Goal: Task Accomplishment & Management: Use online tool/utility

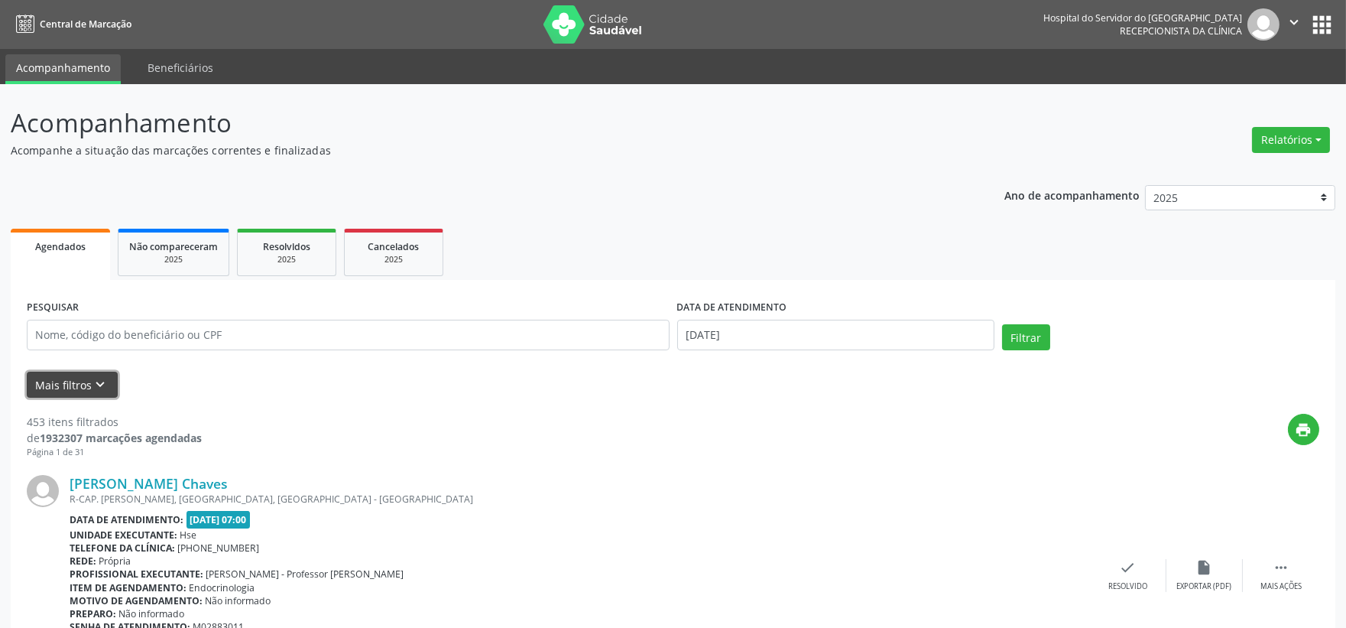
click at [87, 391] on button "Mais filtros keyboard_arrow_down" at bounding box center [72, 385] width 91 height 27
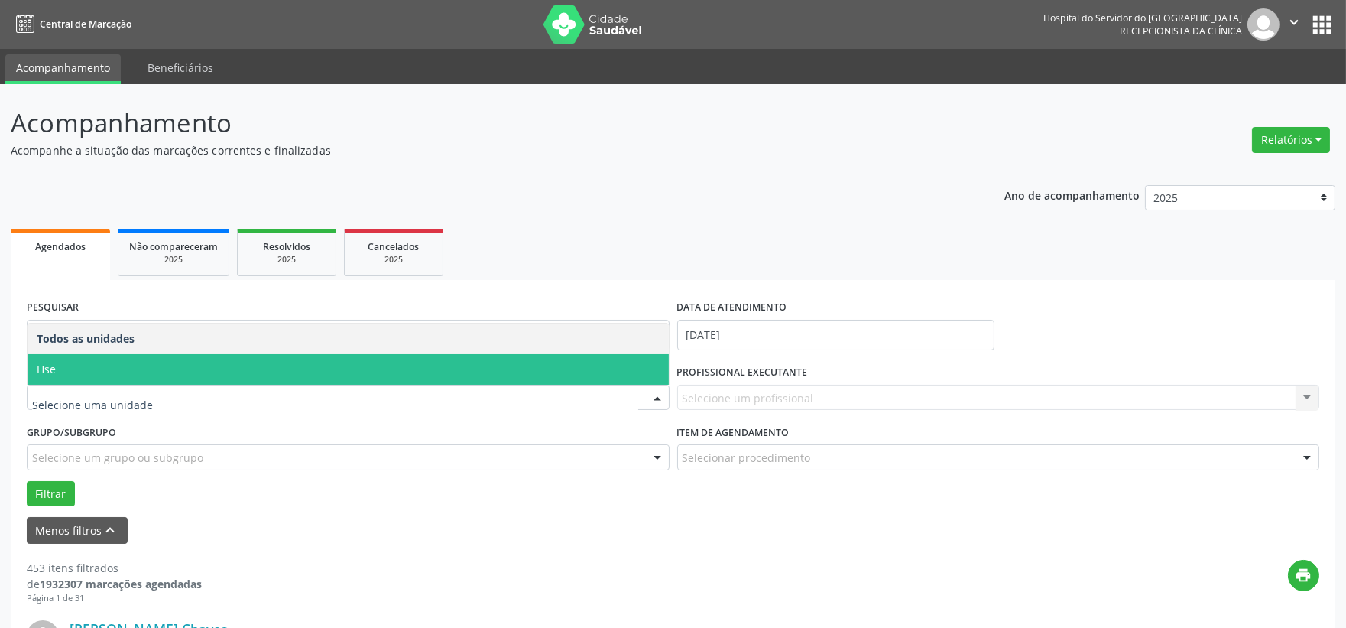
click at [78, 365] on span "Hse" at bounding box center [348, 369] width 641 height 31
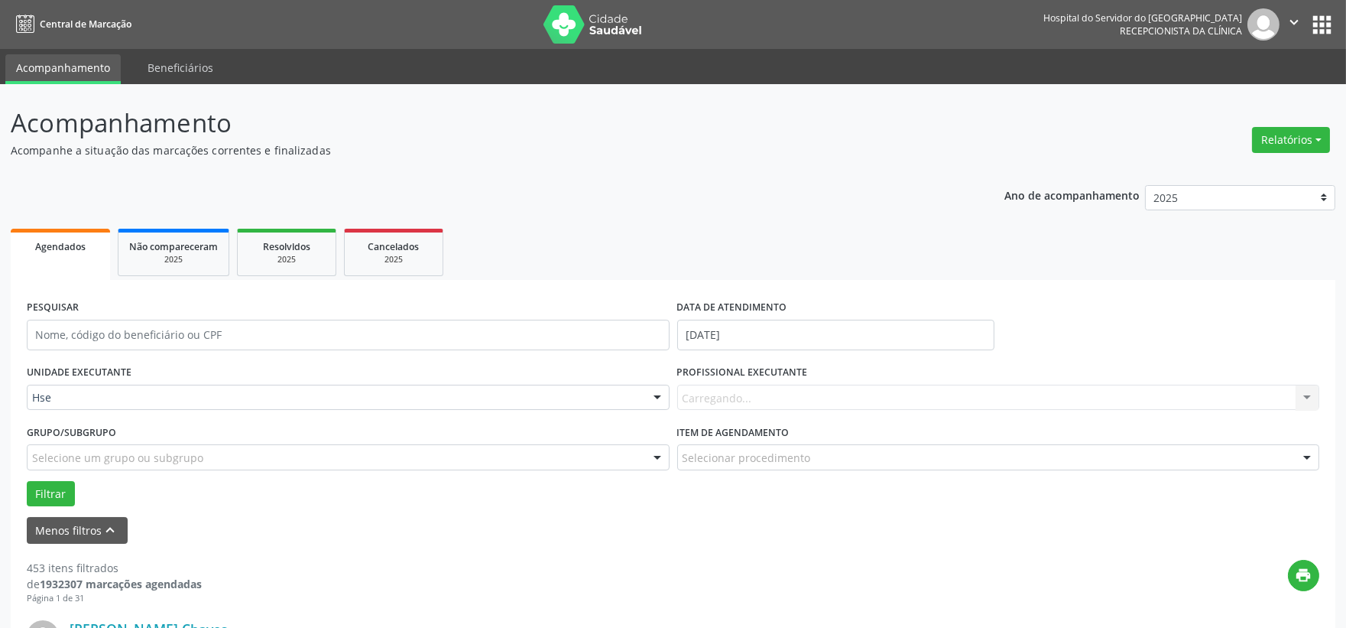
click at [892, 399] on div "Carregando... Nenhum resultado encontrado para: " " Não há nenhuma opção para s…" at bounding box center [998, 398] width 643 height 26
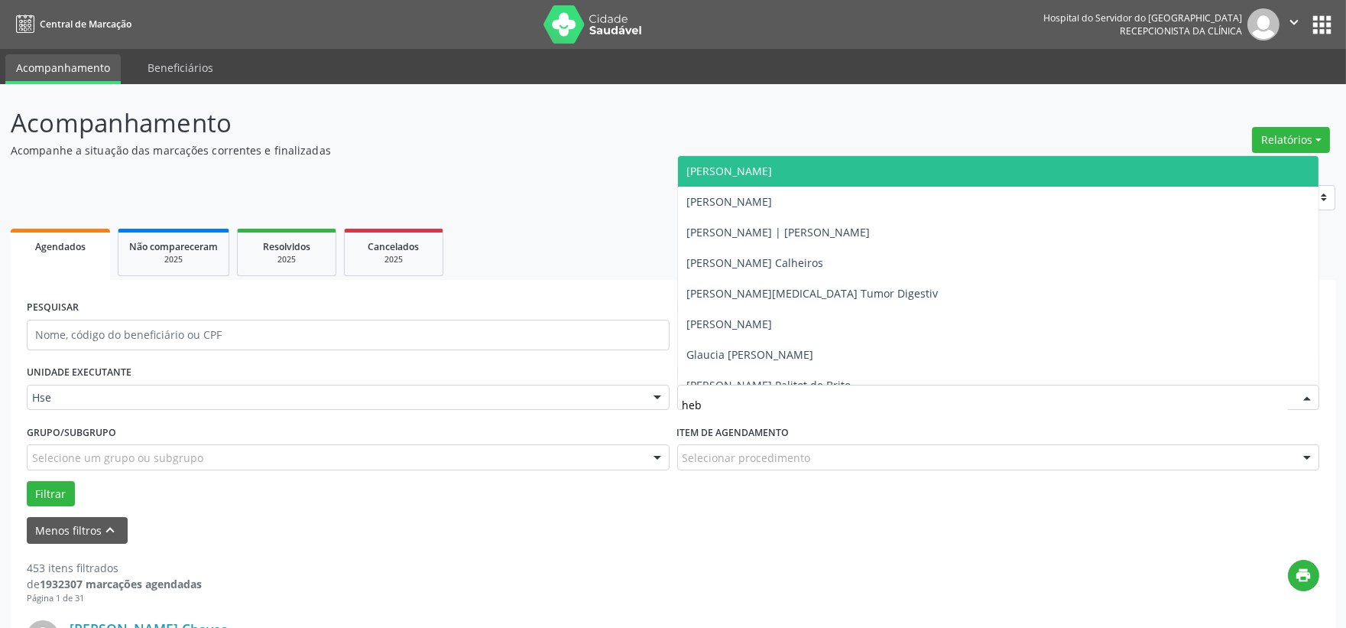
type input "hebe"
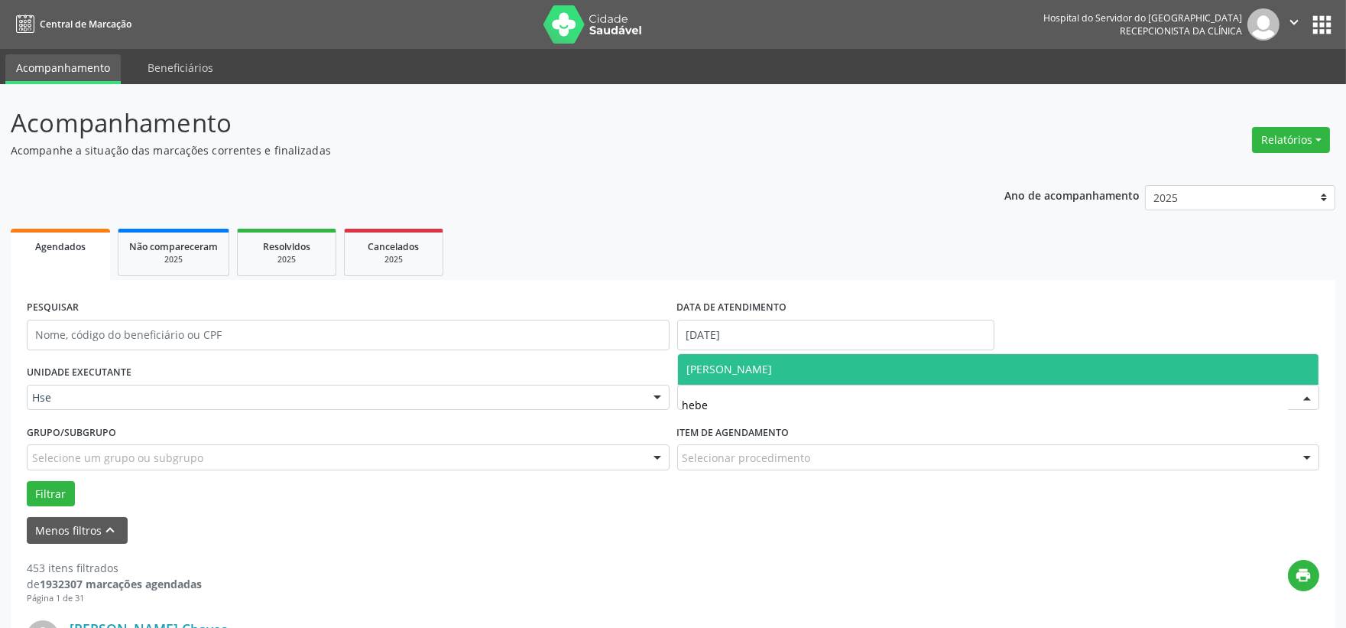
click at [773, 369] on span "[PERSON_NAME]" at bounding box center [730, 369] width 86 height 15
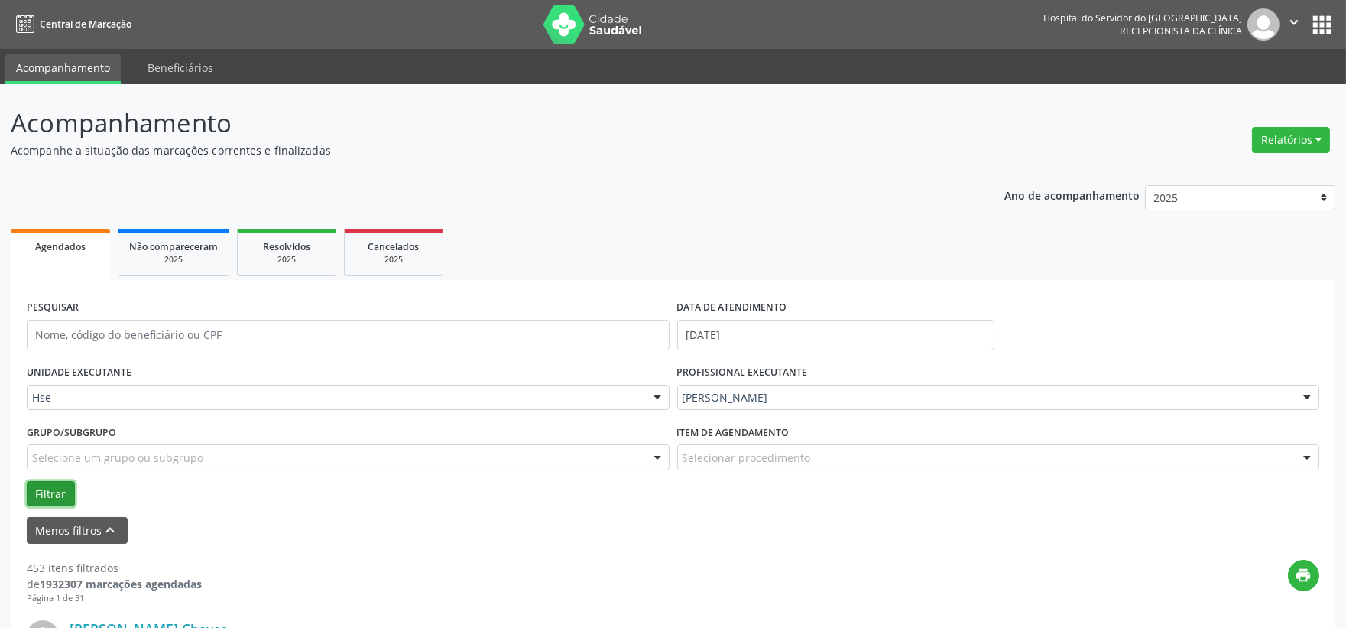
click at [59, 489] on button "Filtrar" at bounding box center [51, 494] width 48 height 26
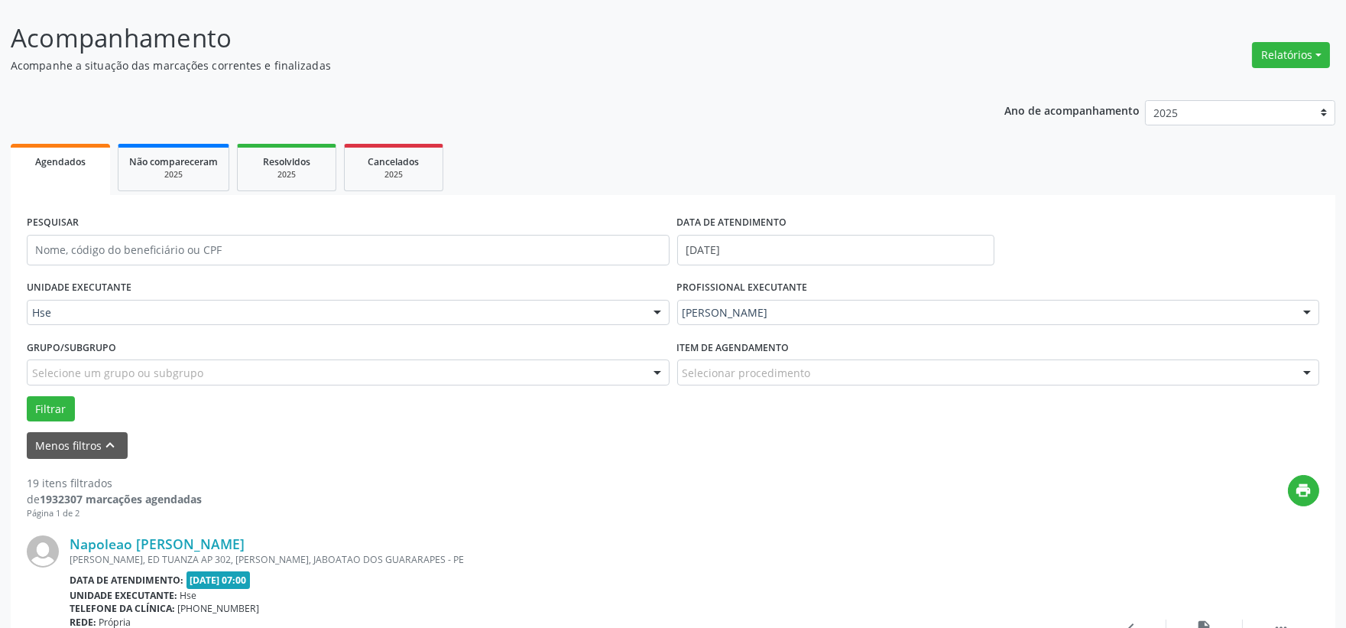
scroll to position [170, 0]
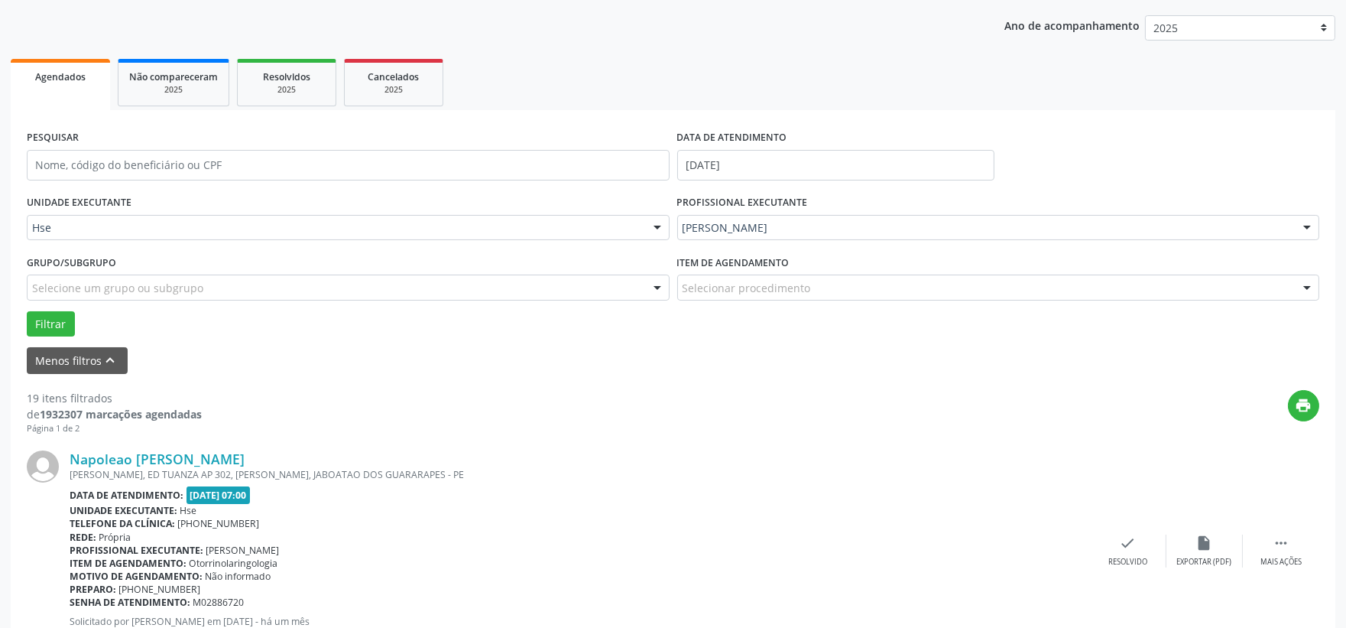
click at [255, 141] on div "PESQUISAR" at bounding box center [348, 158] width 651 height 65
click at [241, 164] on input "text" at bounding box center [348, 165] width 643 height 31
click at [27, 311] on button "Filtrar" at bounding box center [51, 324] width 48 height 26
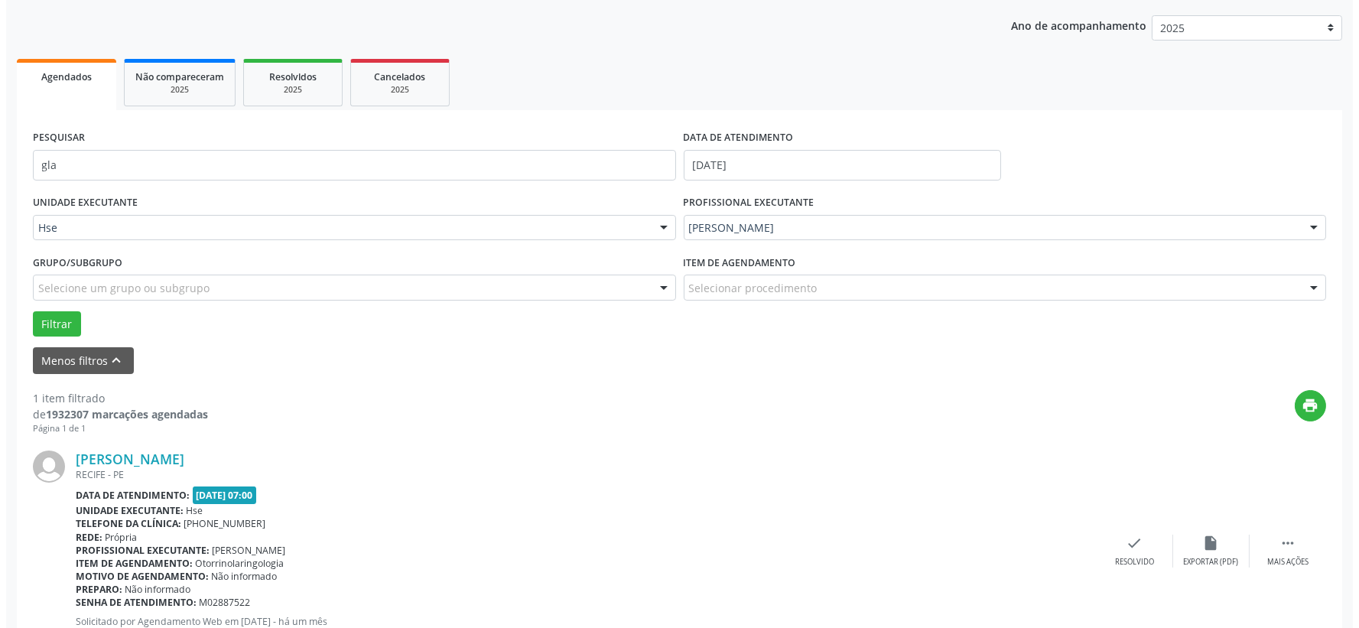
scroll to position [235, 0]
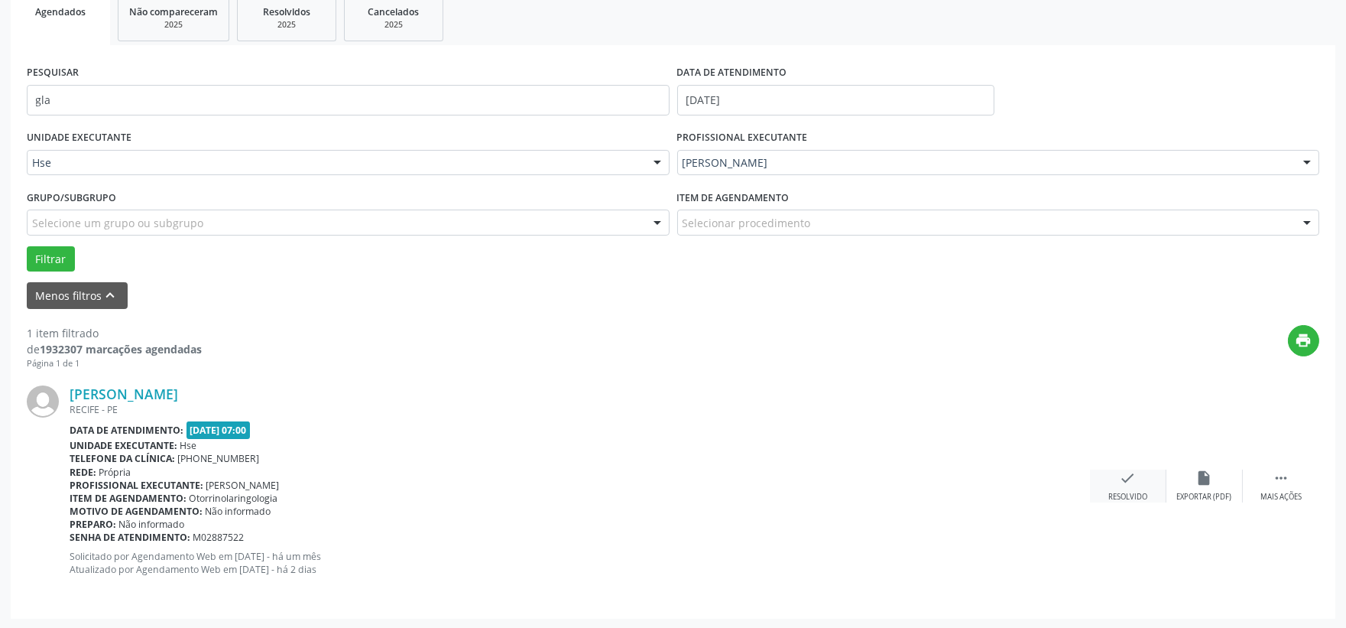
click at [1129, 492] on div "Resolvido" at bounding box center [1128, 497] width 39 height 11
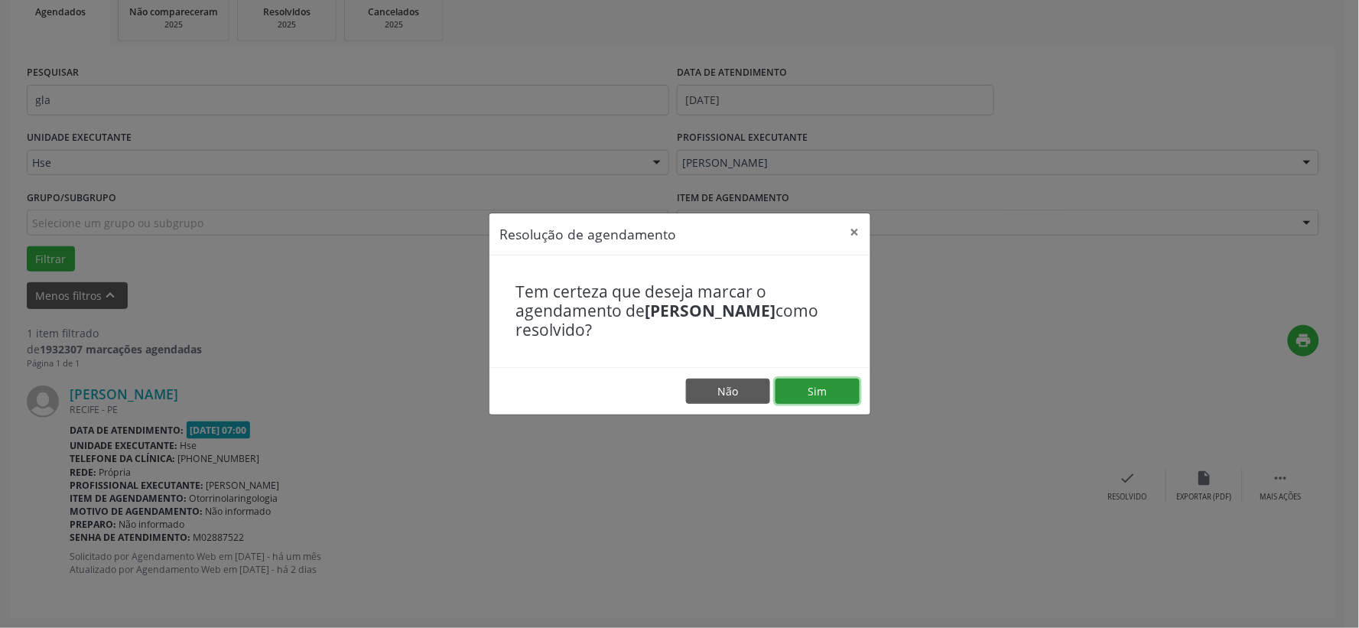
click at [836, 394] on button "Sim" at bounding box center [817, 391] width 84 height 26
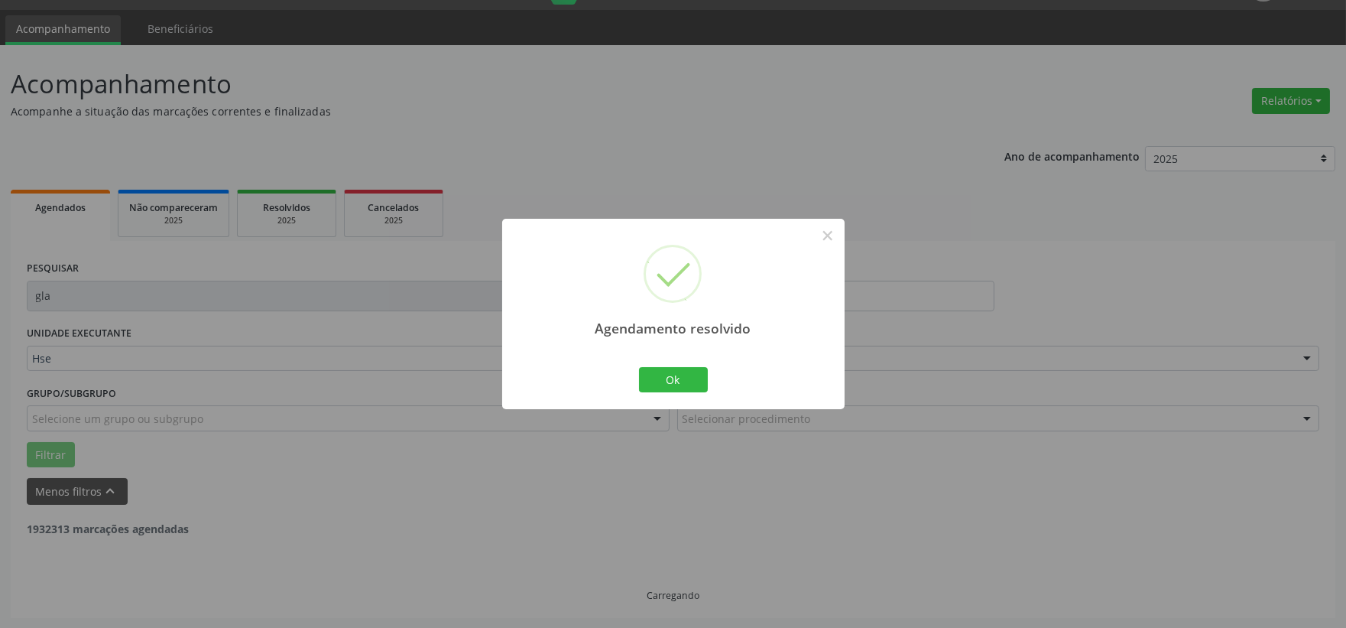
scroll to position [0, 0]
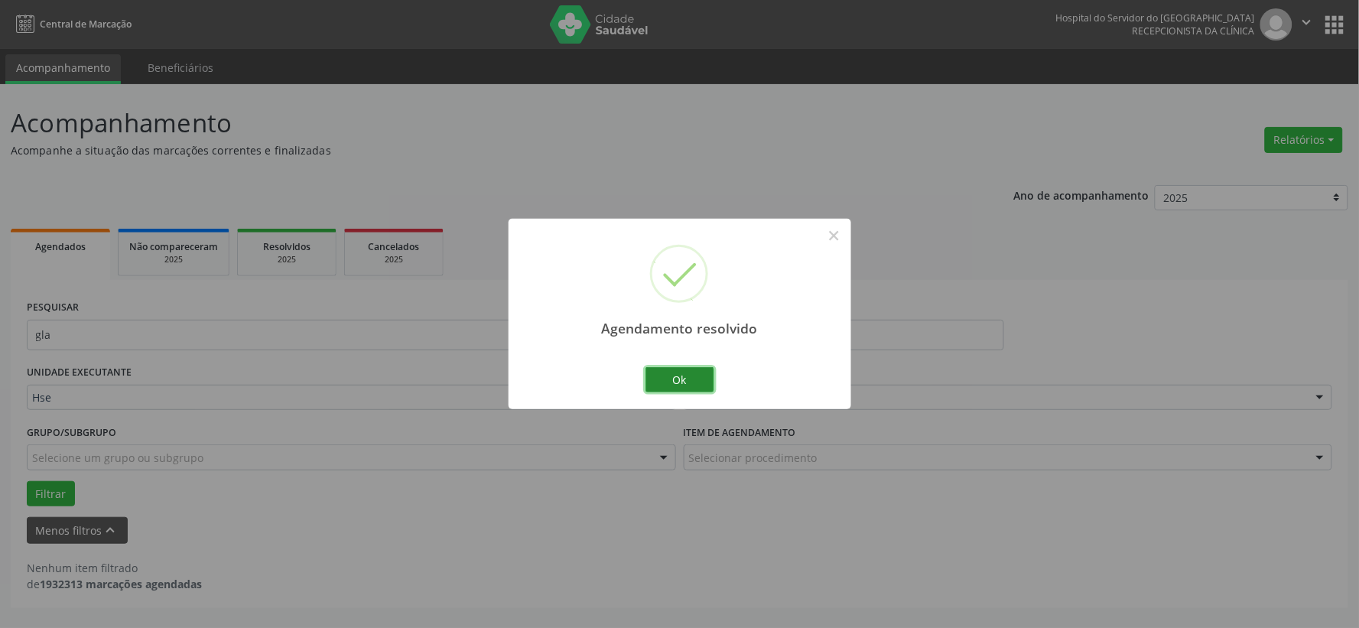
click at [682, 378] on button "Ok" at bounding box center [679, 380] width 69 height 26
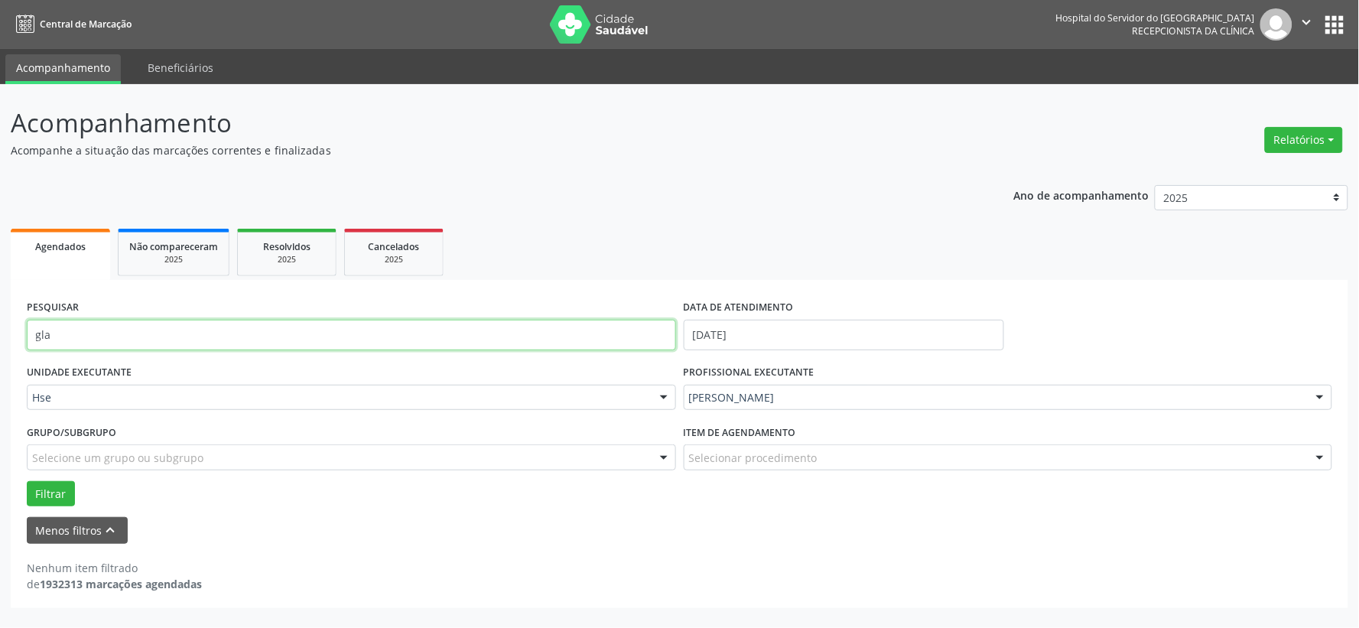
click at [528, 337] on input "gla" at bounding box center [351, 335] width 649 height 31
click at [27, 481] on button "Filtrar" at bounding box center [51, 494] width 48 height 26
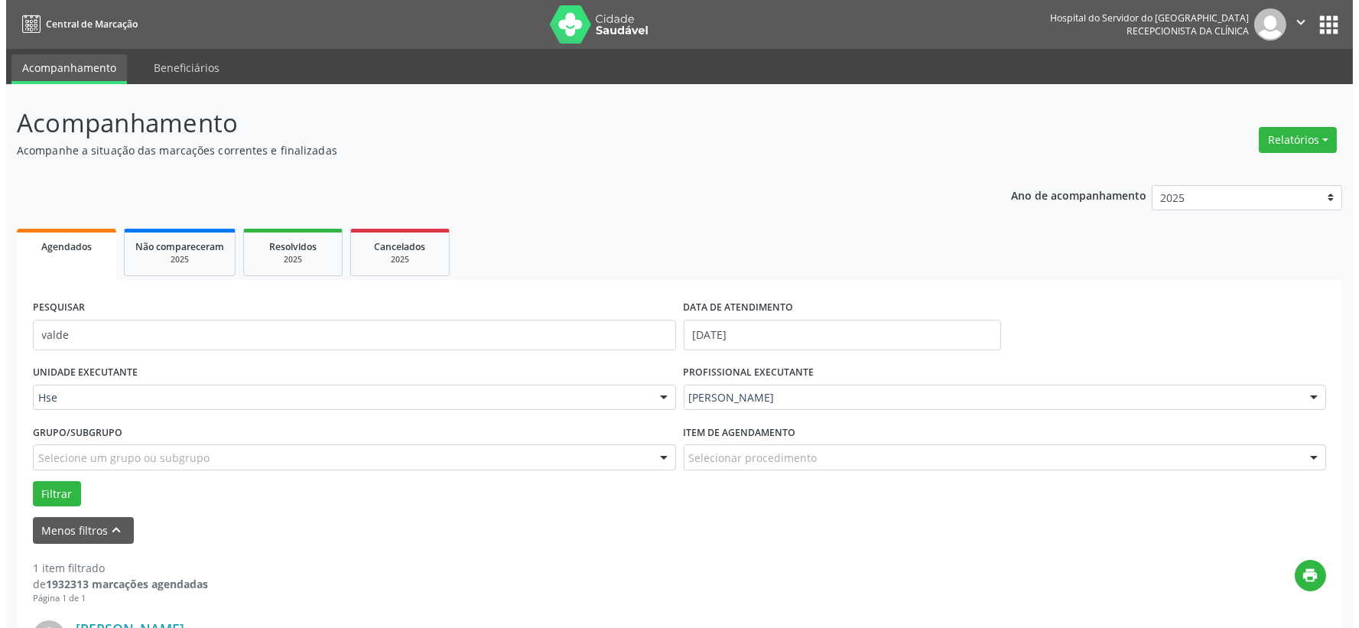
scroll to position [170, 0]
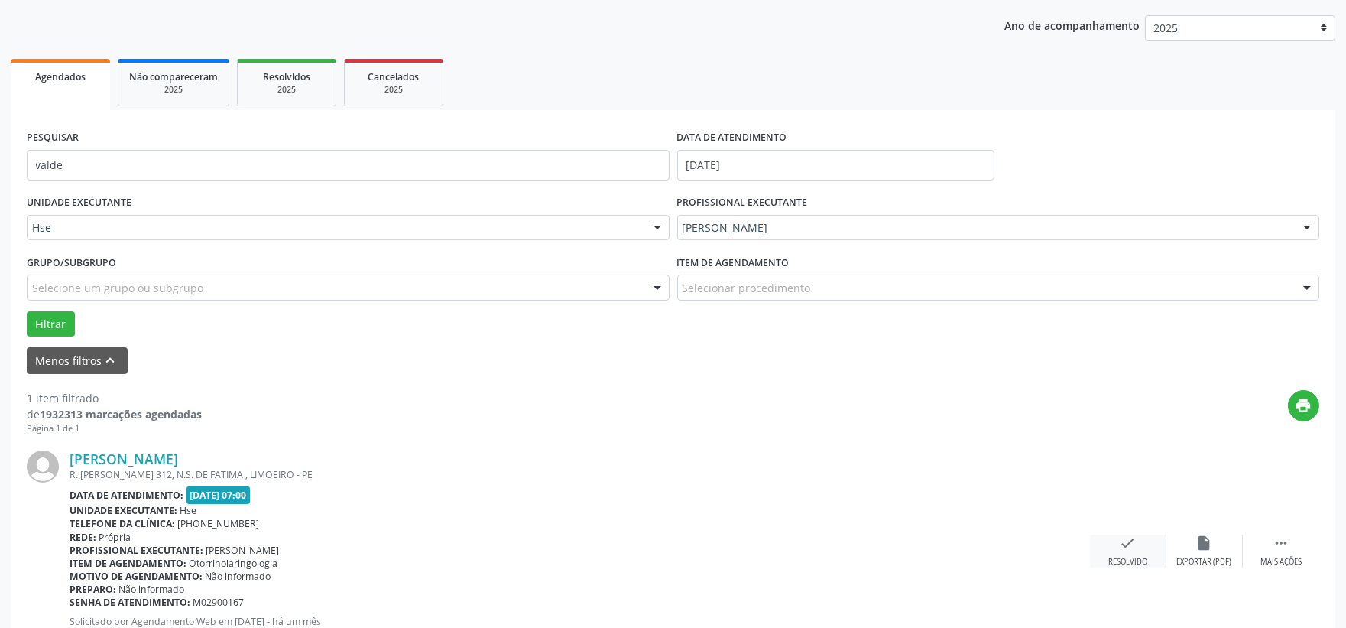
click at [1113, 553] on div "check Resolvido" at bounding box center [1128, 550] width 76 height 33
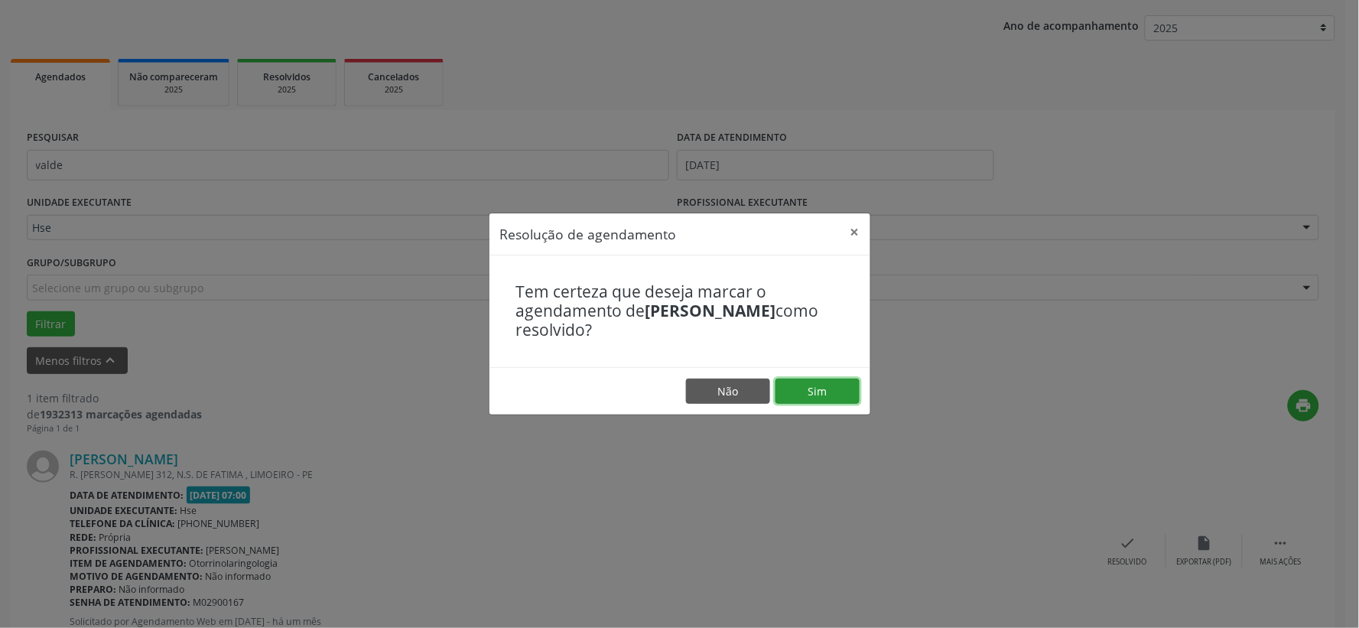
click at [807, 391] on button "Sim" at bounding box center [817, 391] width 84 height 26
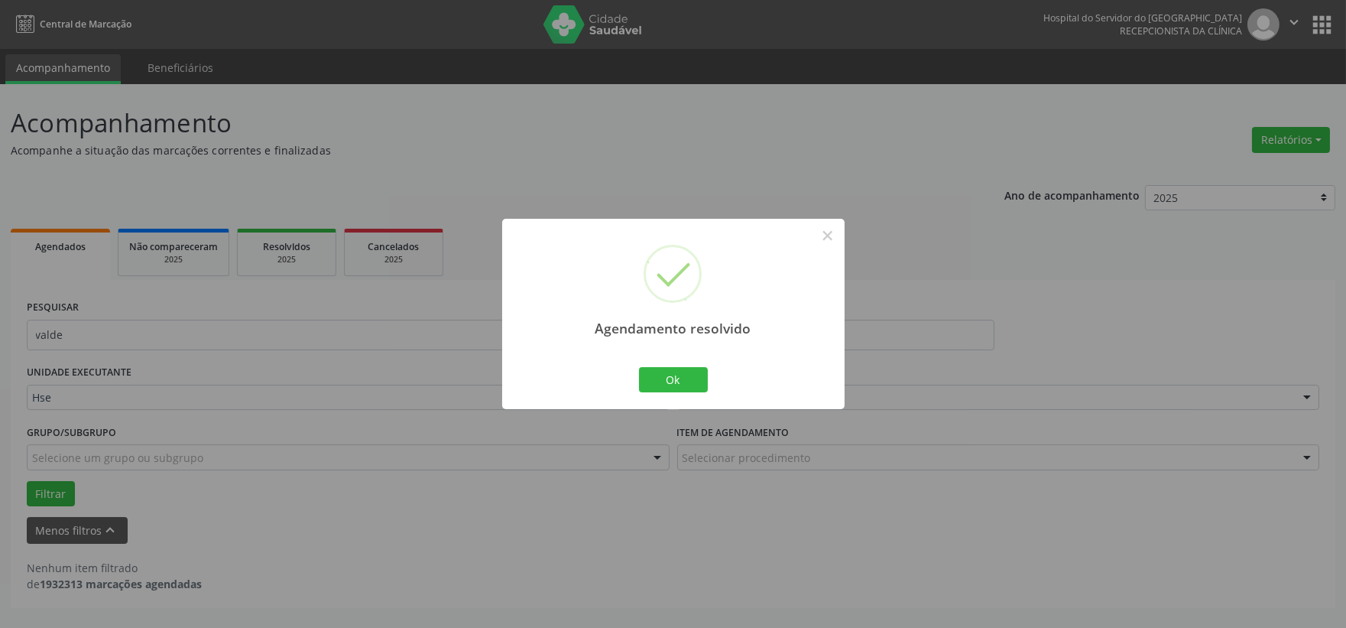
scroll to position [0, 0]
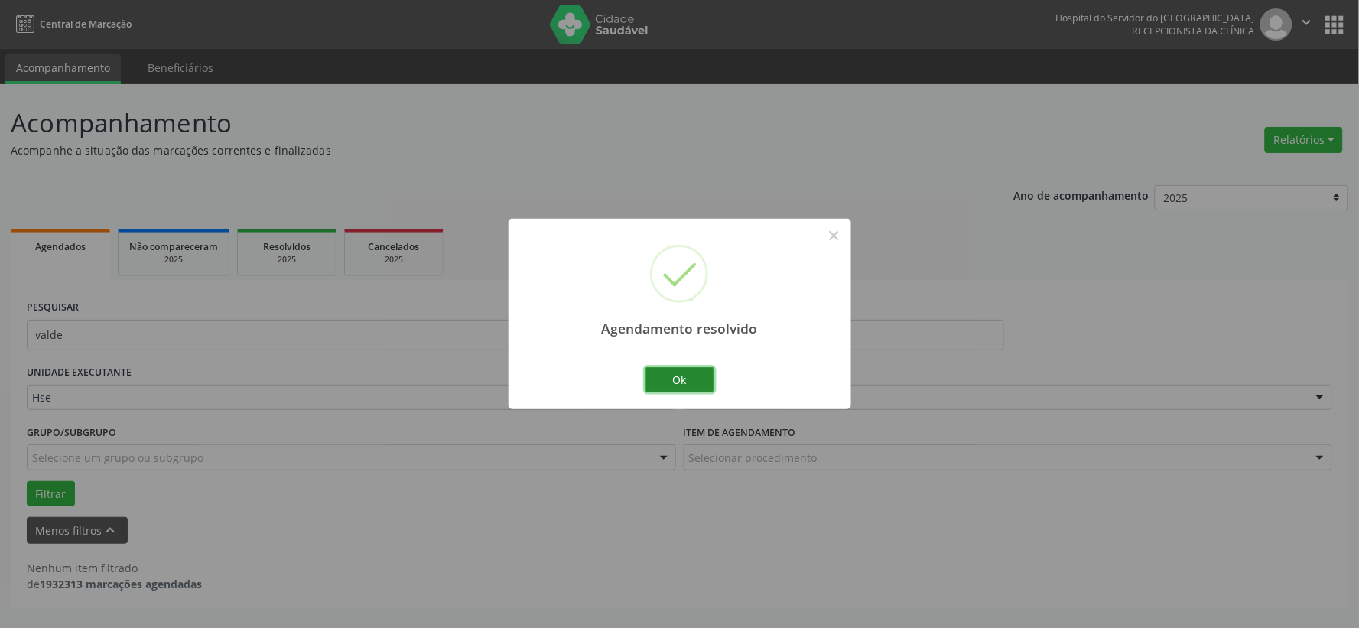
click at [665, 378] on button "Ok" at bounding box center [679, 380] width 69 height 26
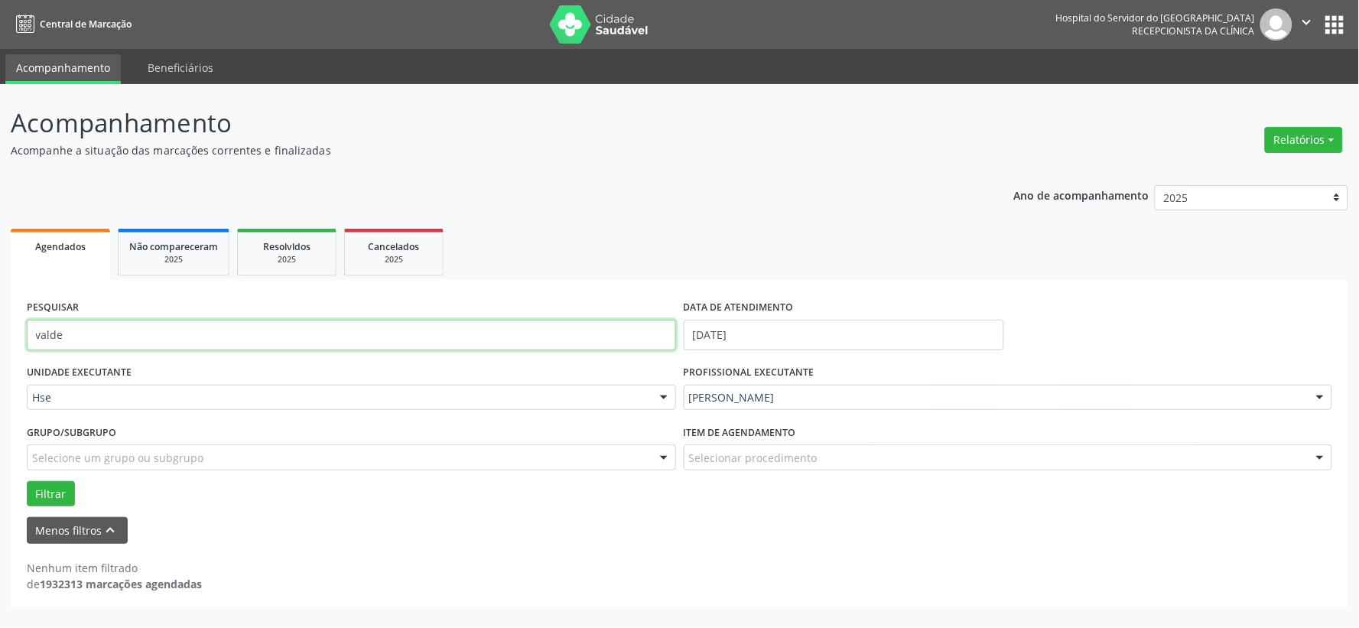
click at [579, 338] on input "valde" at bounding box center [351, 335] width 649 height 31
click at [576, 338] on input "valde" at bounding box center [351, 335] width 649 height 31
click at [579, 322] on input "valde" at bounding box center [351, 335] width 649 height 31
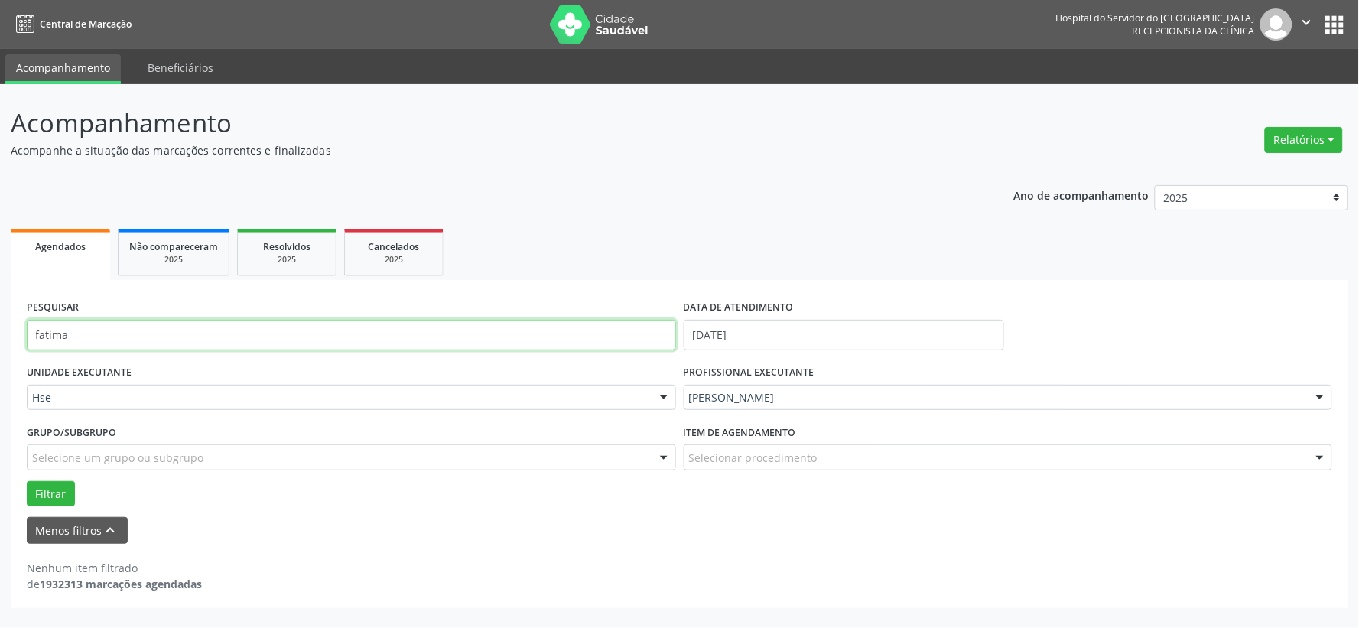
click at [27, 481] on button "Filtrar" at bounding box center [51, 494] width 48 height 26
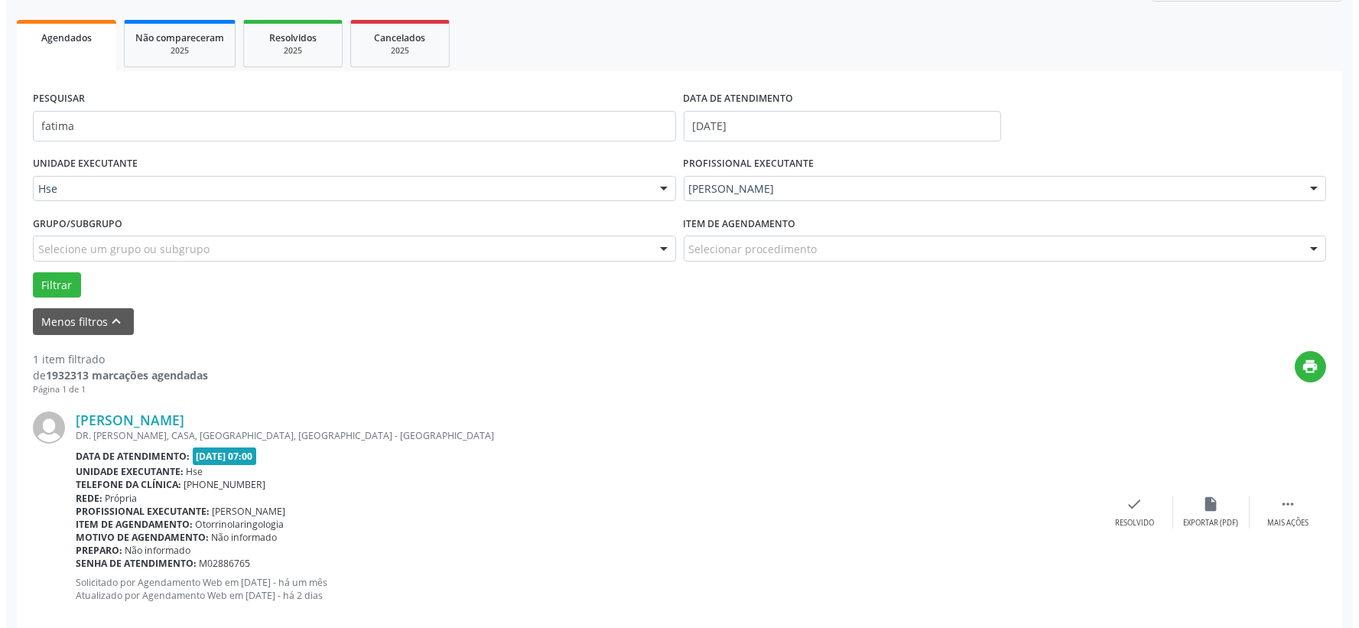
scroll to position [235, 0]
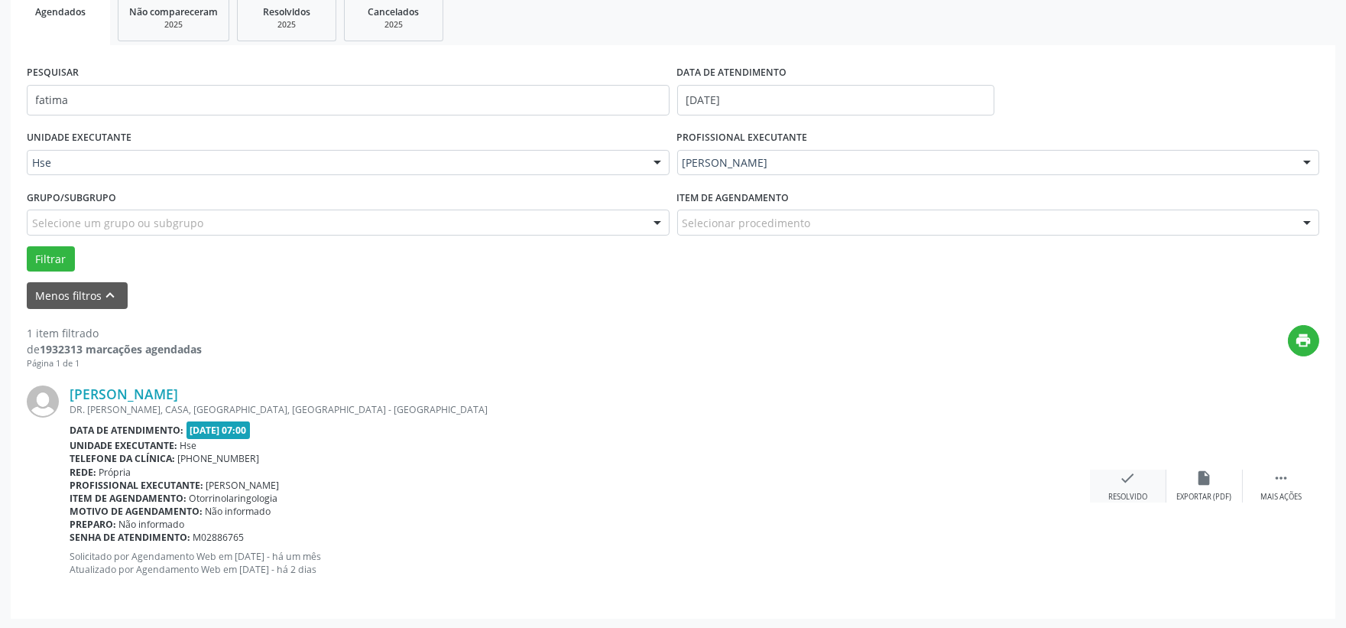
click at [1135, 478] on icon "check" at bounding box center [1128, 477] width 17 height 17
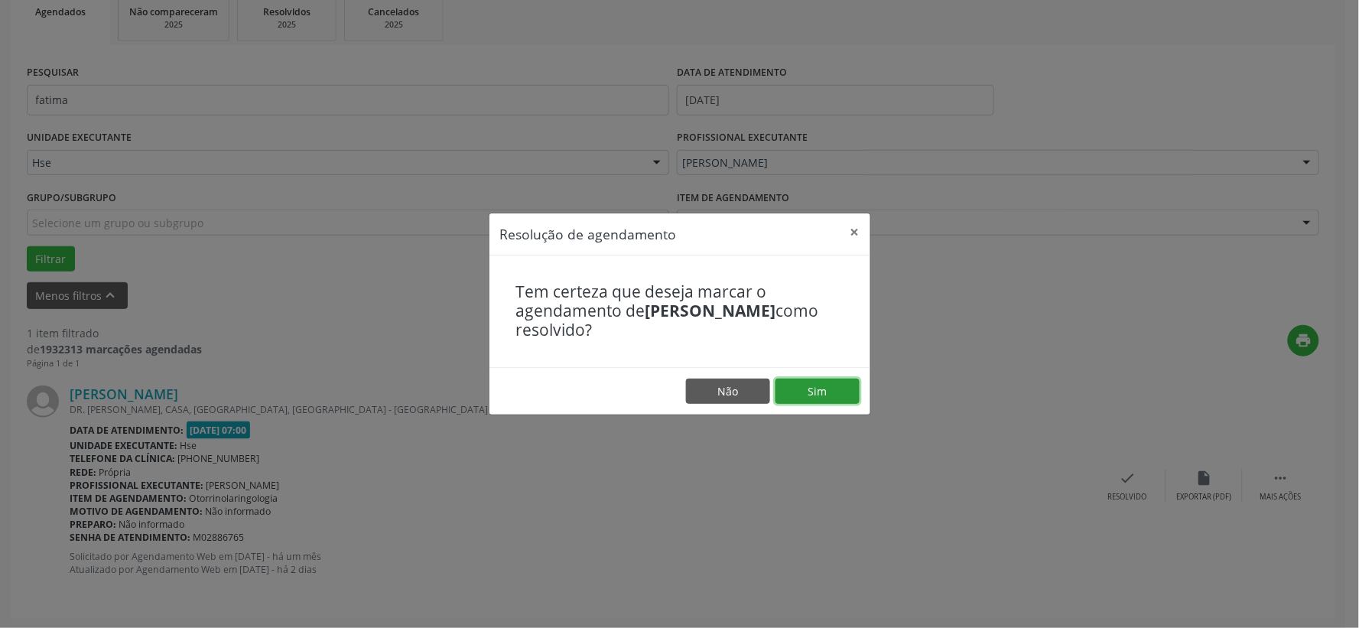
click at [837, 391] on button "Sim" at bounding box center [817, 391] width 84 height 26
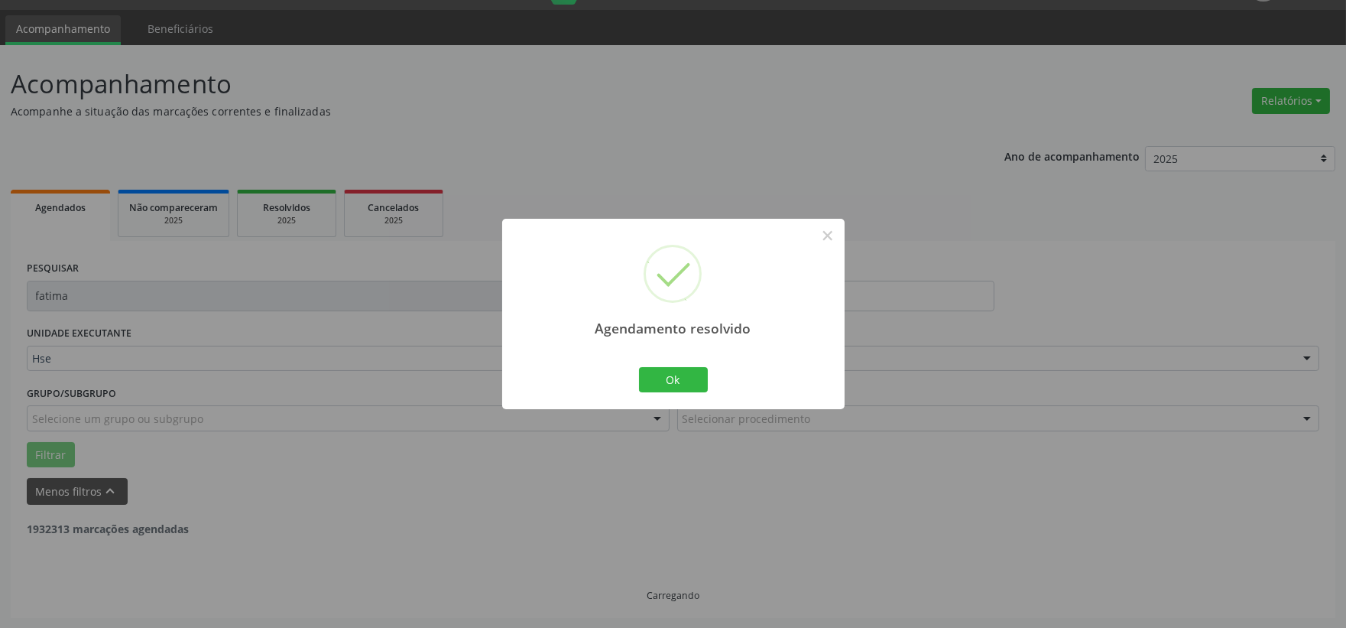
scroll to position [0, 0]
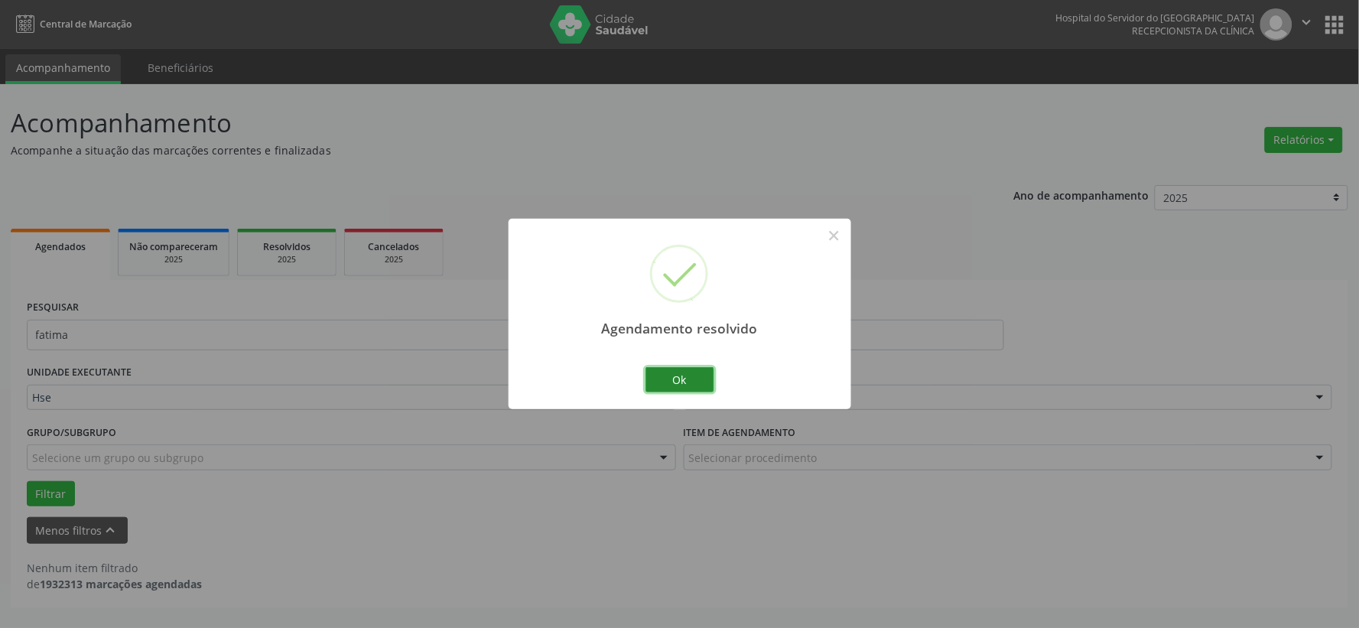
click at [693, 384] on button "Ok" at bounding box center [679, 380] width 69 height 26
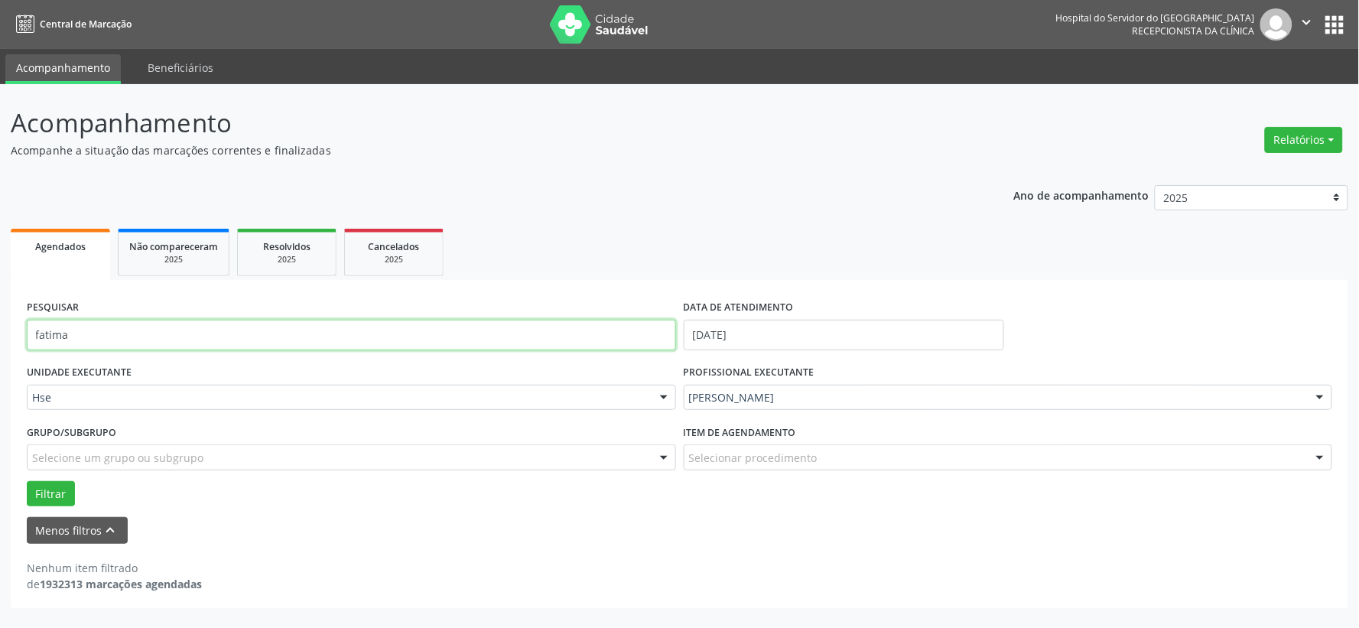
click at [580, 332] on input "fatima" at bounding box center [351, 335] width 649 height 31
click at [27, 481] on button "Filtrar" at bounding box center [51, 494] width 48 height 26
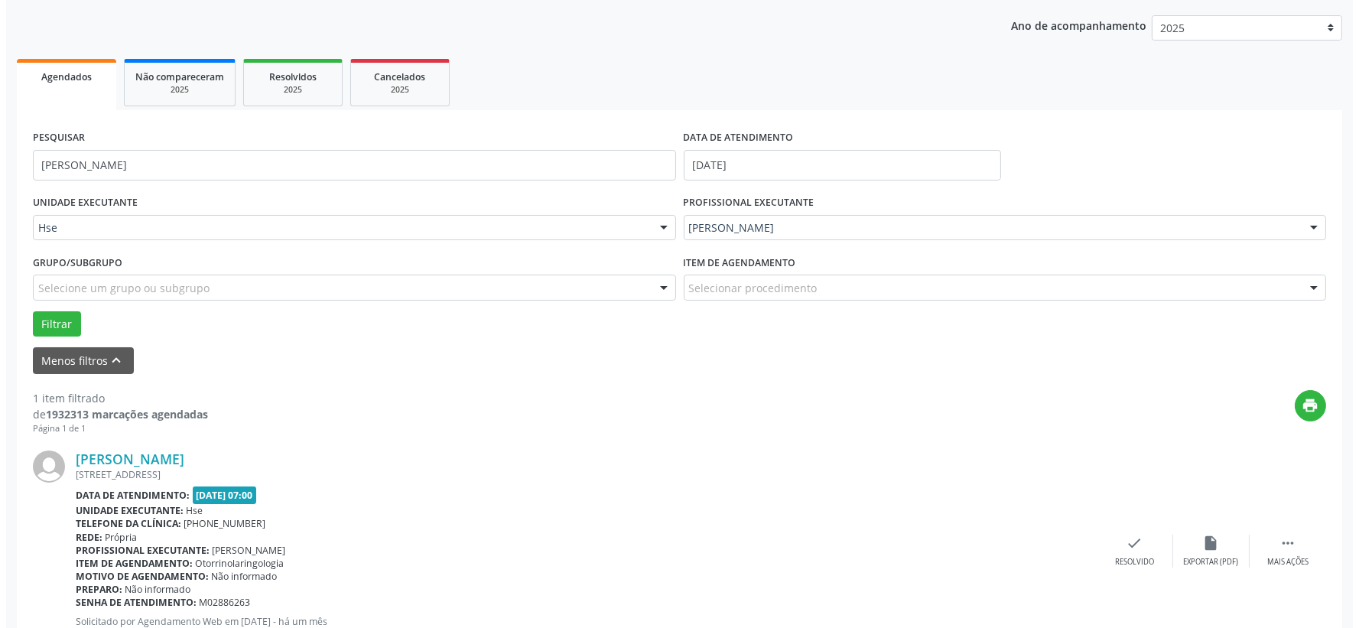
scroll to position [235, 0]
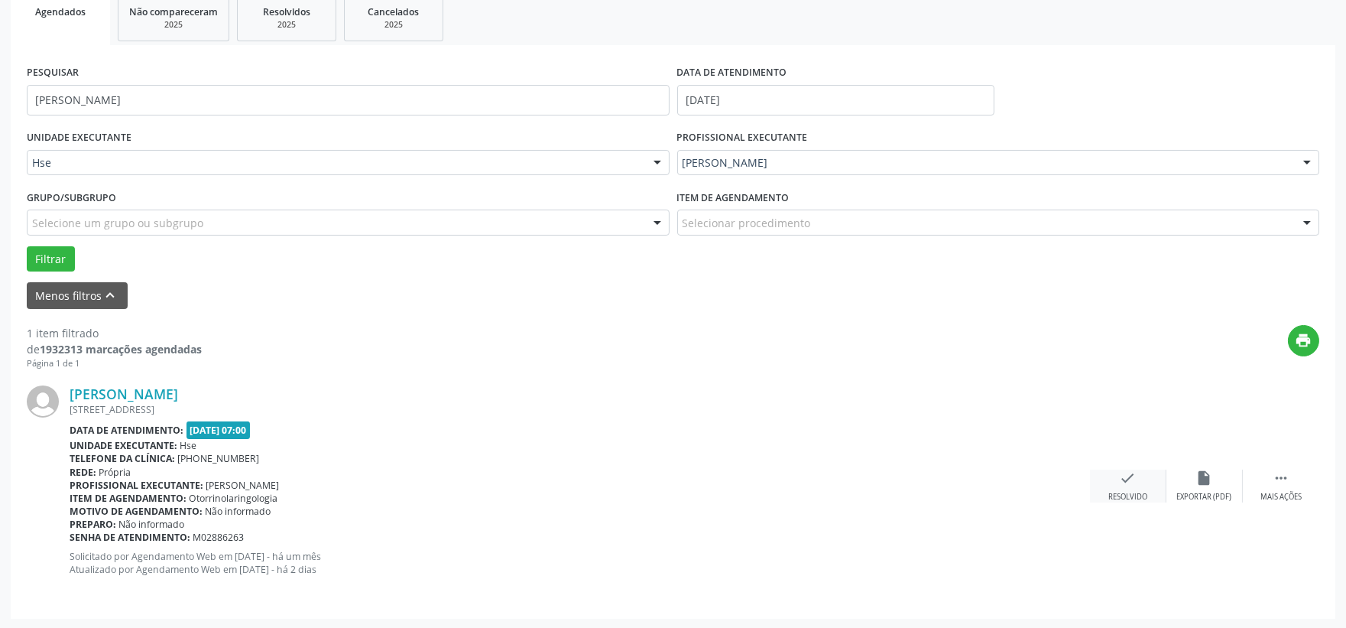
click at [1121, 485] on div "check Resolvido" at bounding box center [1128, 485] width 76 height 33
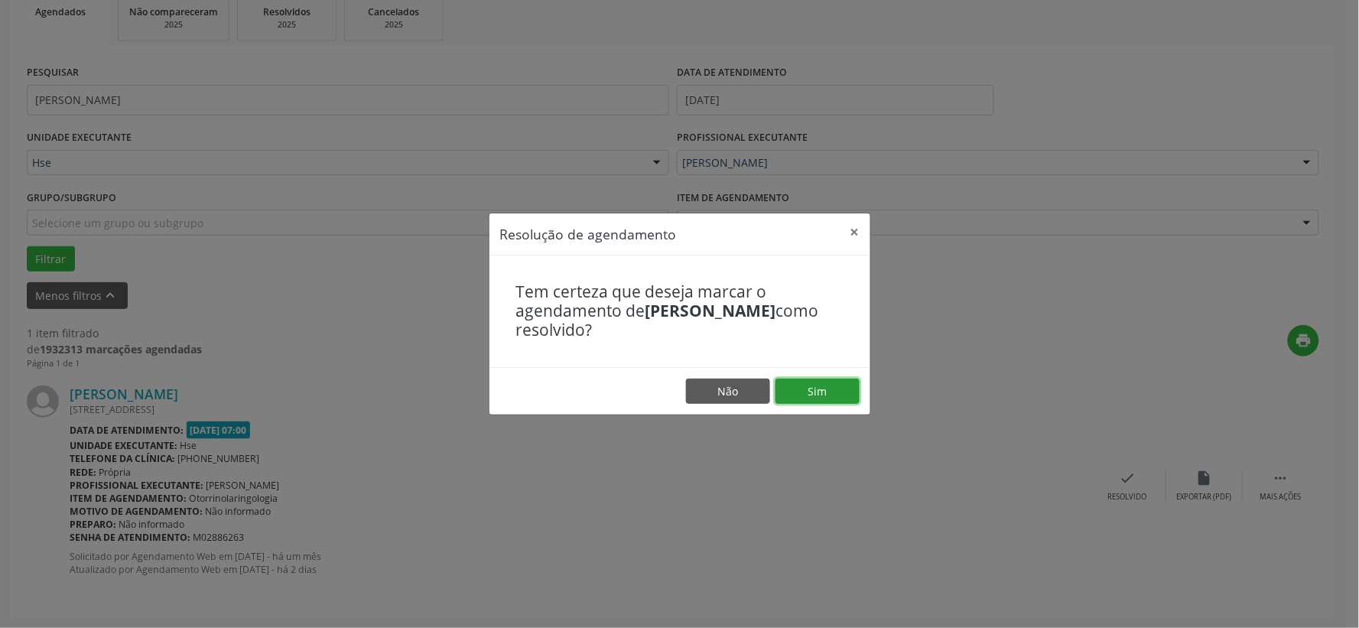
click at [834, 386] on button "Sim" at bounding box center [817, 391] width 84 height 26
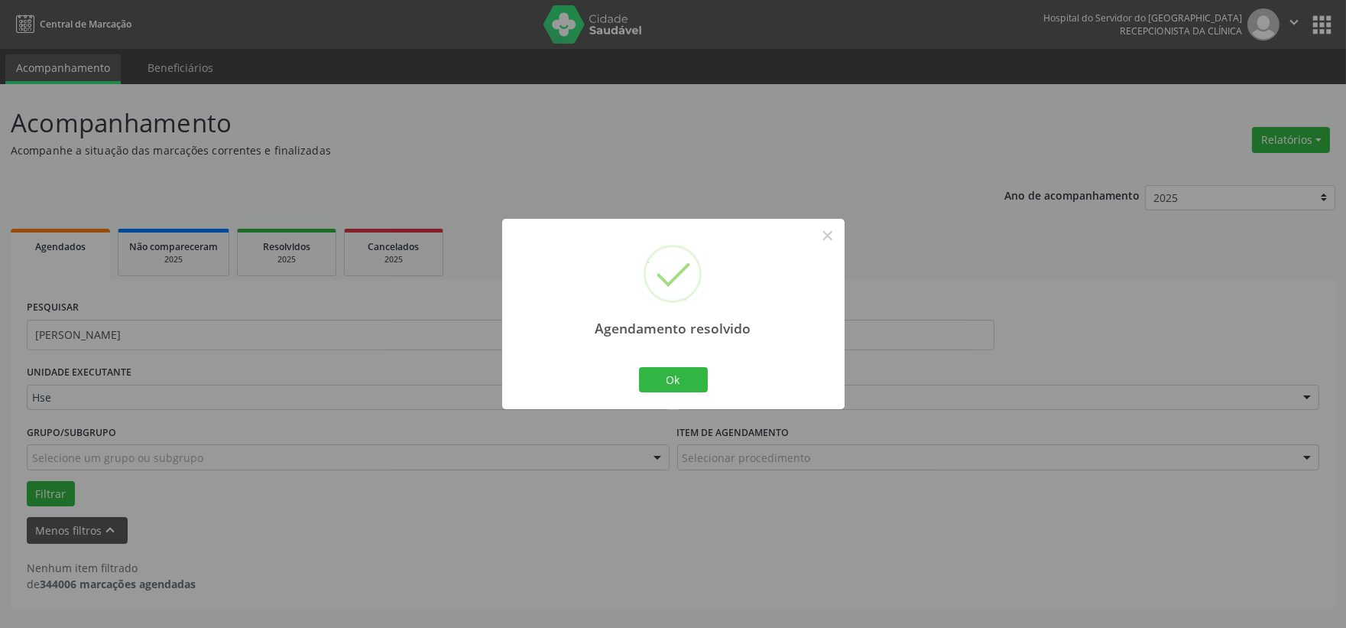
scroll to position [0, 0]
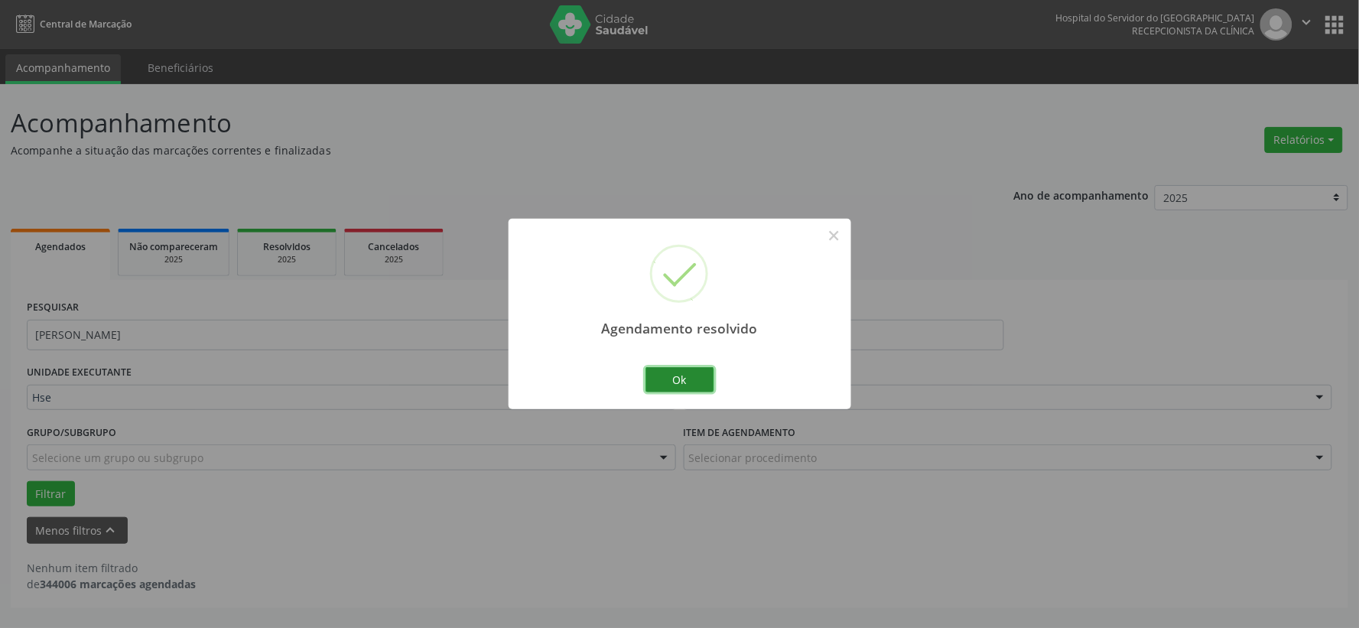
click at [681, 378] on button "Ok" at bounding box center [679, 380] width 69 height 26
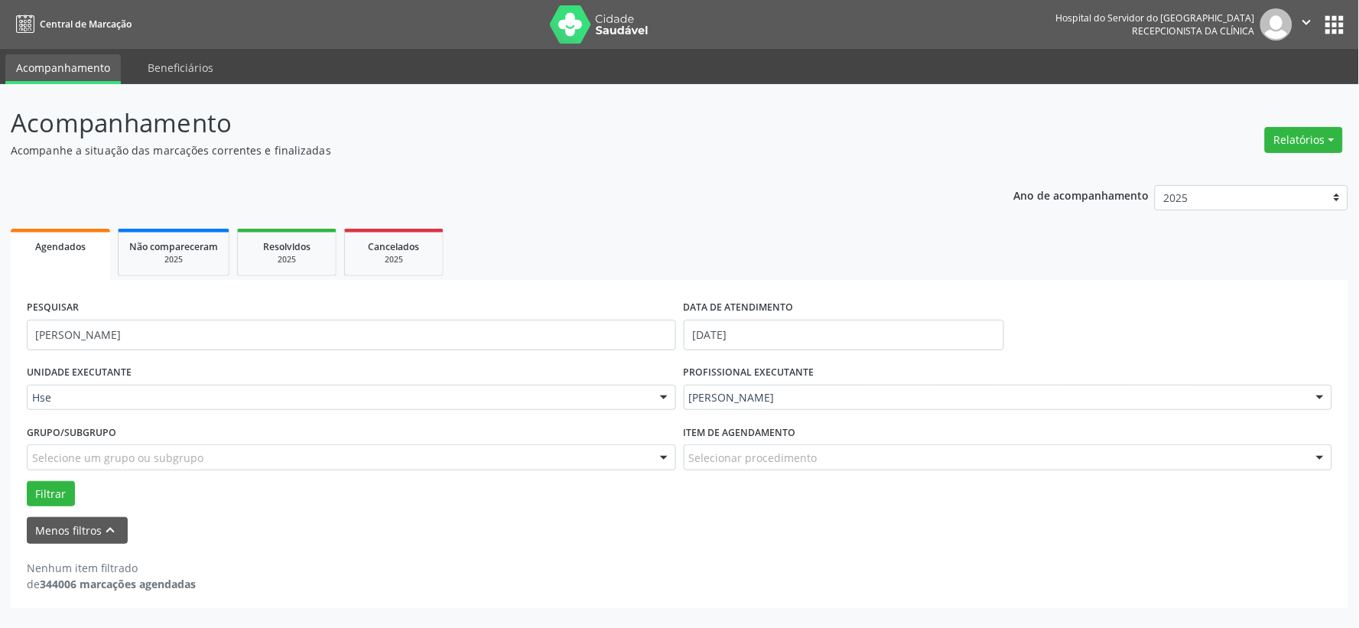
click at [544, 312] on div "PESQUISAR [PERSON_NAME]" at bounding box center [351, 328] width 657 height 65
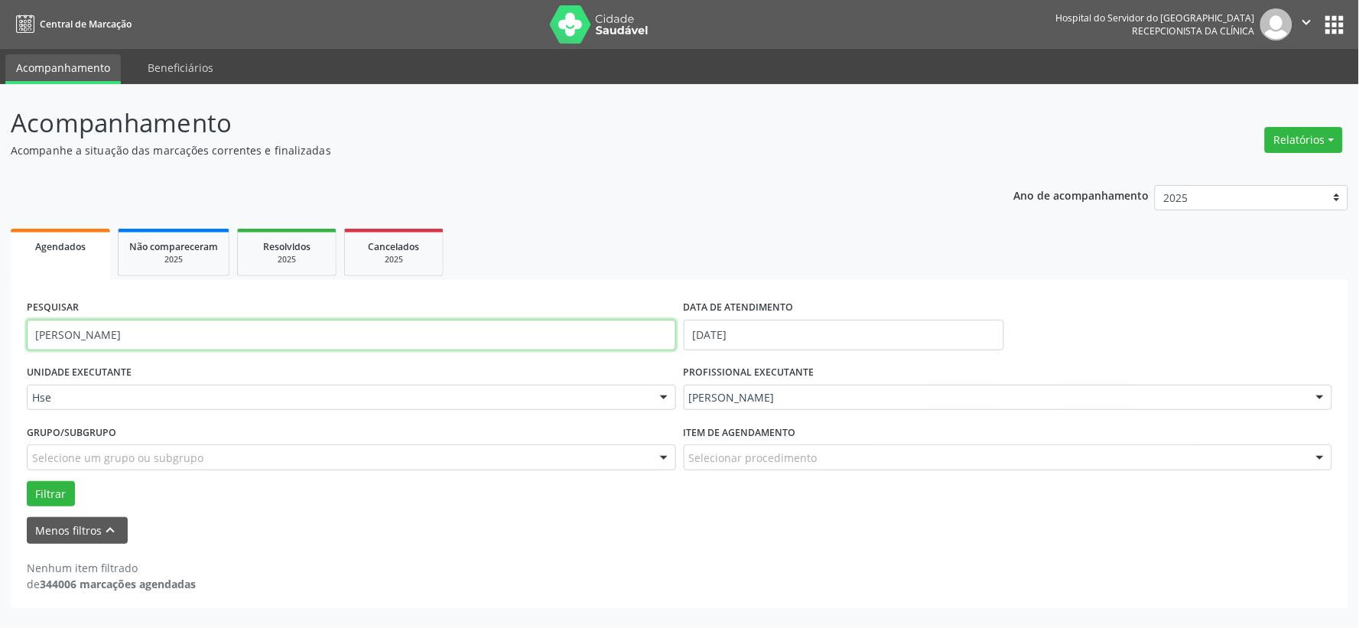
click at [537, 333] on input "[PERSON_NAME]" at bounding box center [351, 335] width 649 height 31
click at [27, 481] on button "Filtrar" at bounding box center [51, 494] width 48 height 26
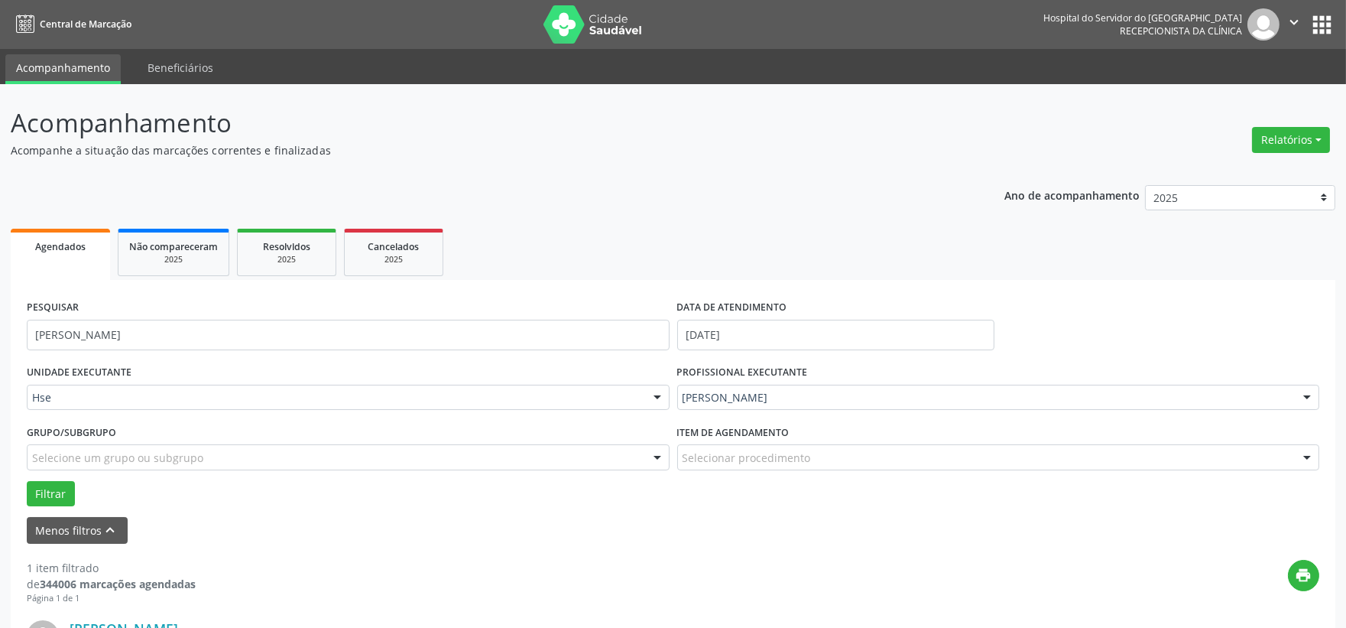
scroll to position [235, 0]
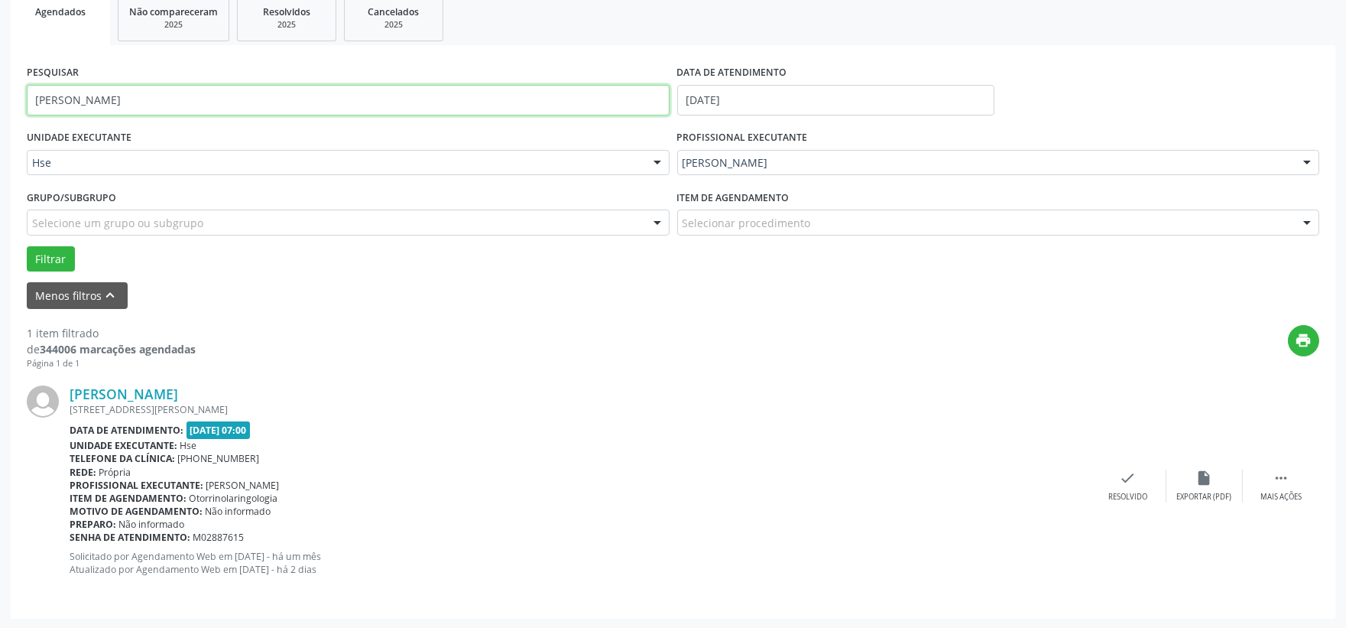
click at [69, 93] on input "[PERSON_NAME]" at bounding box center [348, 100] width 643 height 31
type input "eliz"
click at [27, 246] on button "Filtrar" at bounding box center [51, 259] width 48 height 26
click at [72, 101] on input "eliz" at bounding box center [348, 100] width 643 height 31
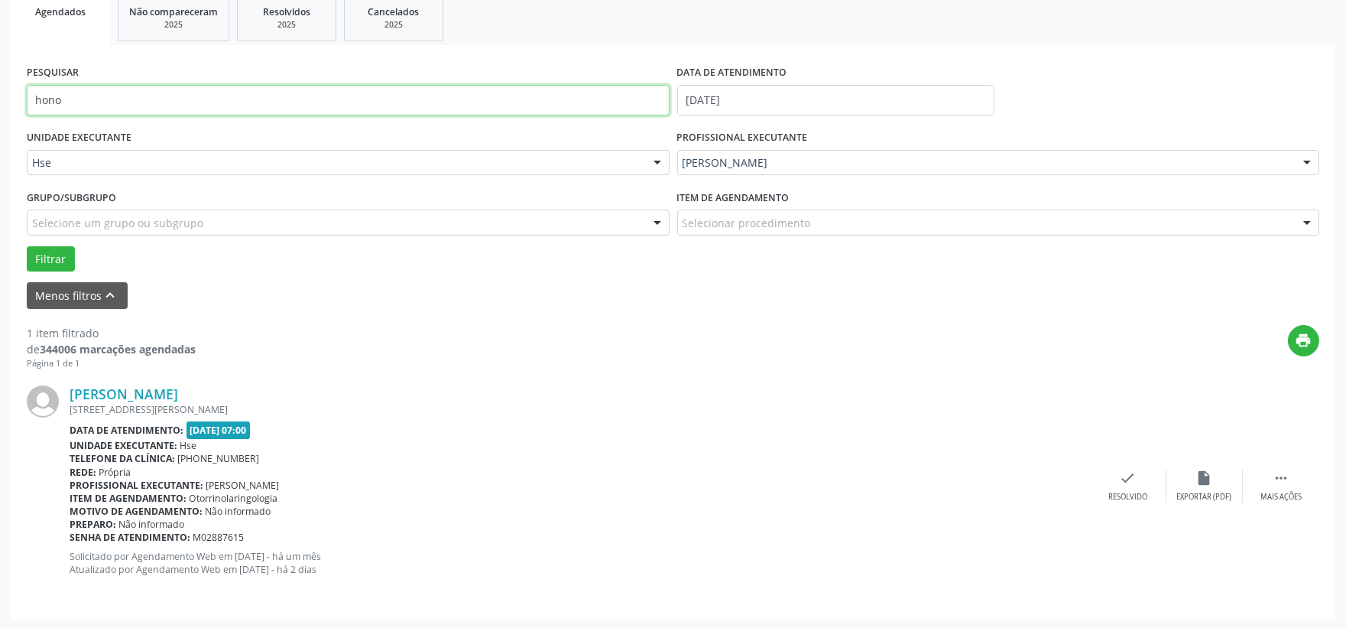
type input "hono"
click at [27, 246] on button "Filtrar" at bounding box center [51, 259] width 48 height 26
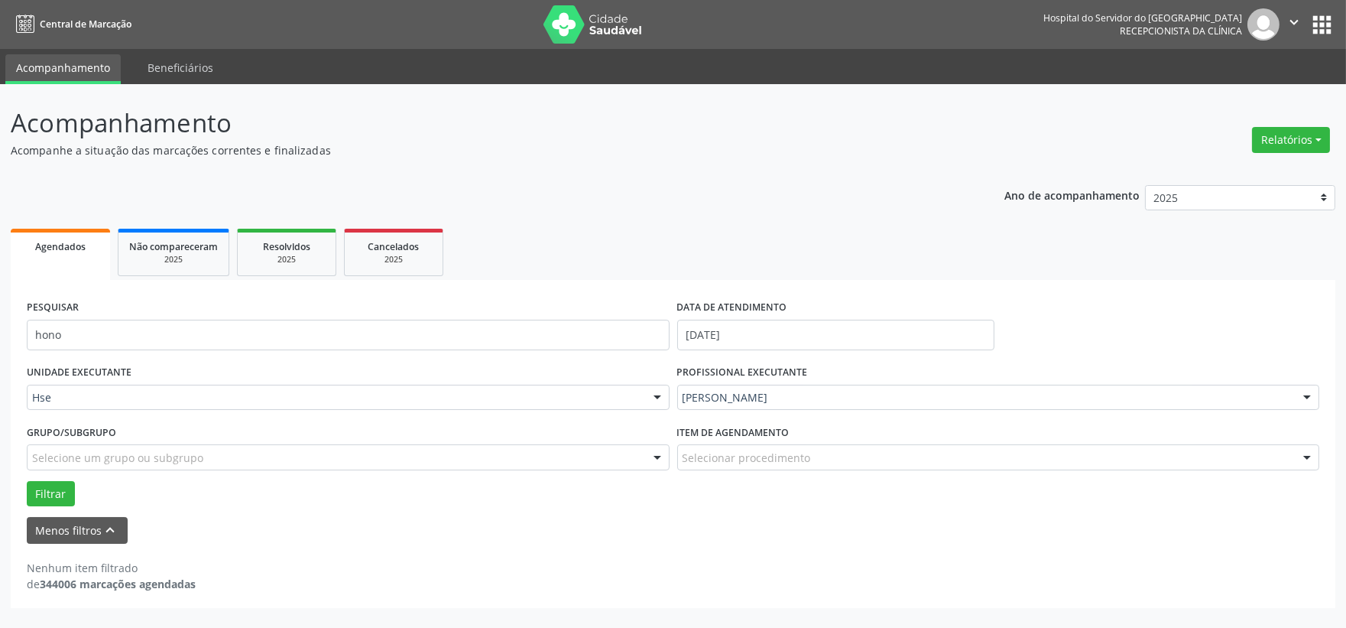
scroll to position [0, 0]
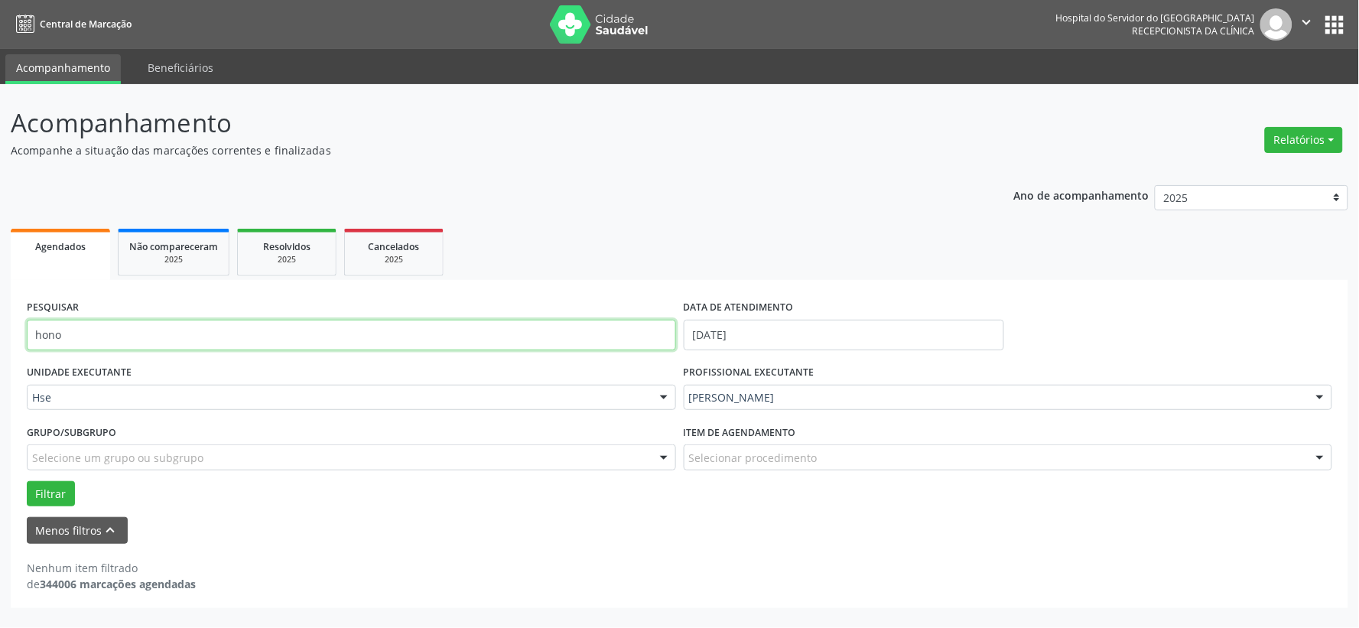
click at [183, 330] on input "hono" at bounding box center [351, 335] width 649 height 31
click at [27, 481] on button "Filtrar" at bounding box center [51, 494] width 48 height 26
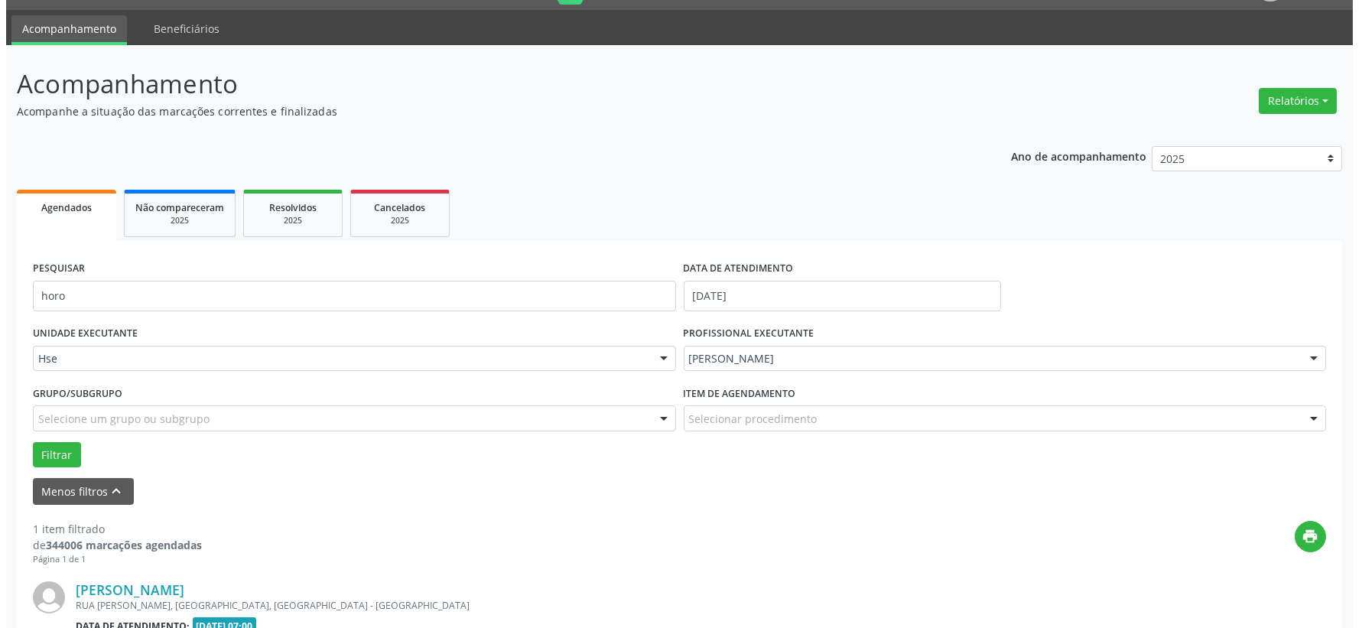
scroll to position [235, 0]
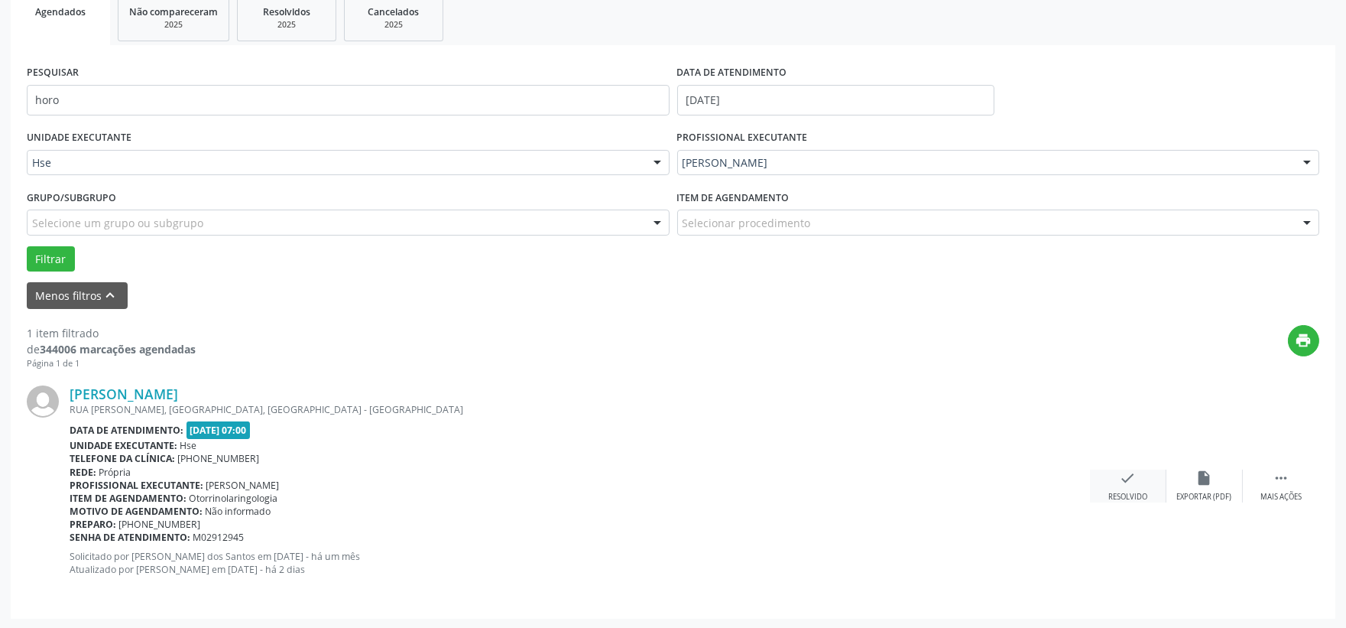
click at [1126, 483] on icon "check" at bounding box center [1128, 477] width 17 height 17
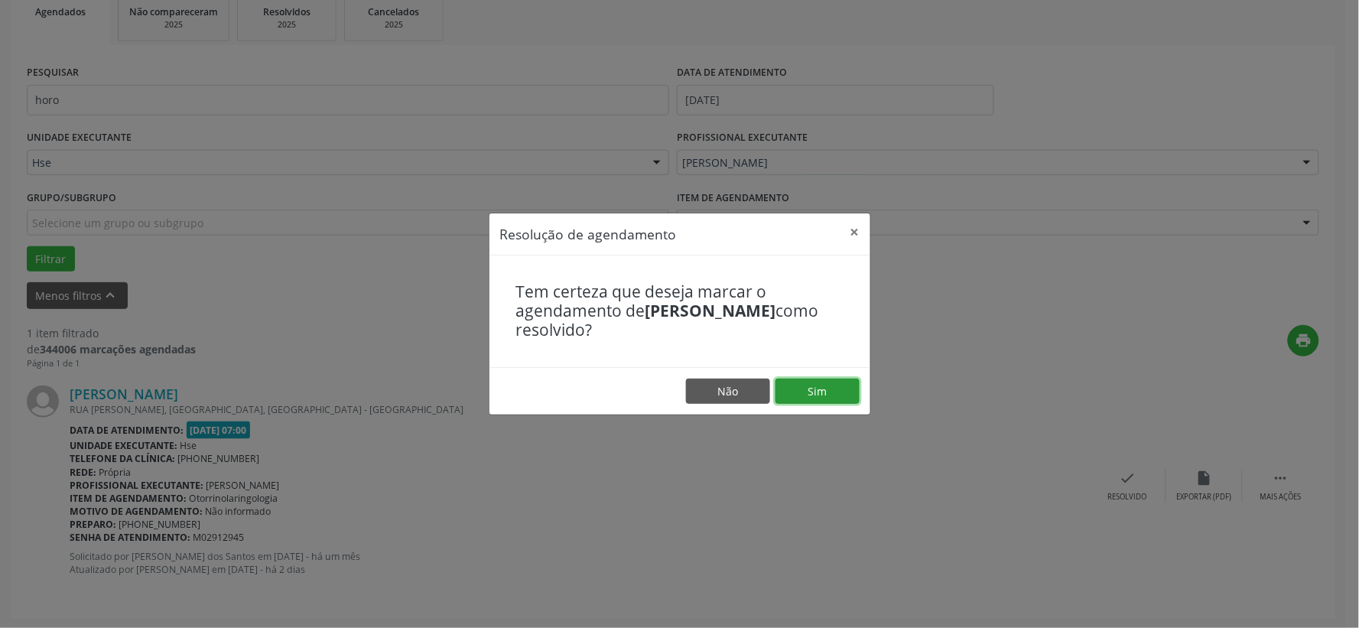
click at [809, 403] on button "Sim" at bounding box center [817, 391] width 84 height 26
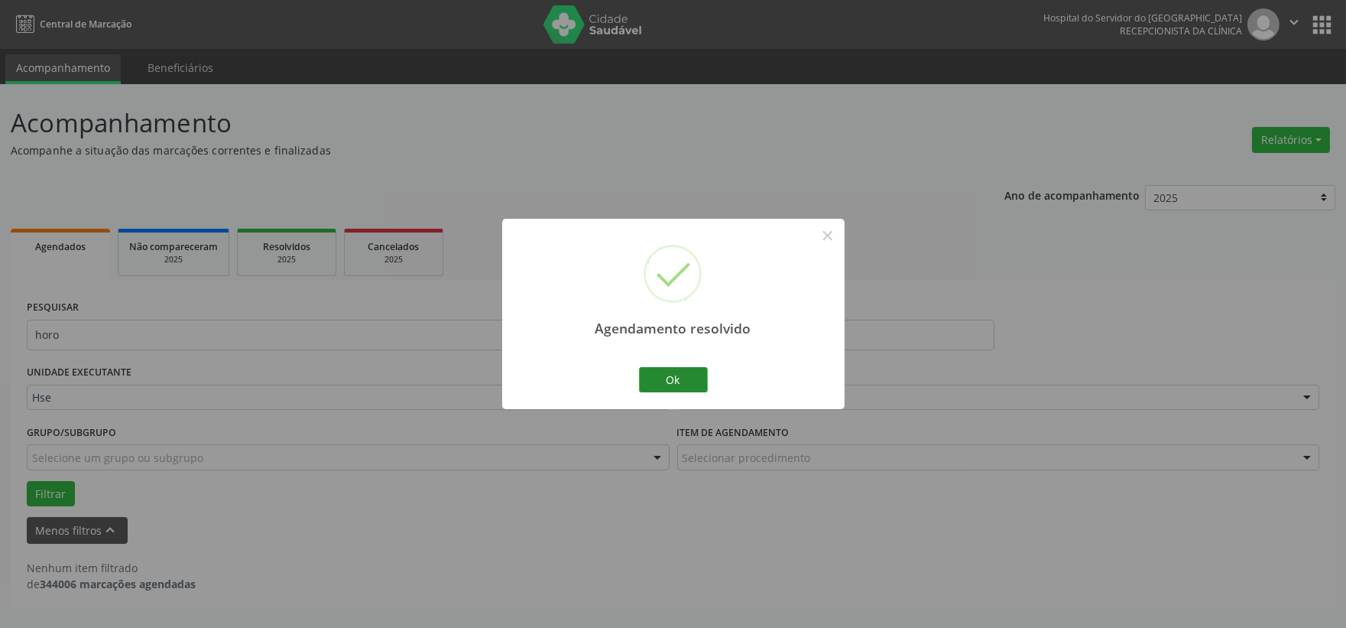
scroll to position [0, 0]
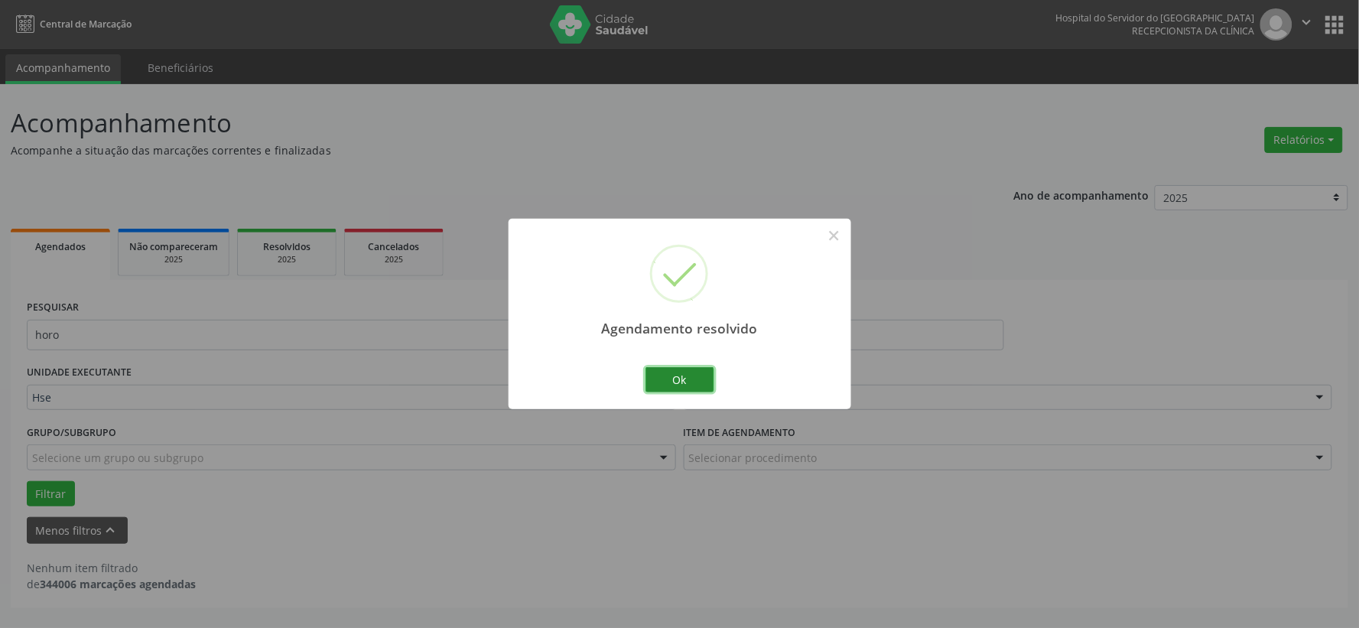
click at [664, 371] on button "Ok" at bounding box center [679, 380] width 69 height 26
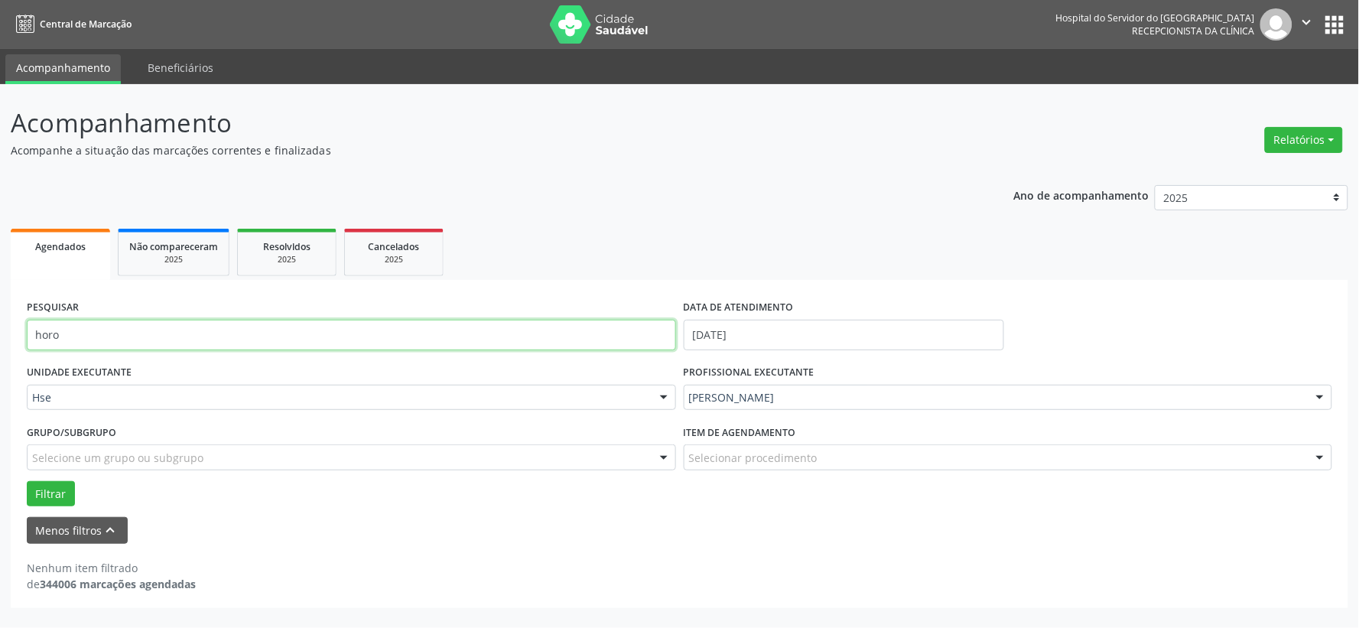
click at [563, 342] on input "horo" at bounding box center [351, 335] width 649 height 31
click at [27, 481] on button "Filtrar" at bounding box center [51, 494] width 48 height 26
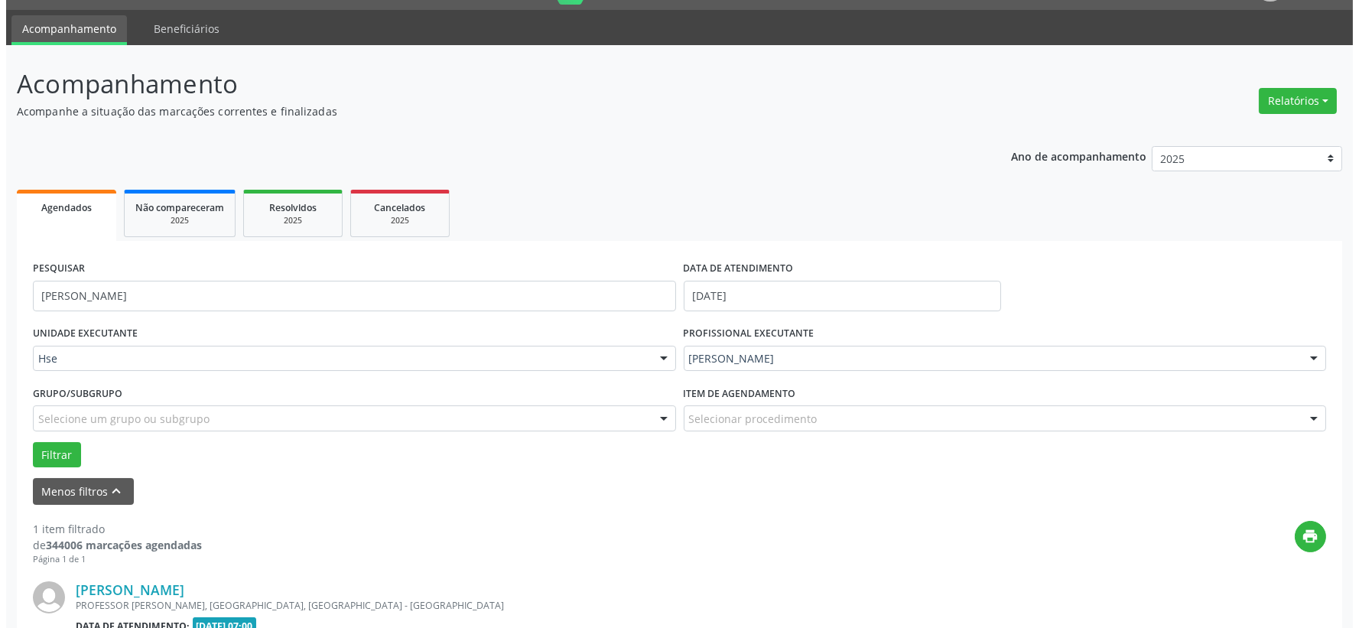
scroll to position [235, 0]
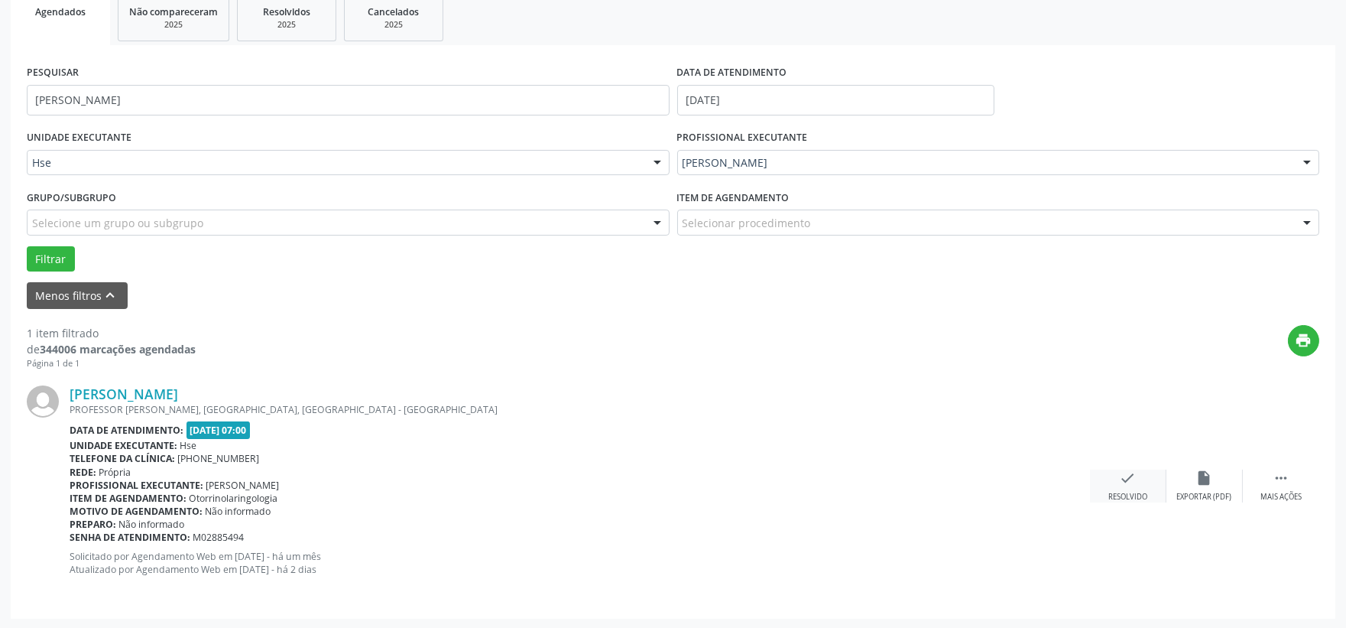
click at [1117, 484] on div "check Resolvido" at bounding box center [1128, 485] width 76 height 33
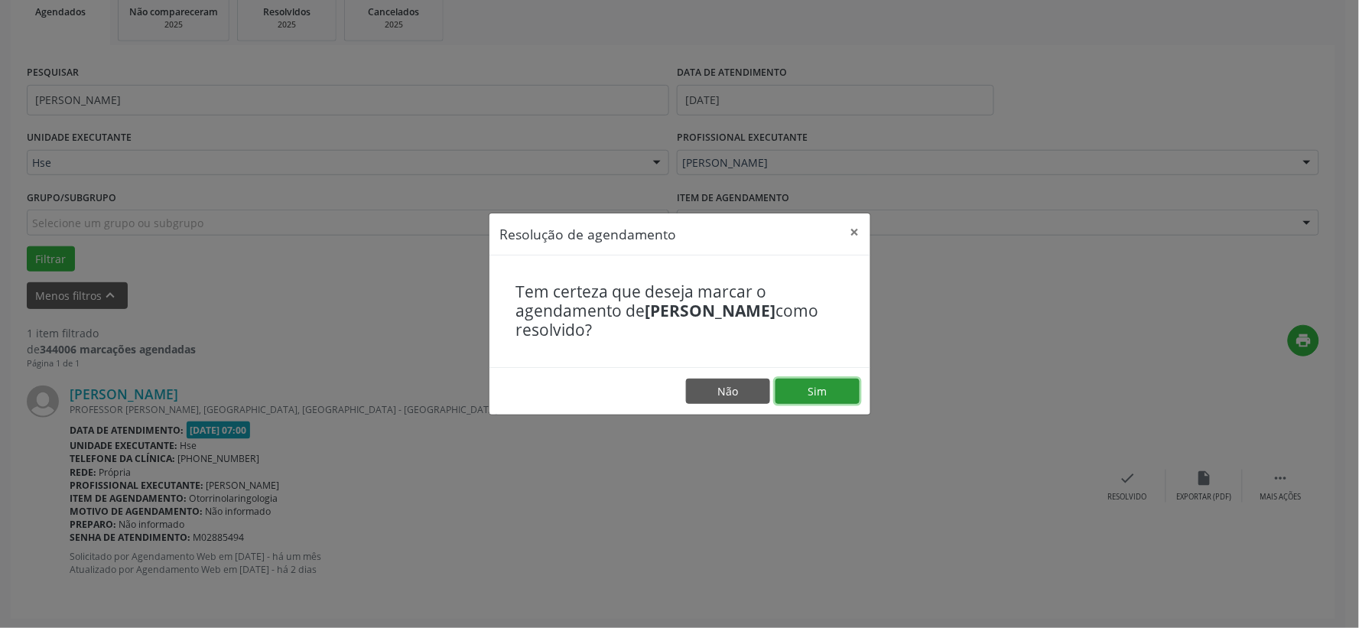
click at [823, 393] on button "Sim" at bounding box center [817, 391] width 84 height 26
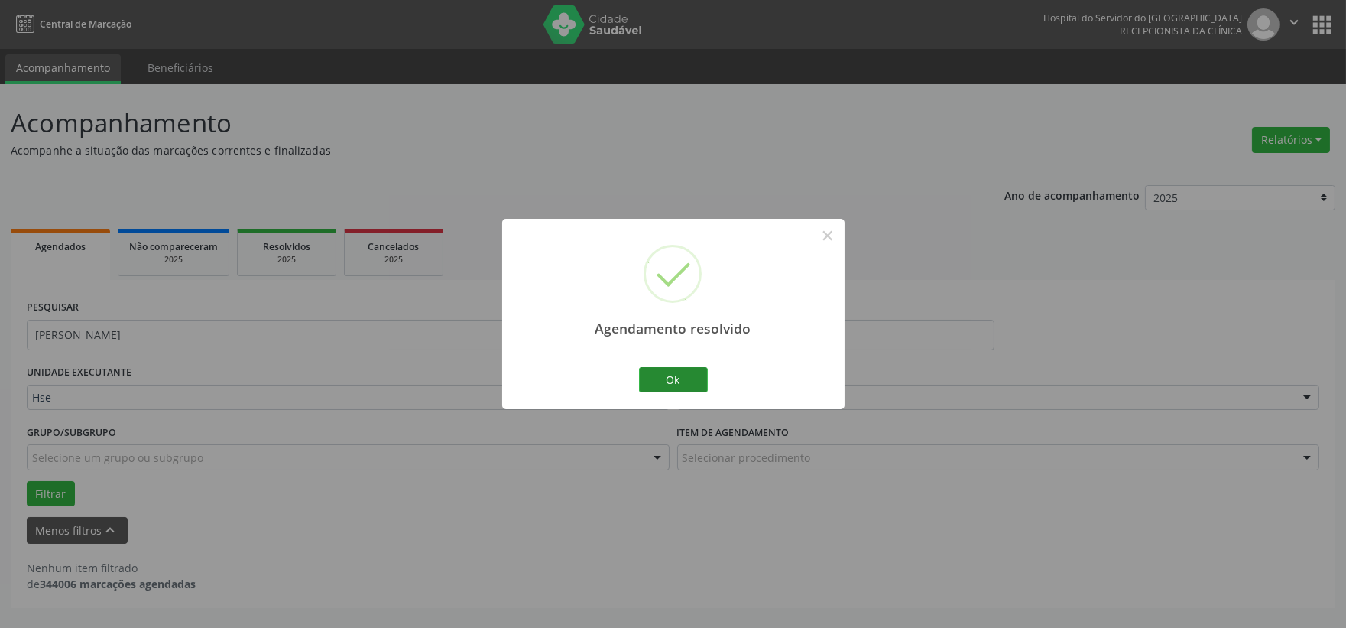
scroll to position [0, 0]
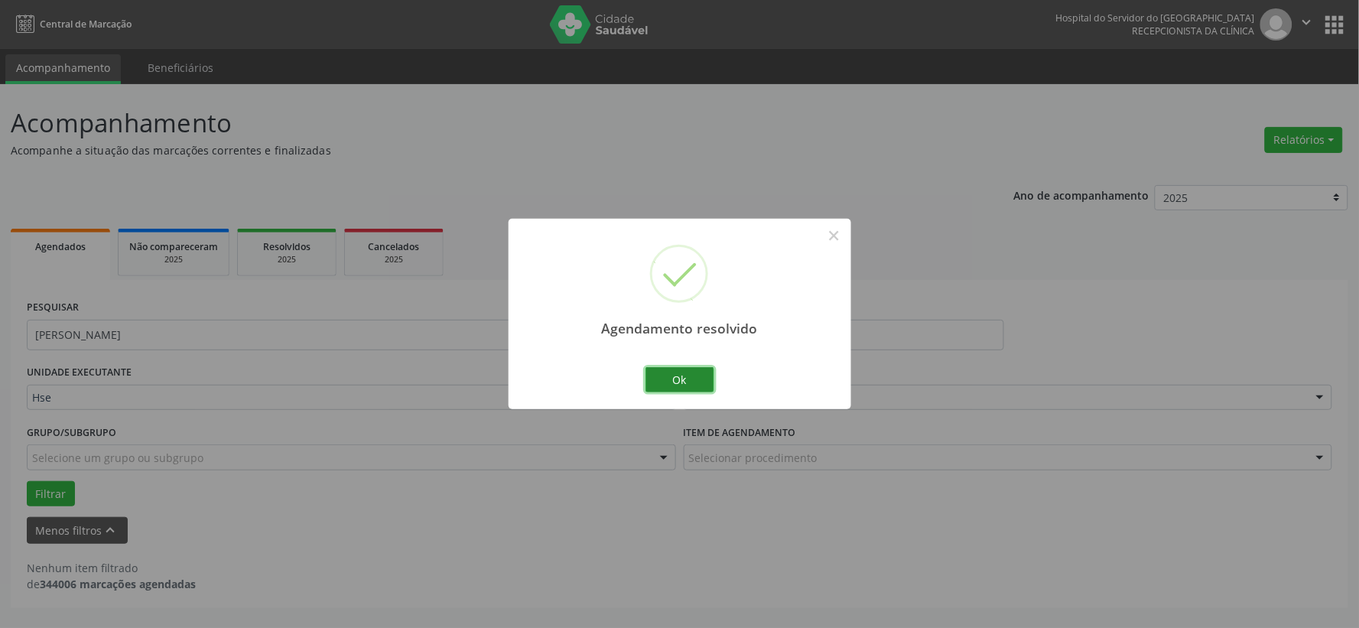
click at [681, 383] on button "Ok" at bounding box center [679, 380] width 69 height 26
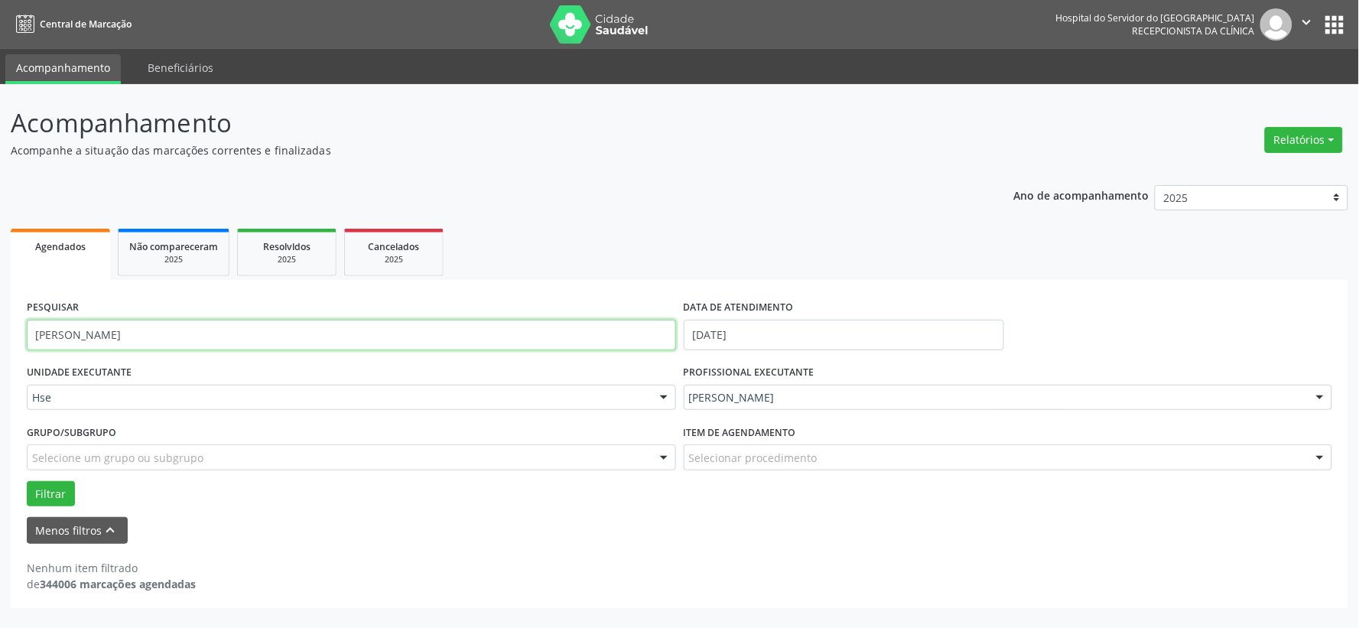
click at [408, 333] on input "[PERSON_NAME]" at bounding box center [351, 335] width 649 height 31
click at [403, 330] on input "[PERSON_NAME]" at bounding box center [351, 335] width 649 height 31
click at [387, 327] on input "[PERSON_NAME]" at bounding box center [351, 335] width 649 height 31
click at [386, 327] on input "[PERSON_NAME]" at bounding box center [351, 335] width 649 height 31
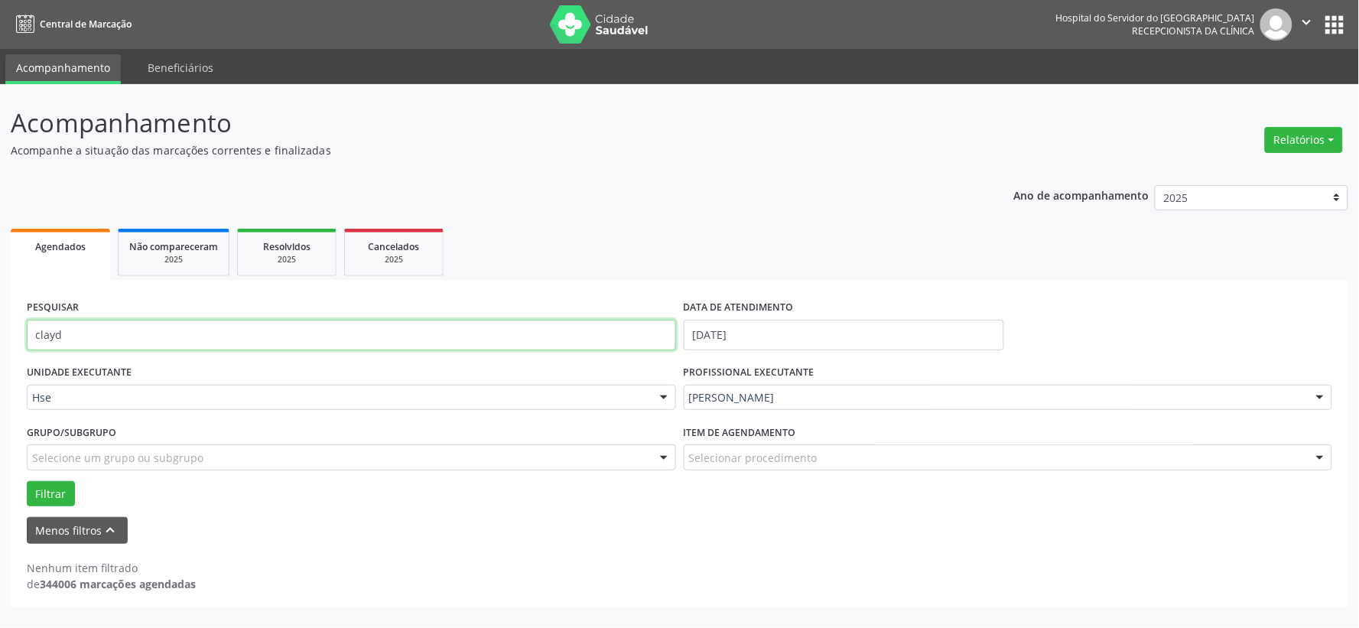
click at [27, 481] on button "Filtrar" at bounding box center [51, 494] width 48 height 26
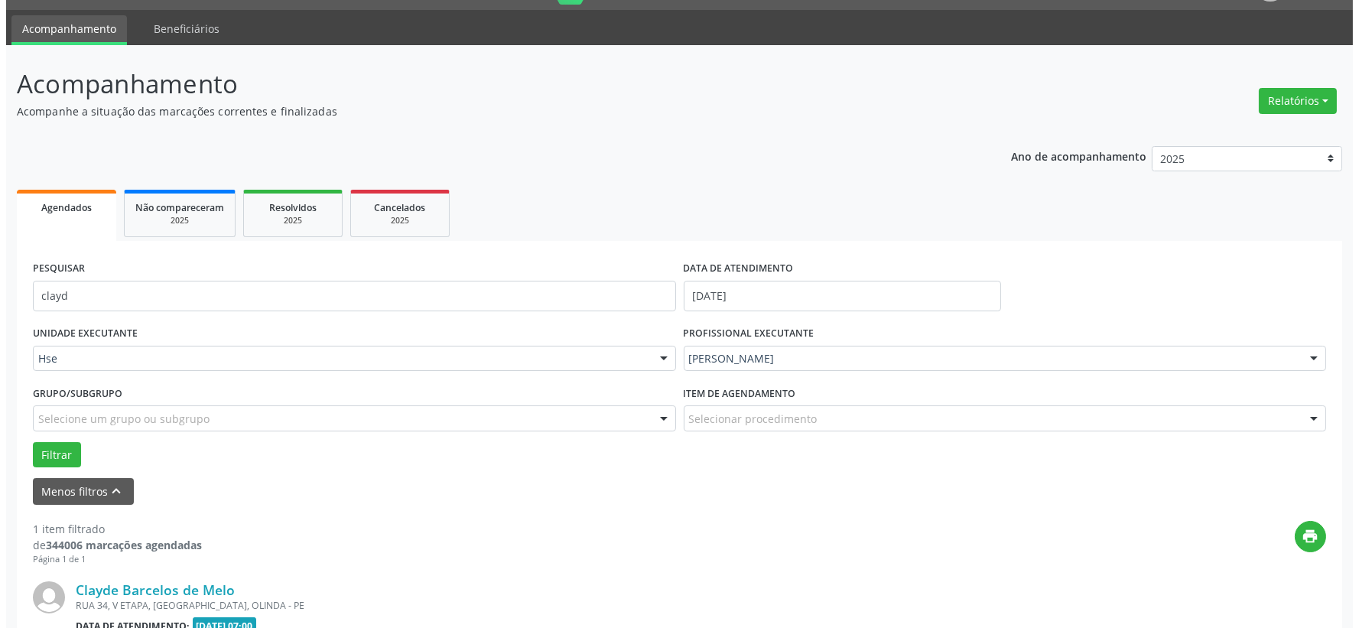
scroll to position [235, 0]
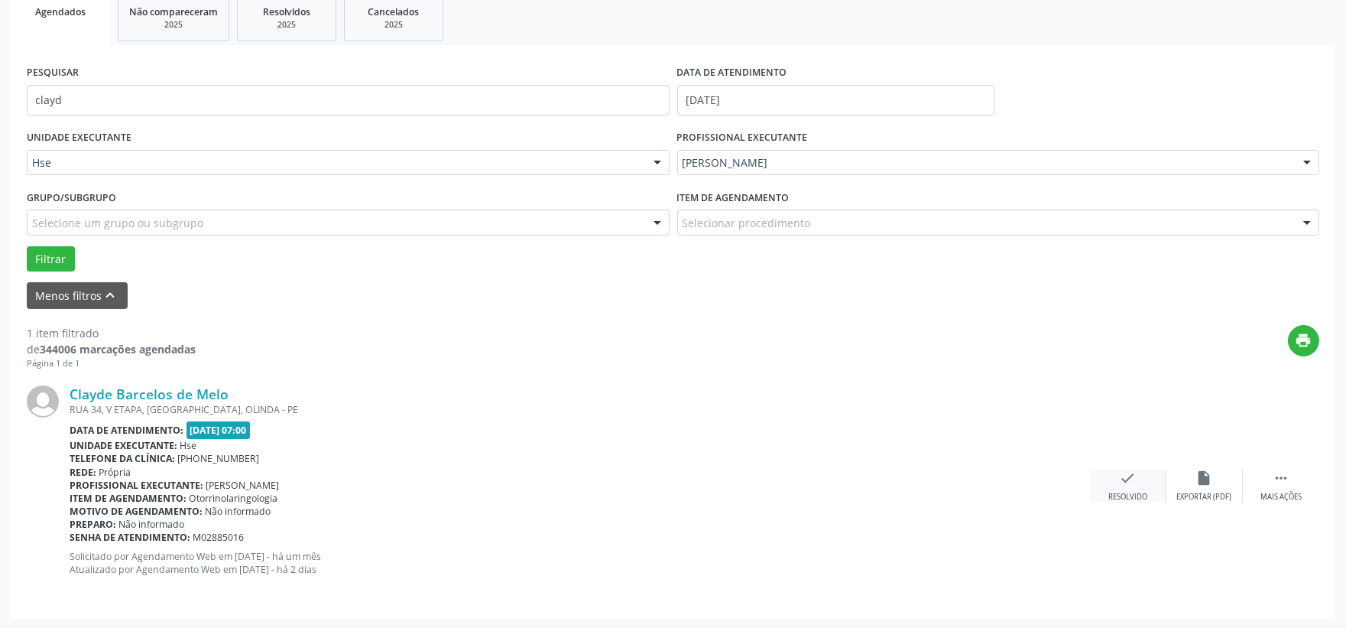
click at [1137, 479] on div "check Resolvido" at bounding box center [1128, 485] width 76 height 33
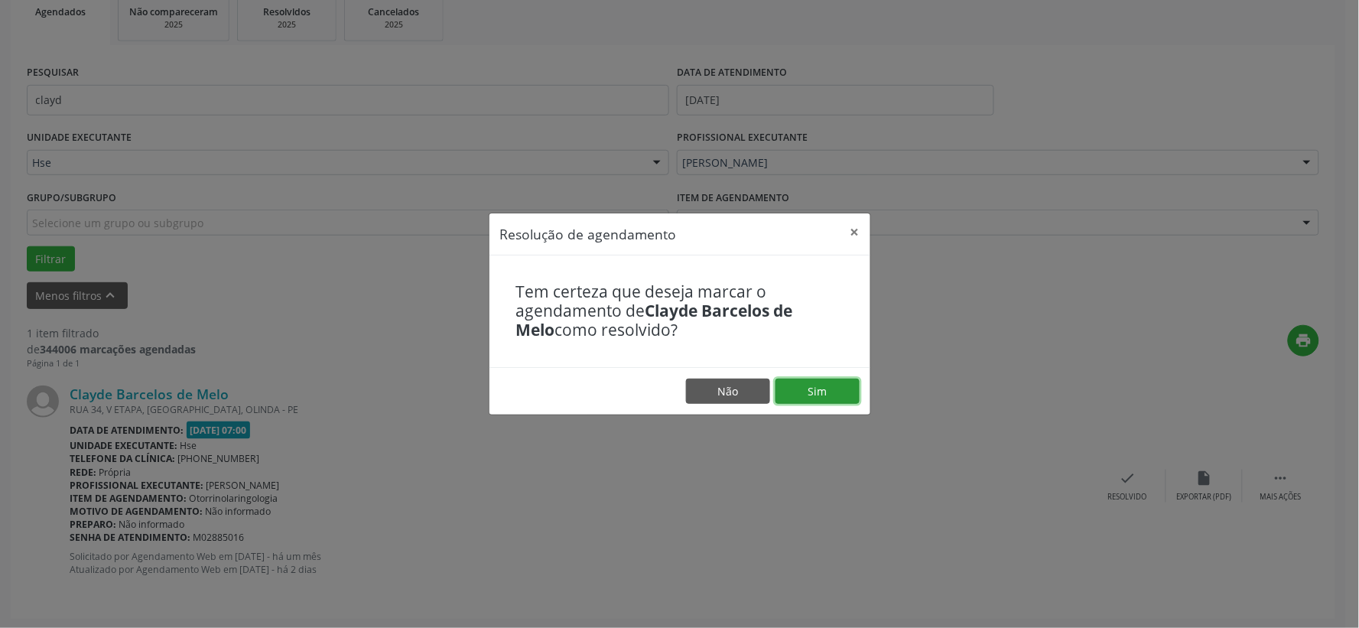
click at [836, 386] on button "Sim" at bounding box center [817, 391] width 84 height 26
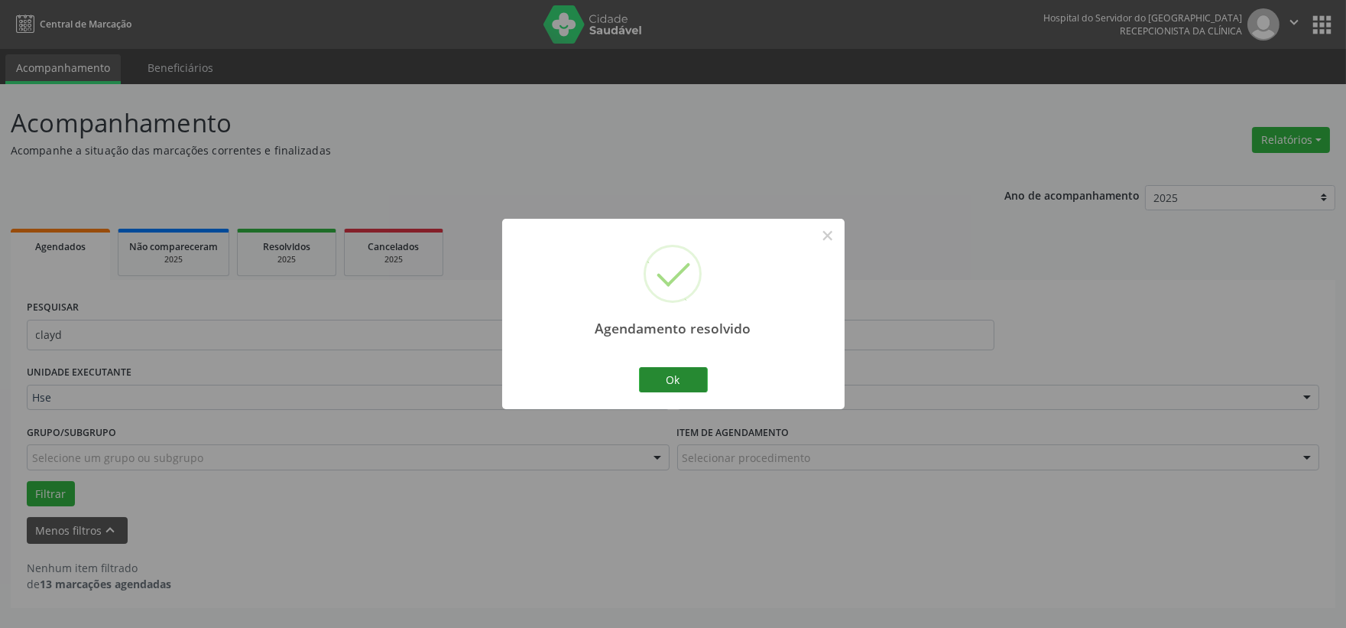
scroll to position [0, 0]
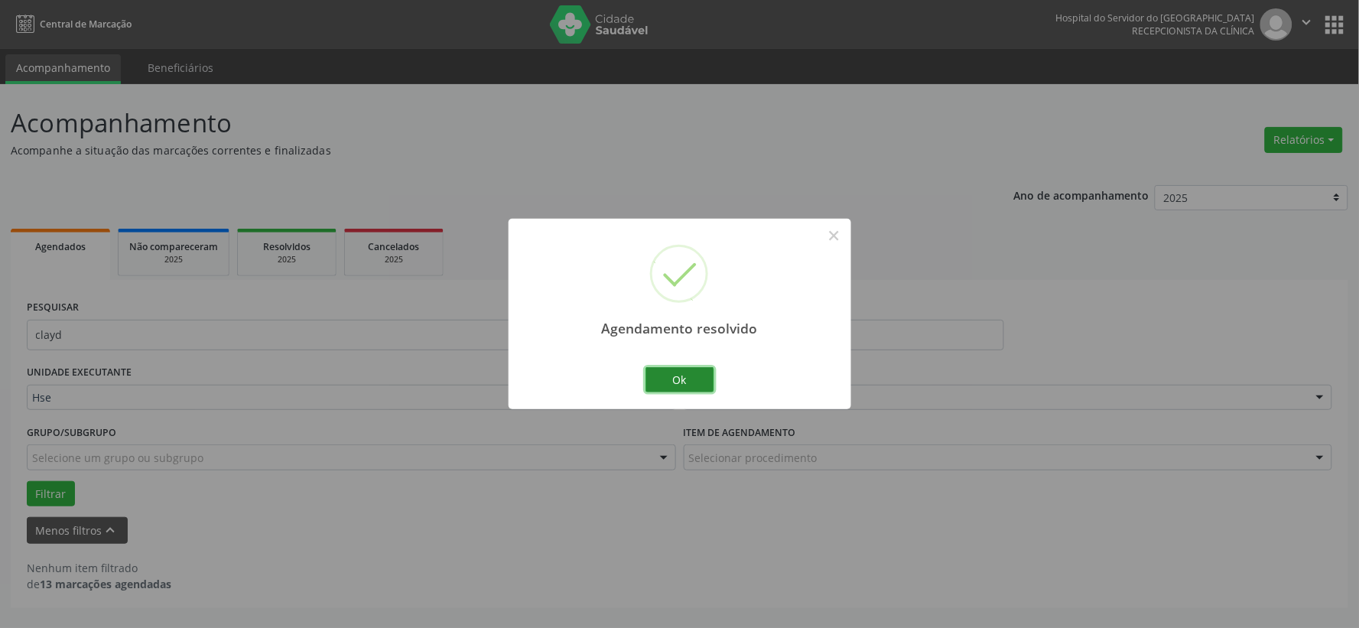
drag, startPoint x: 678, startPoint y: 377, endPoint x: 671, endPoint y: 378, distance: 7.7
click at [678, 377] on button "Ok" at bounding box center [679, 380] width 69 height 26
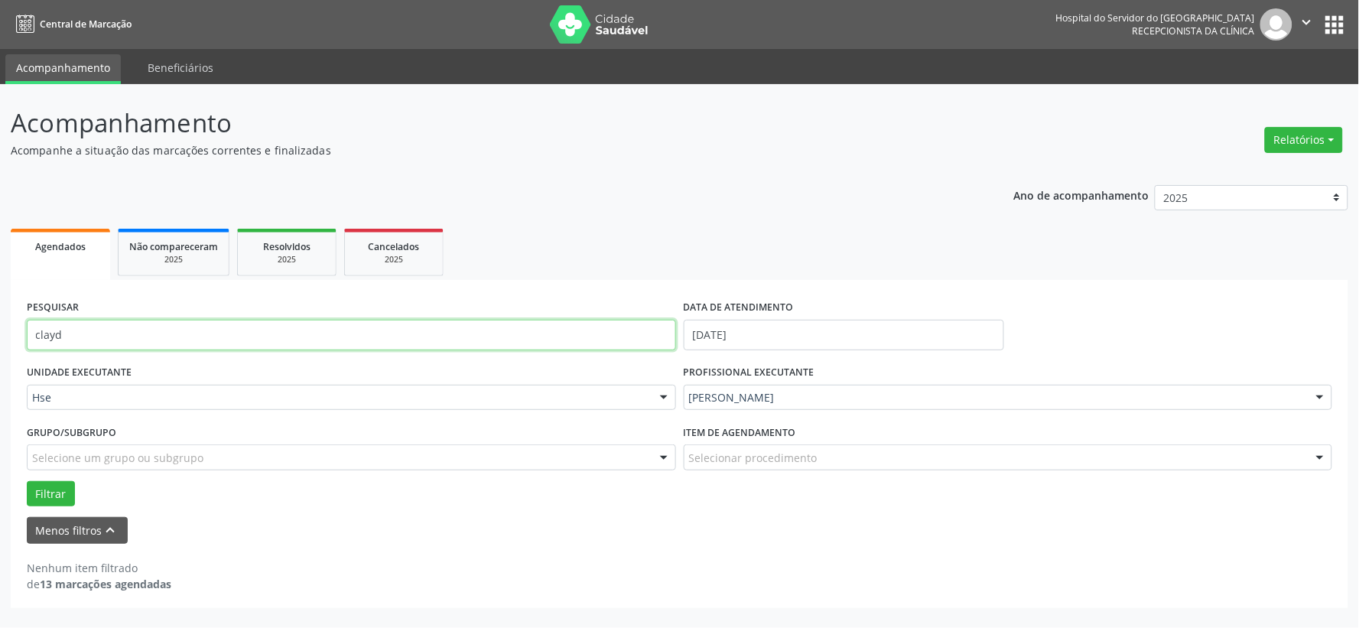
click at [475, 336] on input "clayd" at bounding box center [351, 335] width 649 height 31
click at [27, 481] on button "Filtrar" at bounding box center [51, 494] width 48 height 26
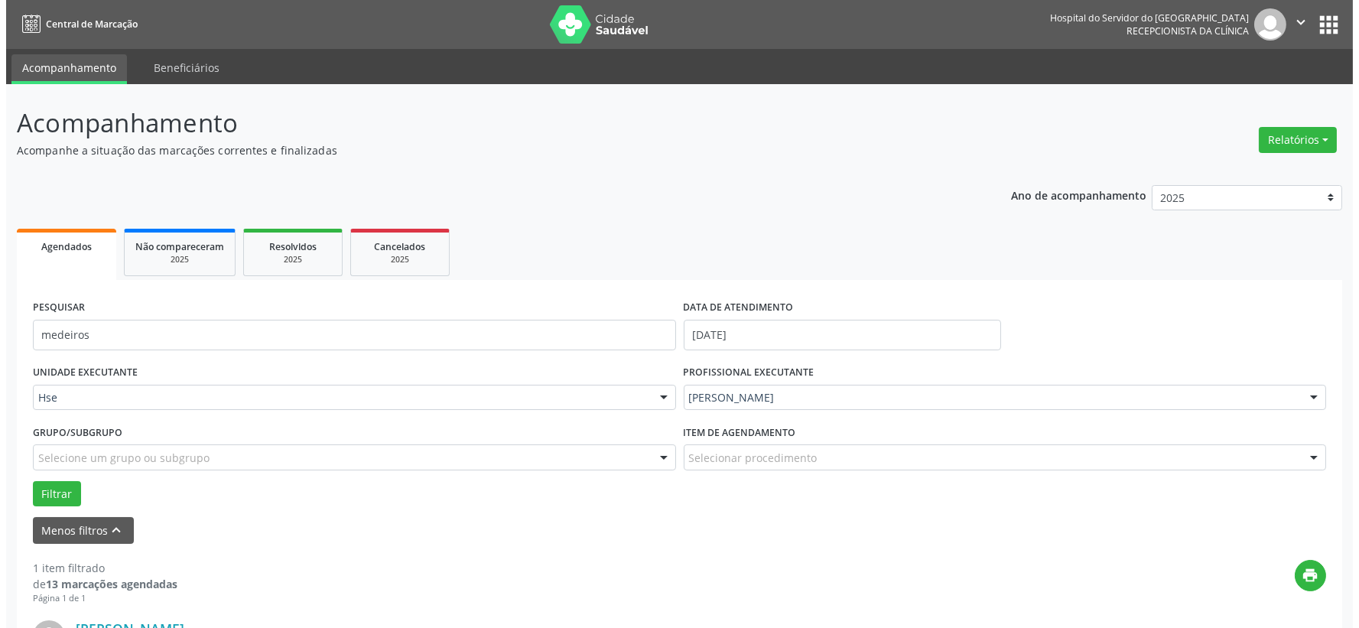
scroll to position [235, 0]
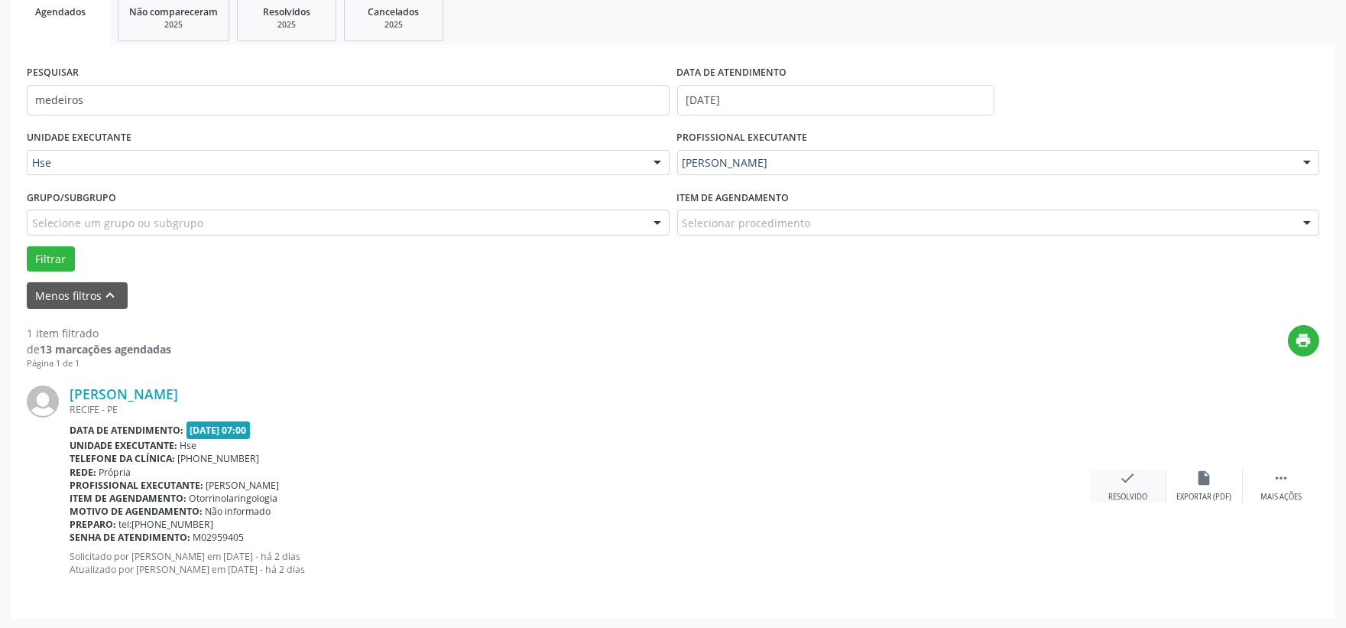
click at [1120, 480] on icon "check" at bounding box center [1128, 477] width 17 height 17
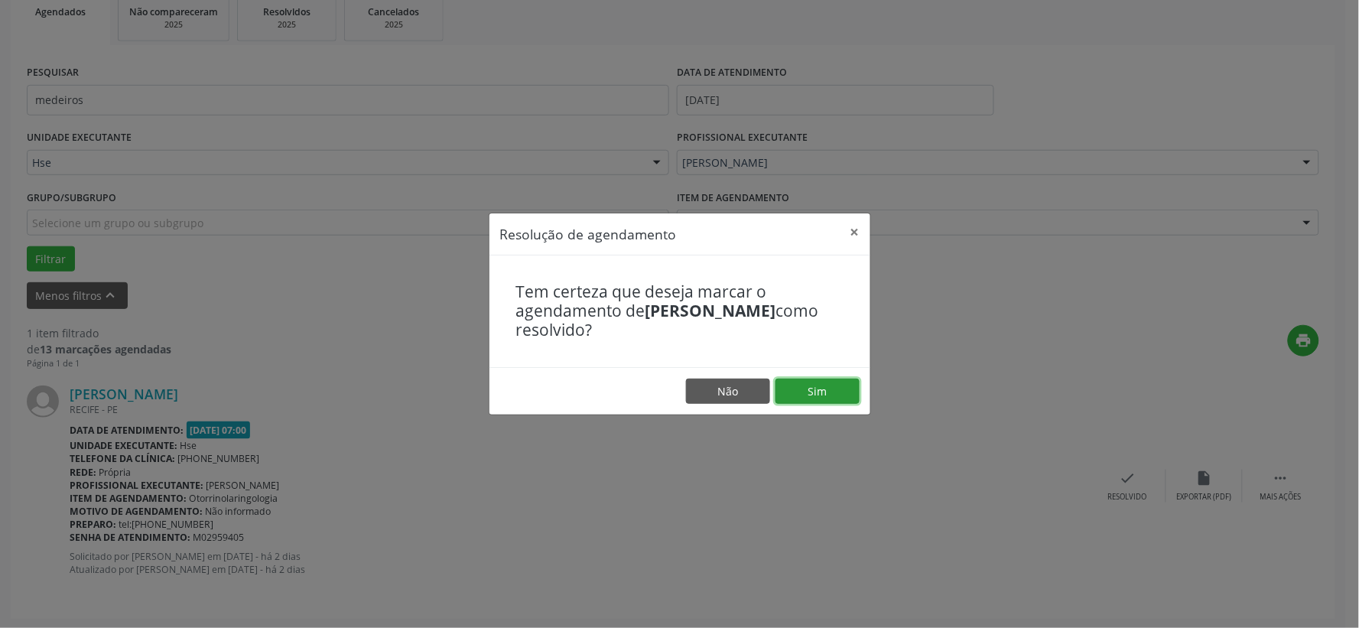
click at [829, 398] on button "Sim" at bounding box center [817, 391] width 84 height 26
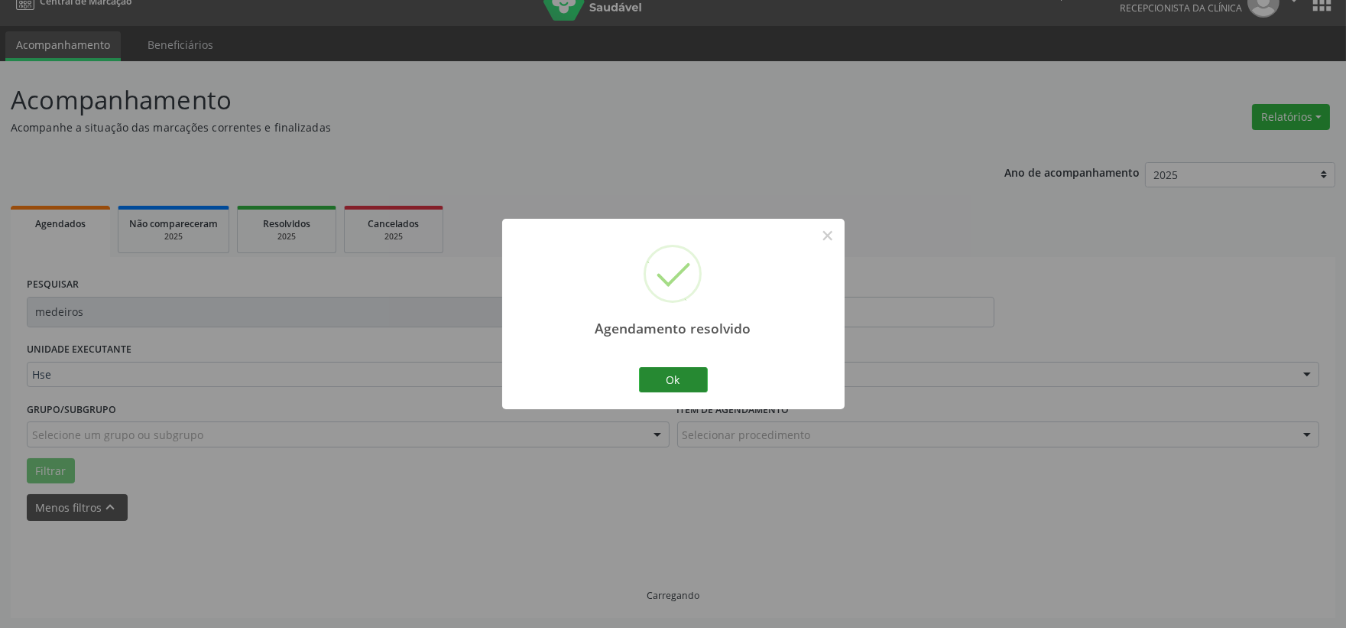
scroll to position [0, 0]
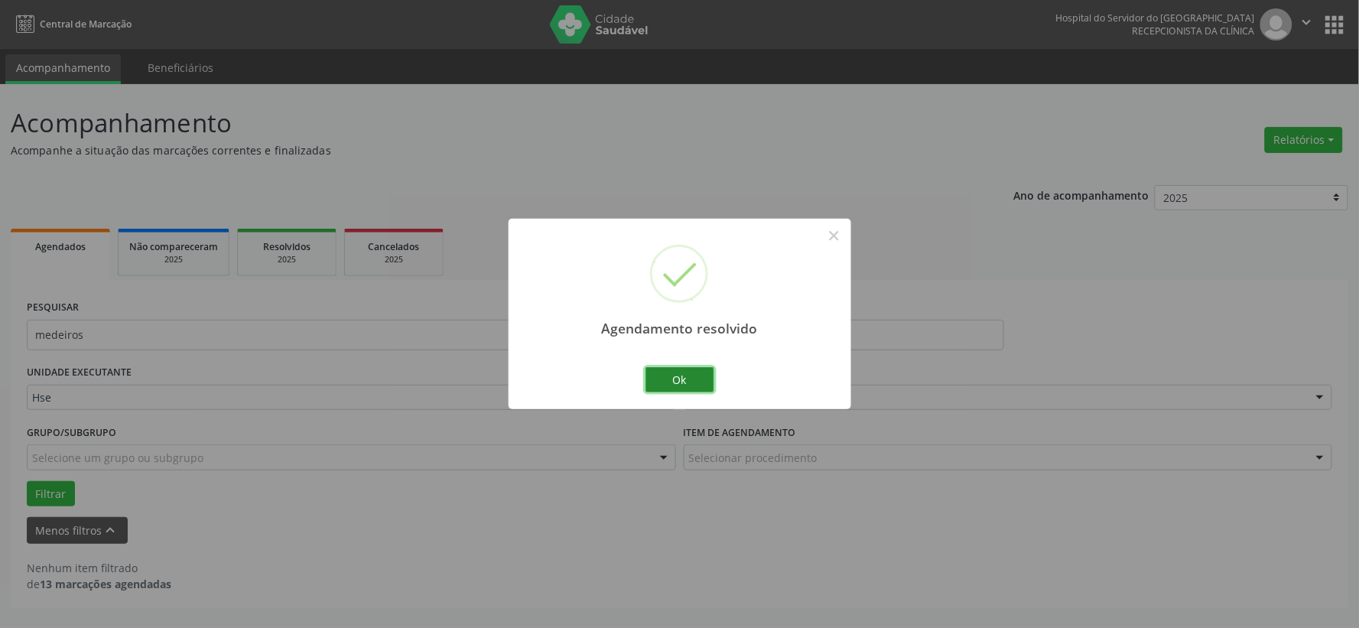
click at [683, 378] on button "Ok" at bounding box center [679, 380] width 69 height 26
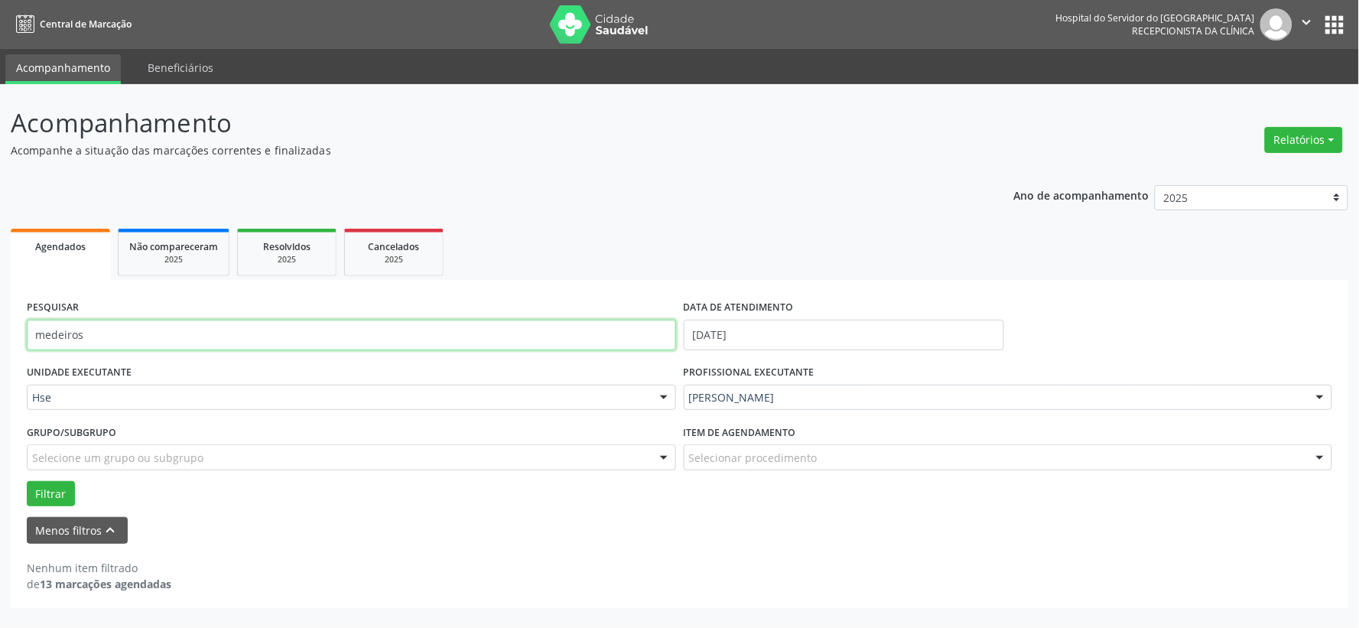
click at [459, 326] on input "medeiros" at bounding box center [351, 335] width 649 height 31
type input "cecili"
click at [27, 481] on button "Filtrar" at bounding box center [51, 494] width 48 height 26
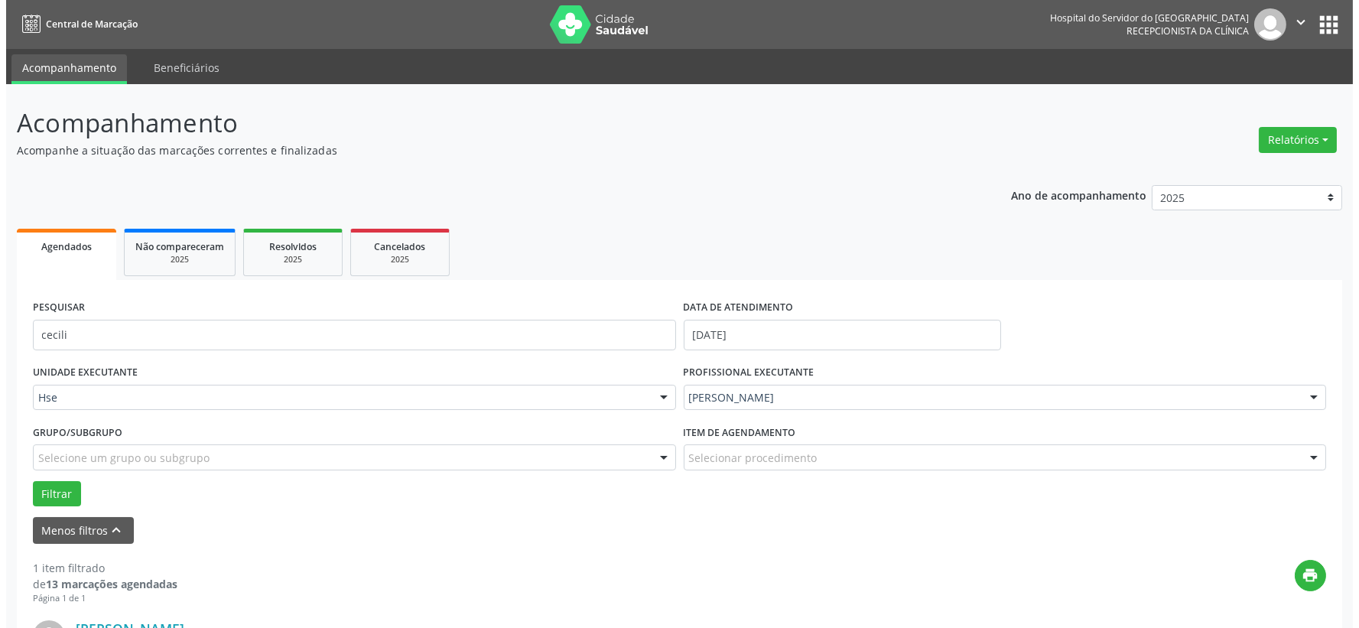
scroll to position [235, 0]
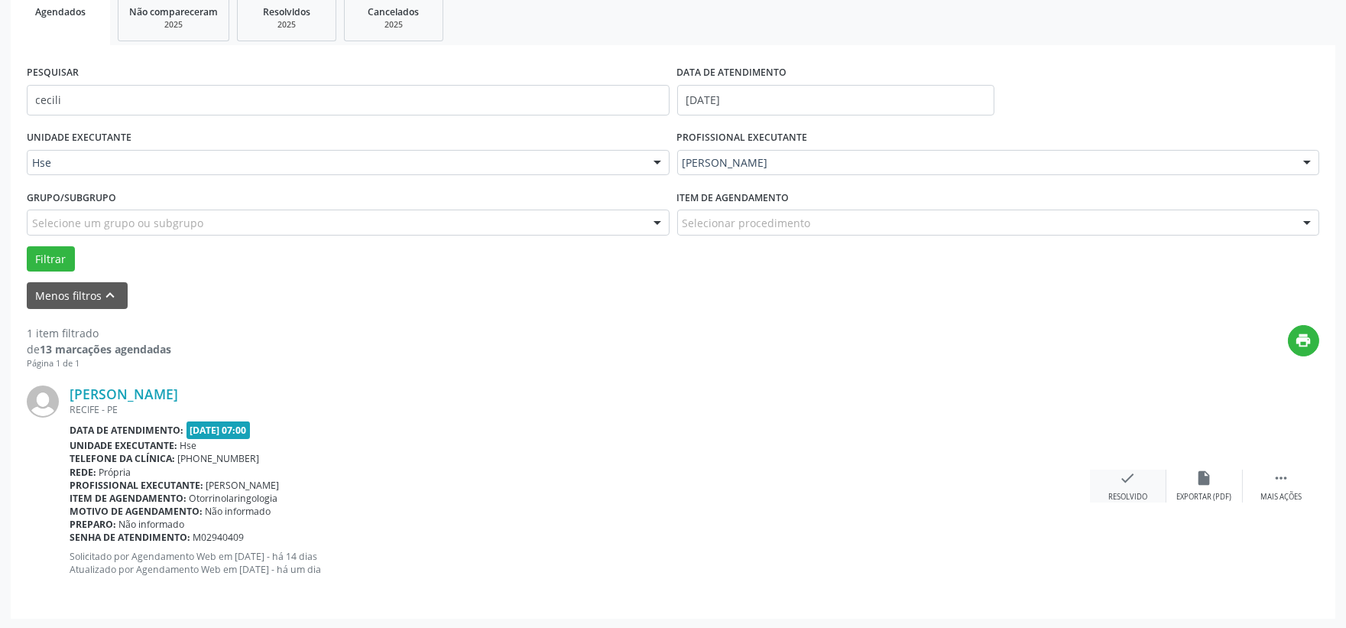
click at [1137, 475] on div "check Resolvido" at bounding box center [1128, 485] width 76 height 33
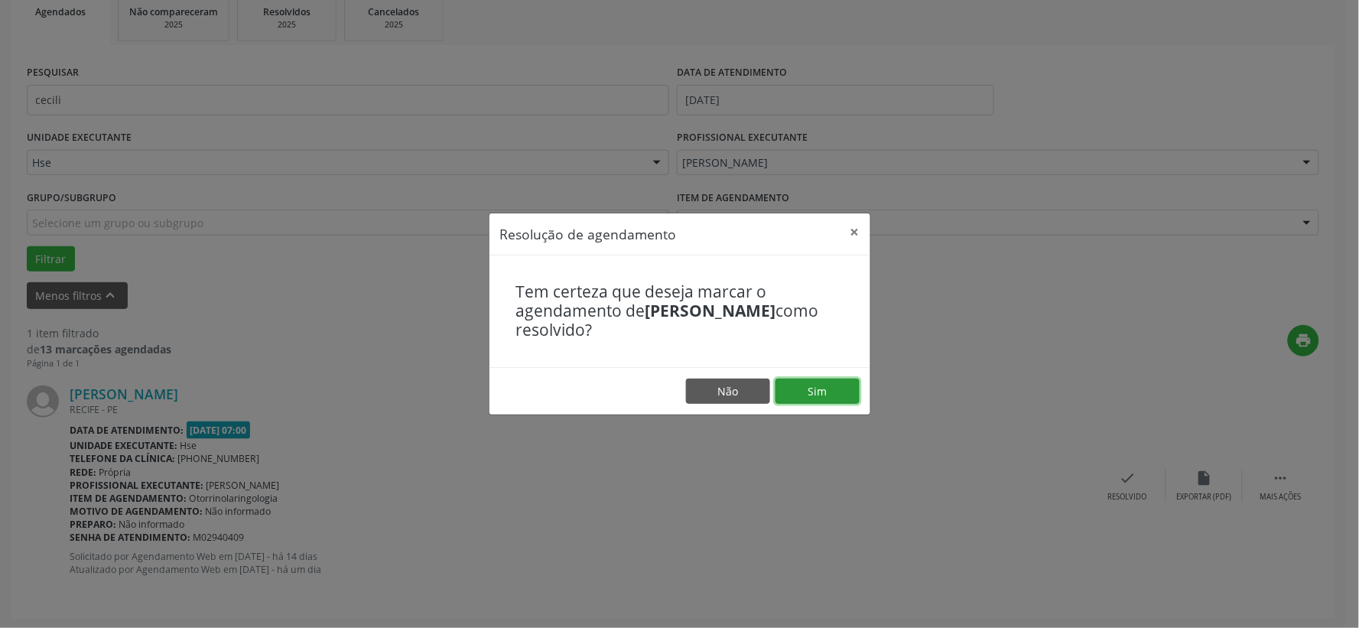
click at [824, 379] on button "Sim" at bounding box center [817, 391] width 84 height 26
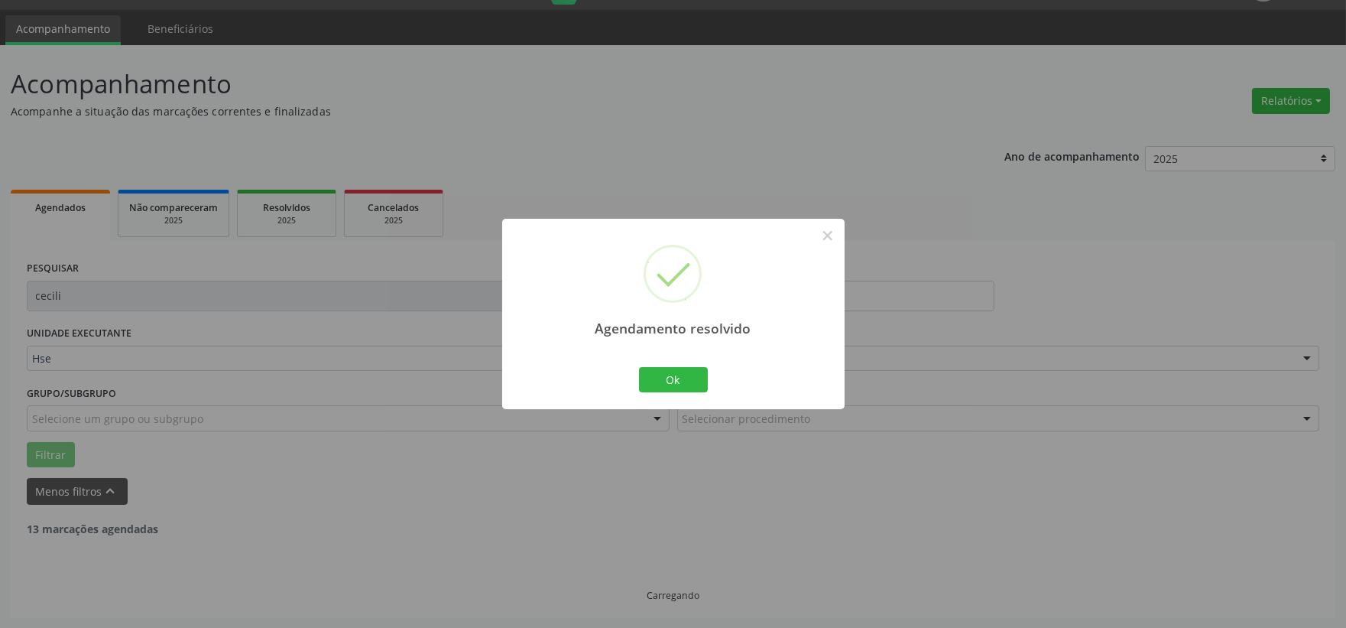
scroll to position [0, 0]
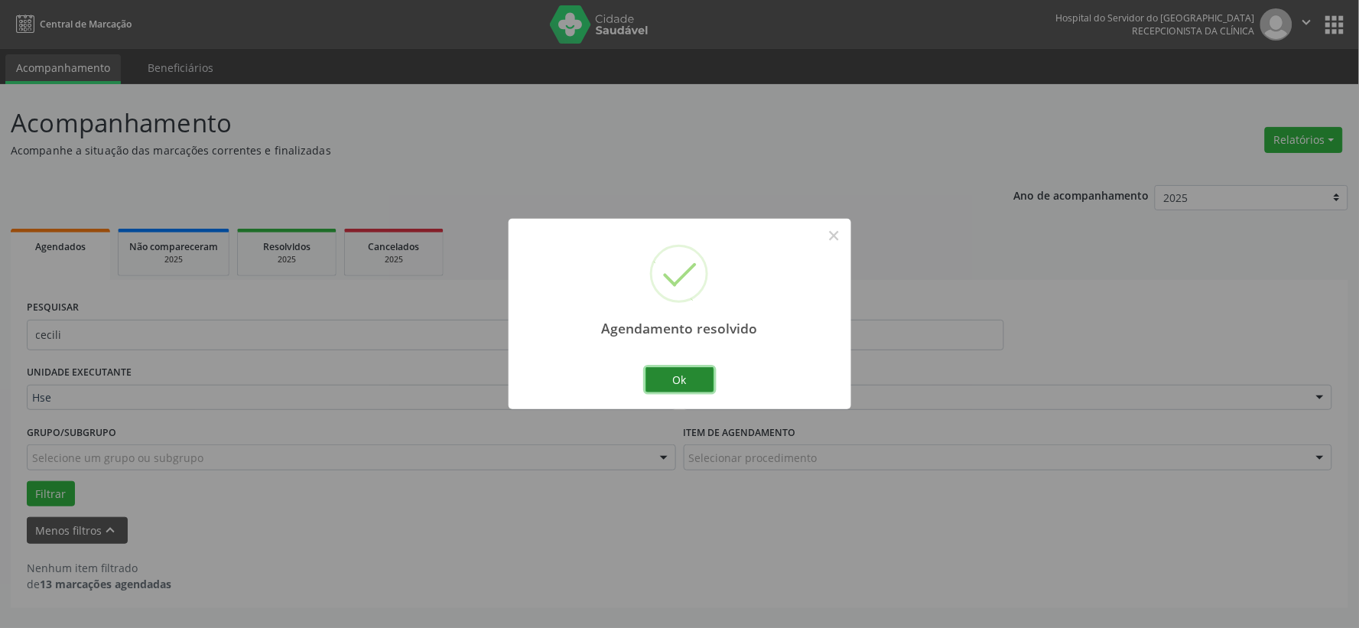
click at [684, 379] on button "Ok" at bounding box center [679, 380] width 69 height 26
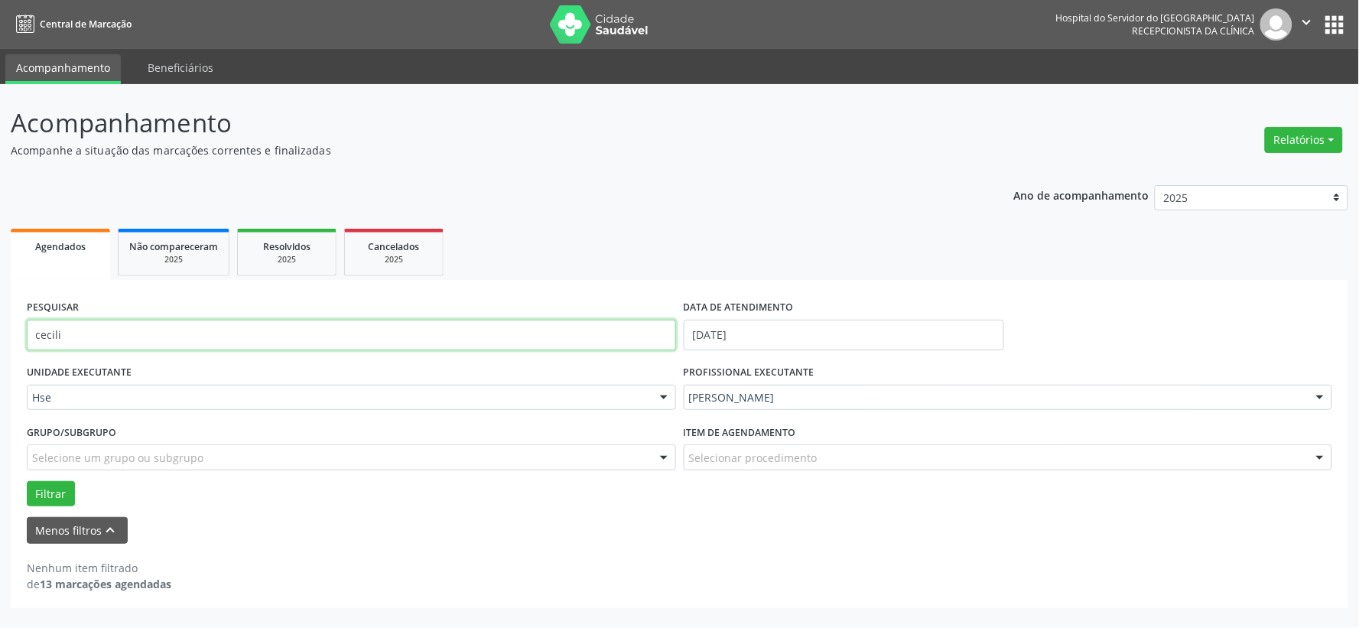
click at [440, 331] on input "cecili" at bounding box center [351, 335] width 649 height 31
click at [27, 481] on button "Filtrar" at bounding box center [51, 494] width 48 height 26
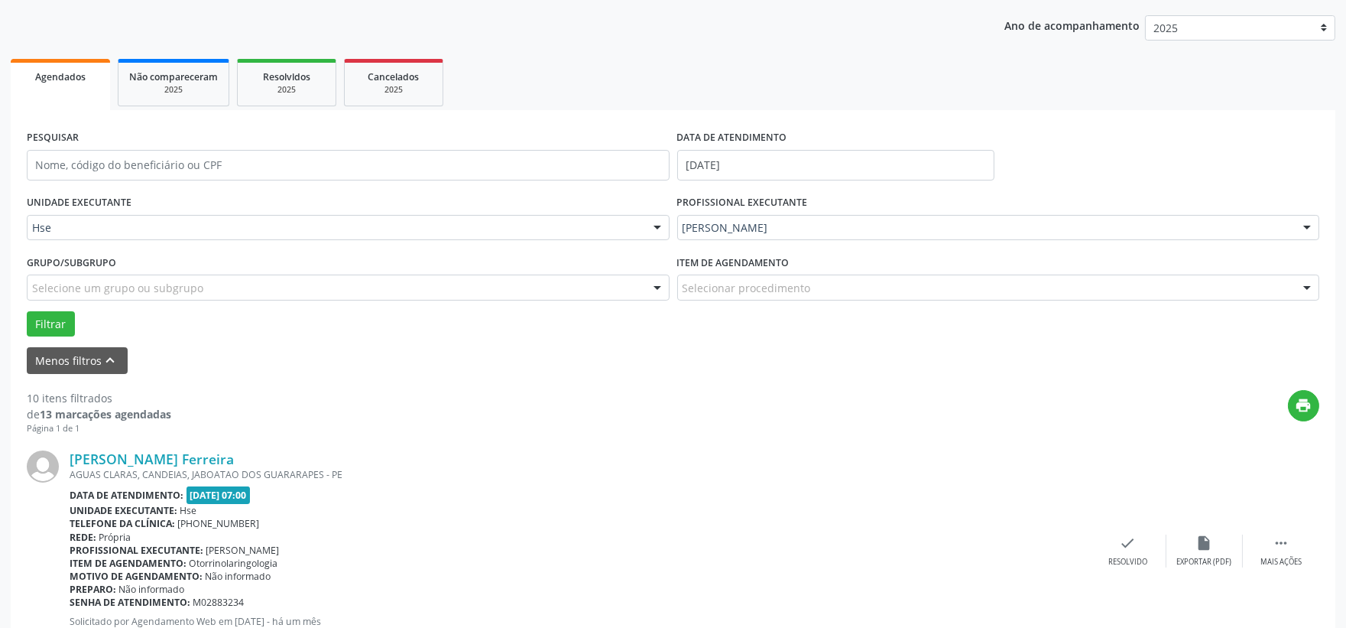
scroll to position [424, 0]
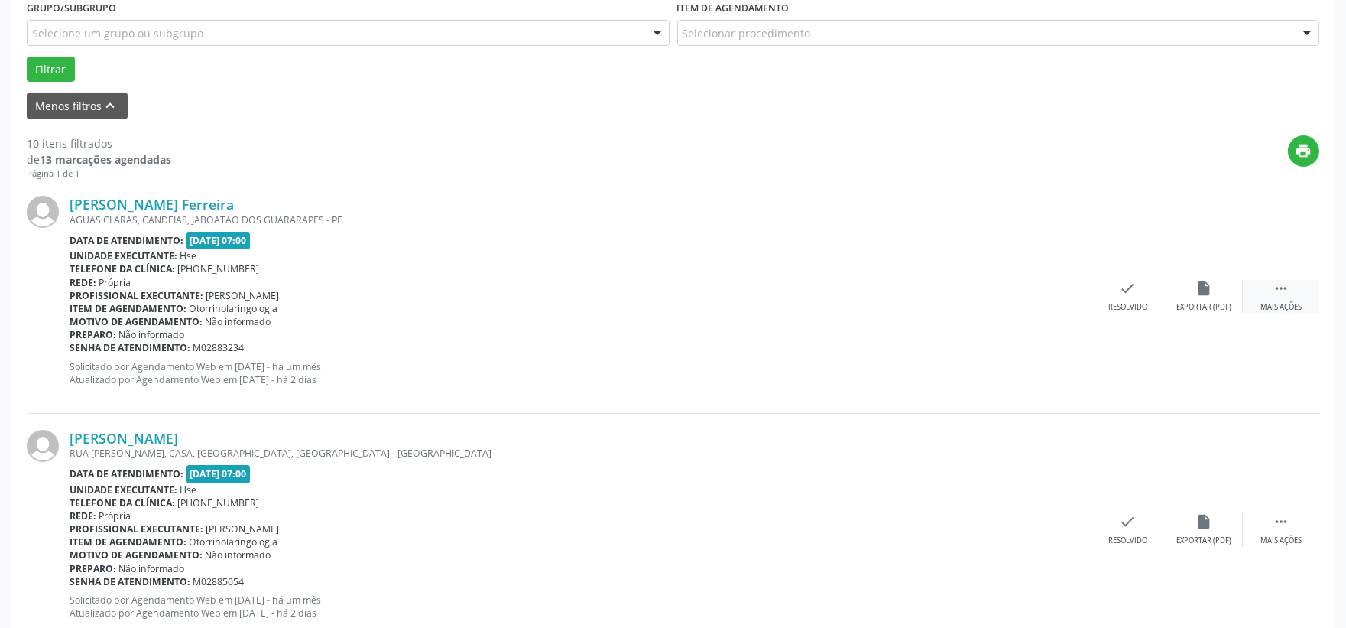
click at [1288, 291] on icon "" at bounding box center [1281, 288] width 17 height 17
click at [1198, 300] on div "alarm_off Não compareceu" at bounding box center [1205, 296] width 76 height 33
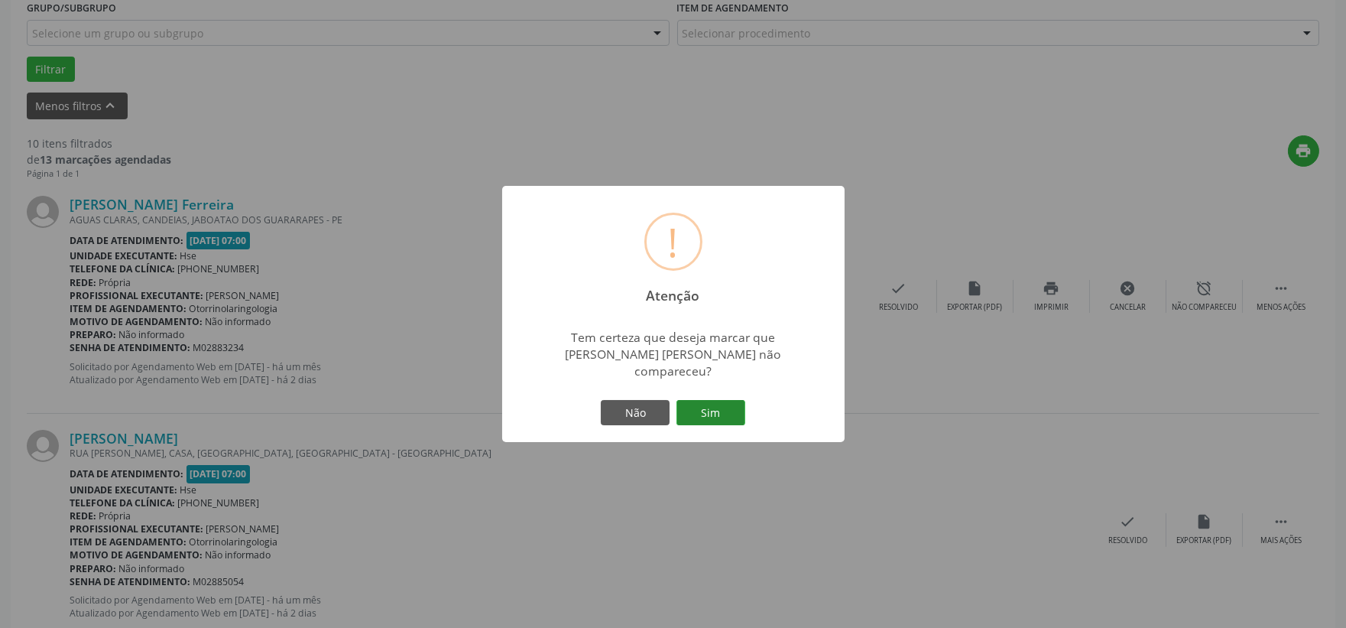
click at [705, 407] on button "Sim" at bounding box center [711, 413] width 69 height 26
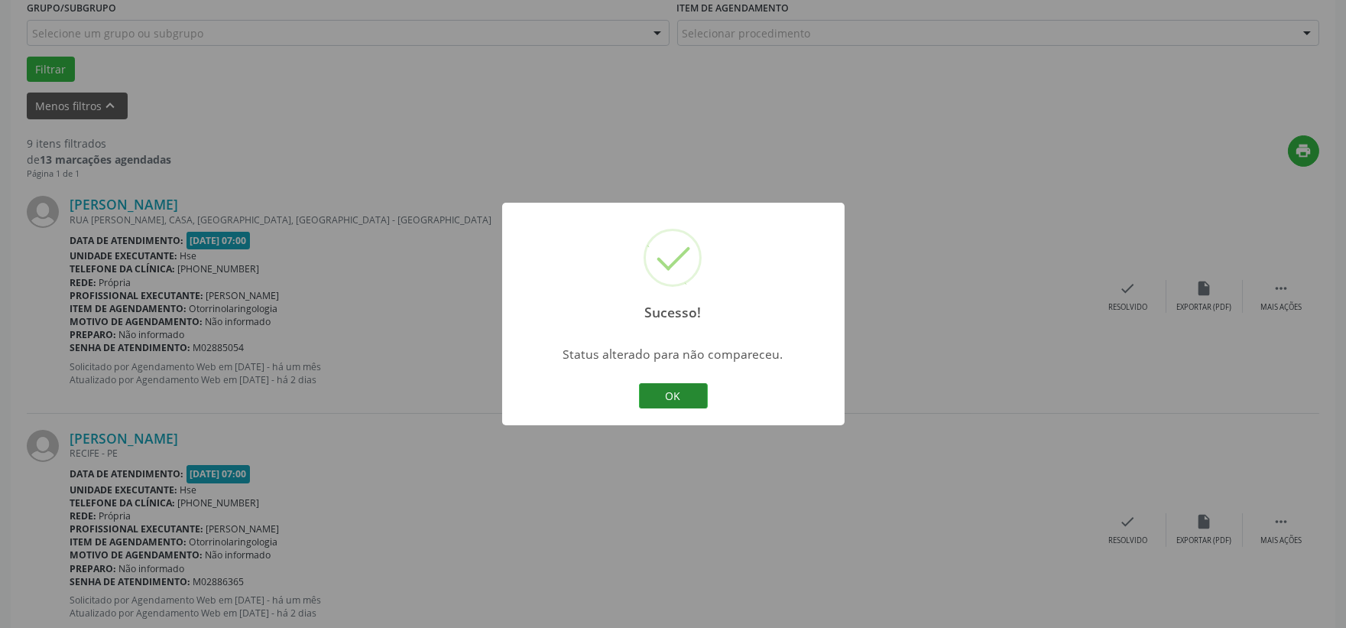
click at [664, 393] on button "OK" at bounding box center [673, 396] width 69 height 26
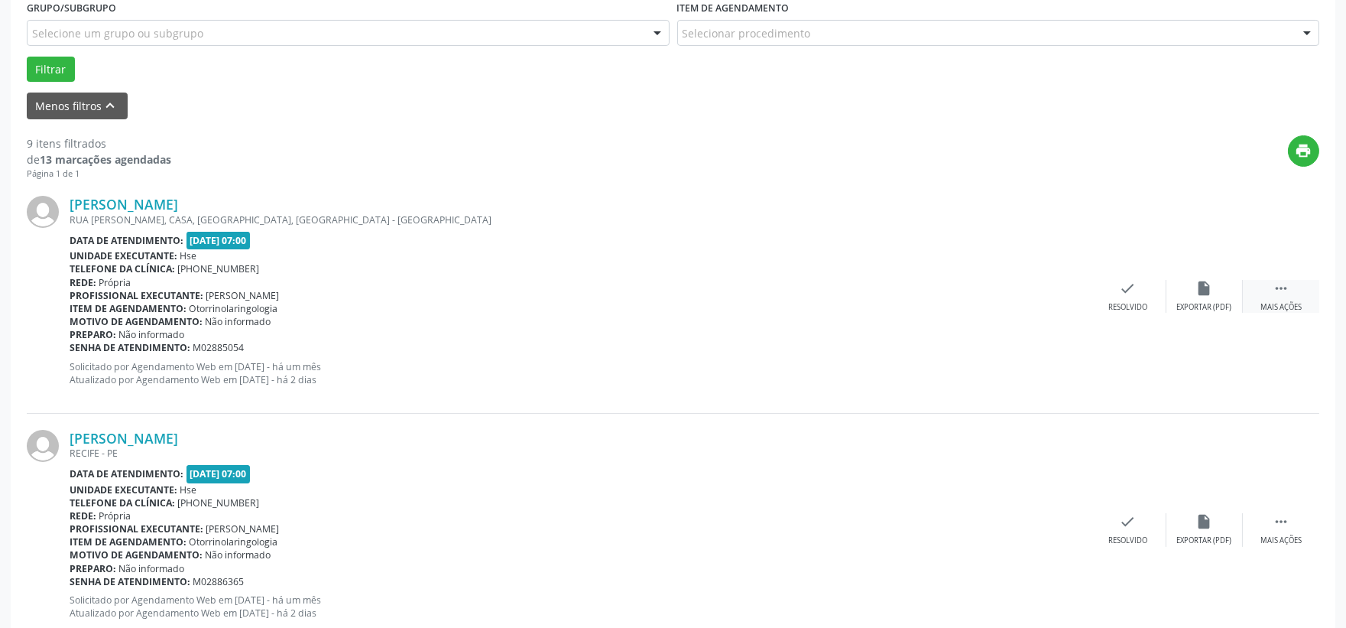
click at [1278, 291] on icon "" at bounding box center [1281, 288] width 17 height 17
click at [1205, 297] on div "alarm_off Não compareceu" at bounding box center [1205, 296] width 76 height 33
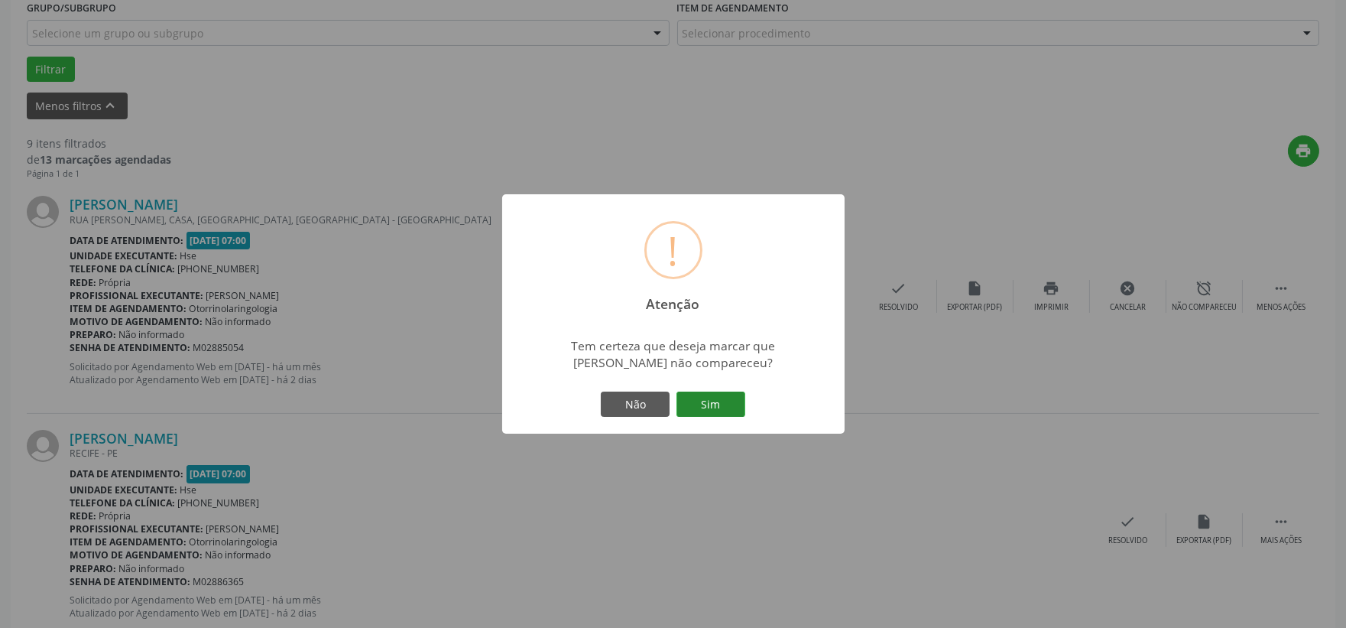
click at [732, 402] on button "Sim" at bounding box center [711, 404] width 69 height 26
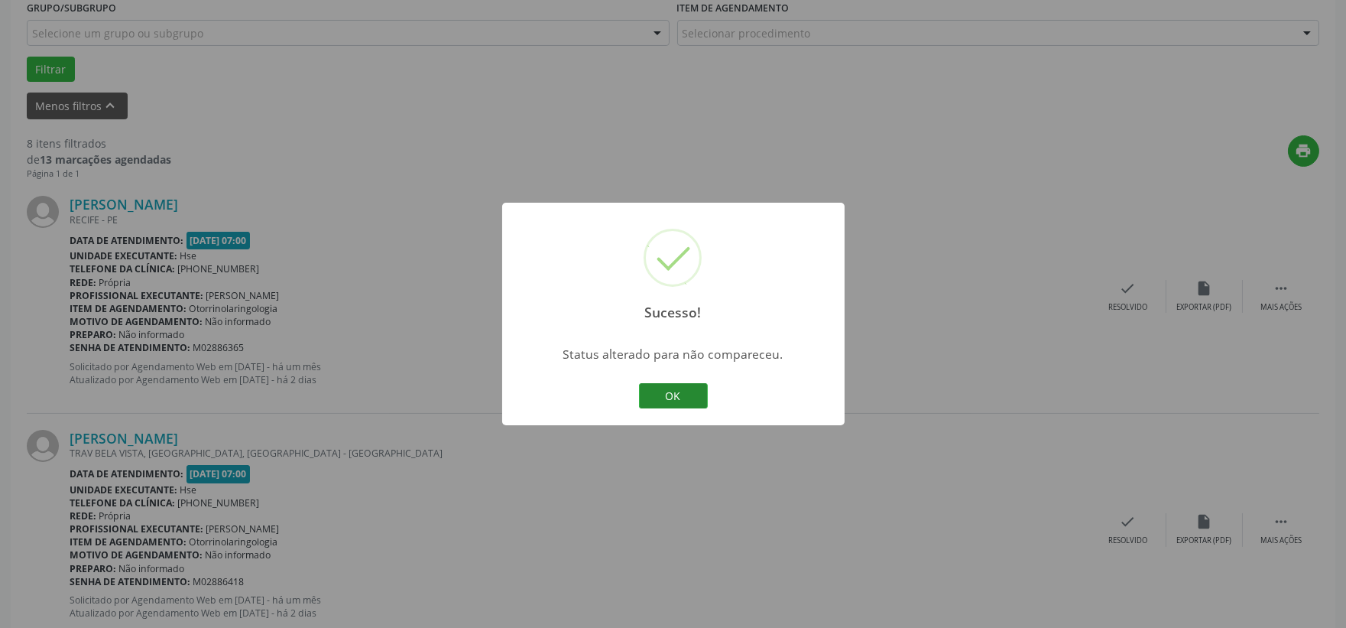
click at [659, 393] on button "OK" at bounding box center [673, 396] width 69 height 26
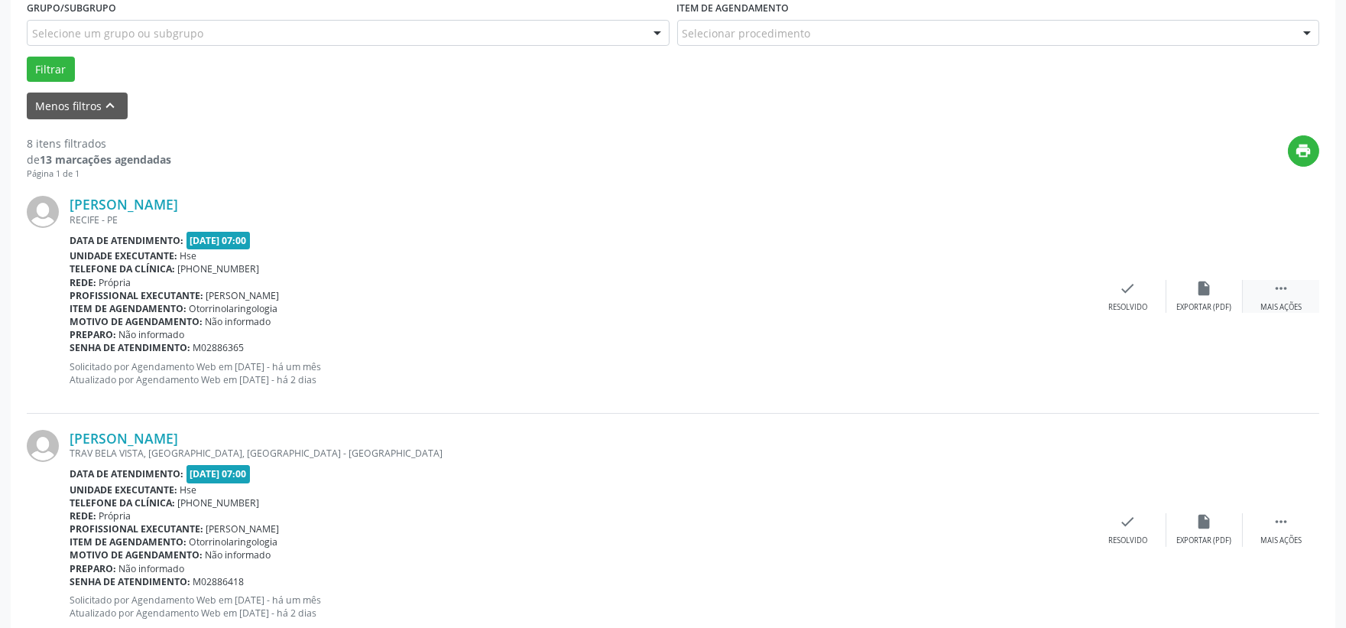
drag, startPoint x: 1298, startPoint y: 294, endPoint x: 1283, endPoint y: 289, distance: 16.0
click at [1298, 294] on div " Mais ações" at bounding box center [1281, 296] width 76 height 33
click at [1219, 291] on div "alarm_off Não compareceu" at bounding box center [1205, 296] width 76 height 33
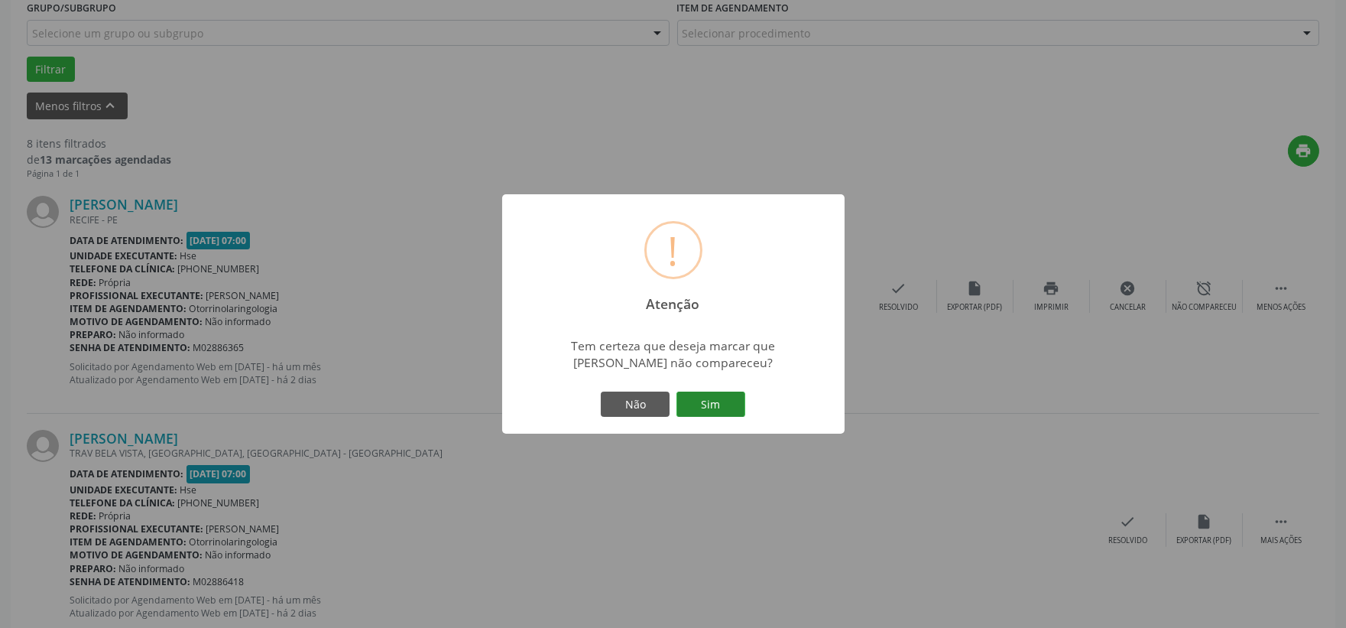
click at [719, 398] on button "Sim" at bounding box center [711, 404] width 69 height 26
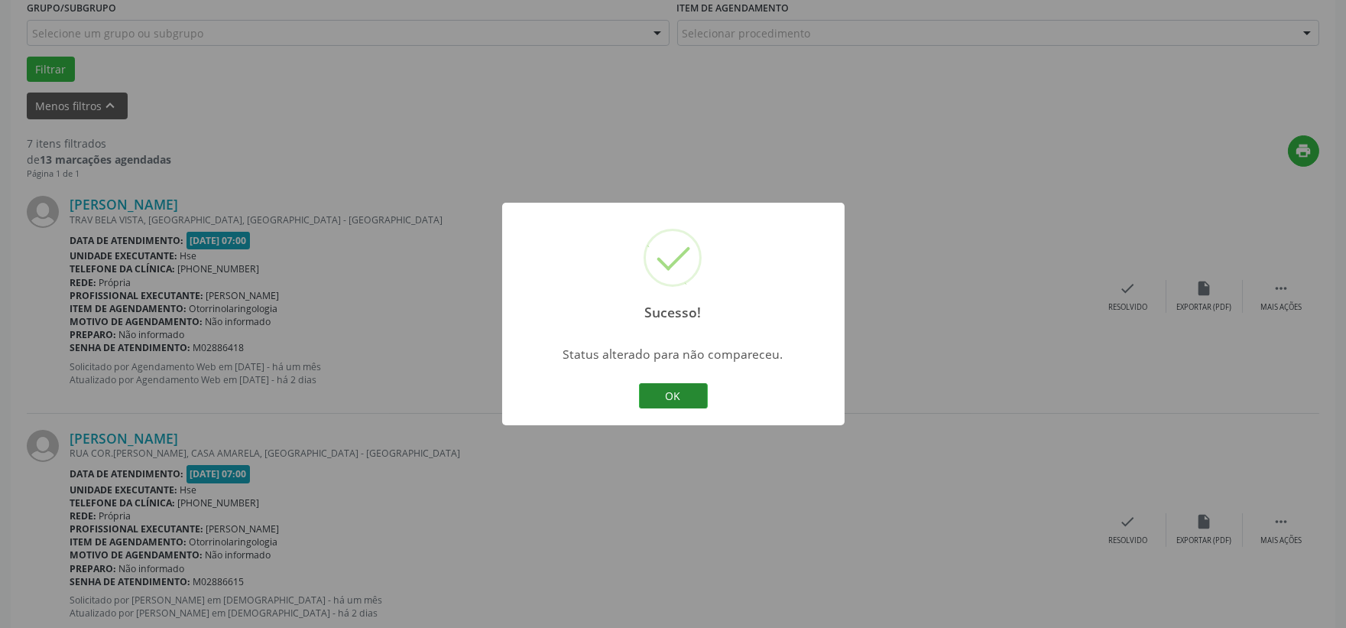
click at [679, 398] on button "OK" at bounding box center [673, 396] width 69 height 26
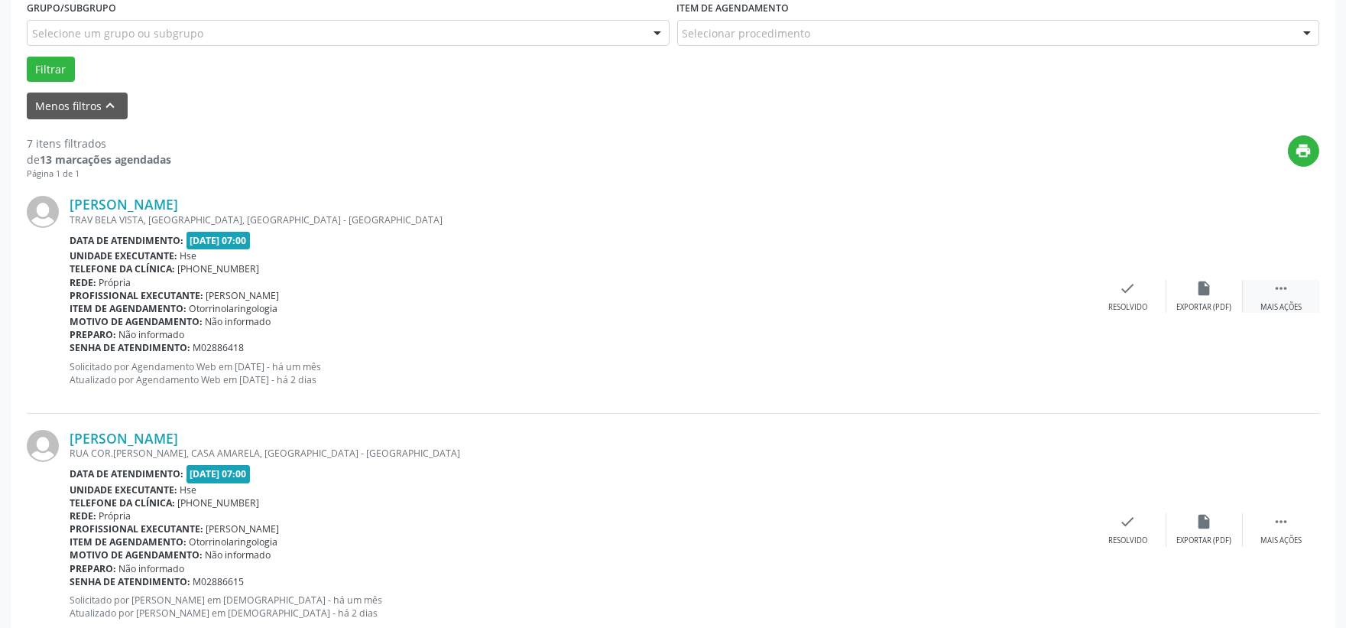
click at [1271, 286] on div " Mais ações" at bounding box center [1281, 296] width 76 height 33
click at [1214, 300] on div "alarm_off Não compareceu" at bounding box center [1205, 296] width 76 height 33
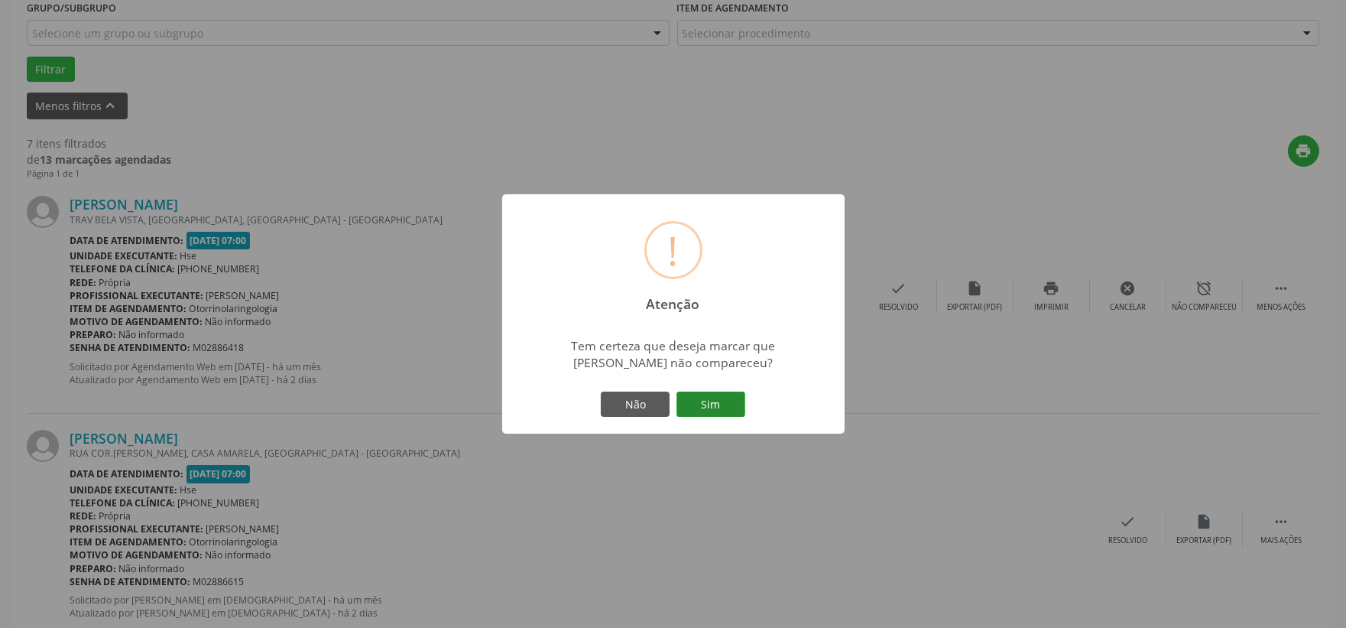
click at [716, 405] on button "Sim" at bounding box center [711, 404] width 69 height 26
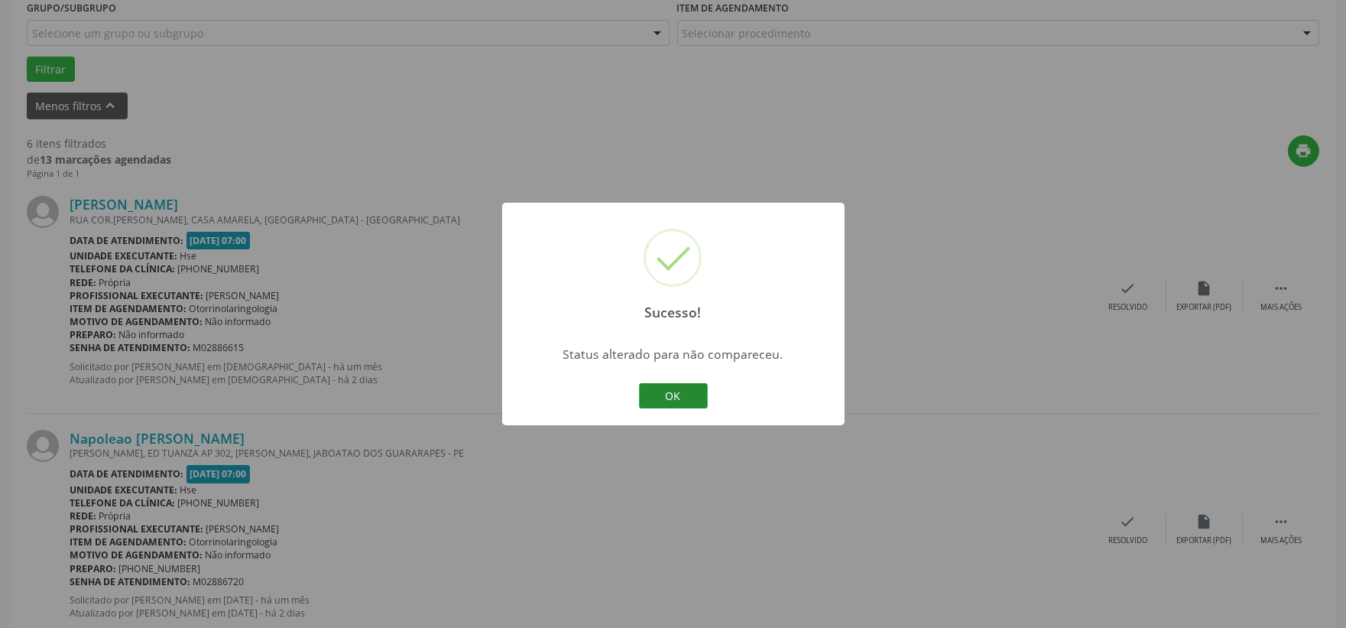
click at [680, 388] on button "OK" at bounding box center [673, 396] width 69 height 26
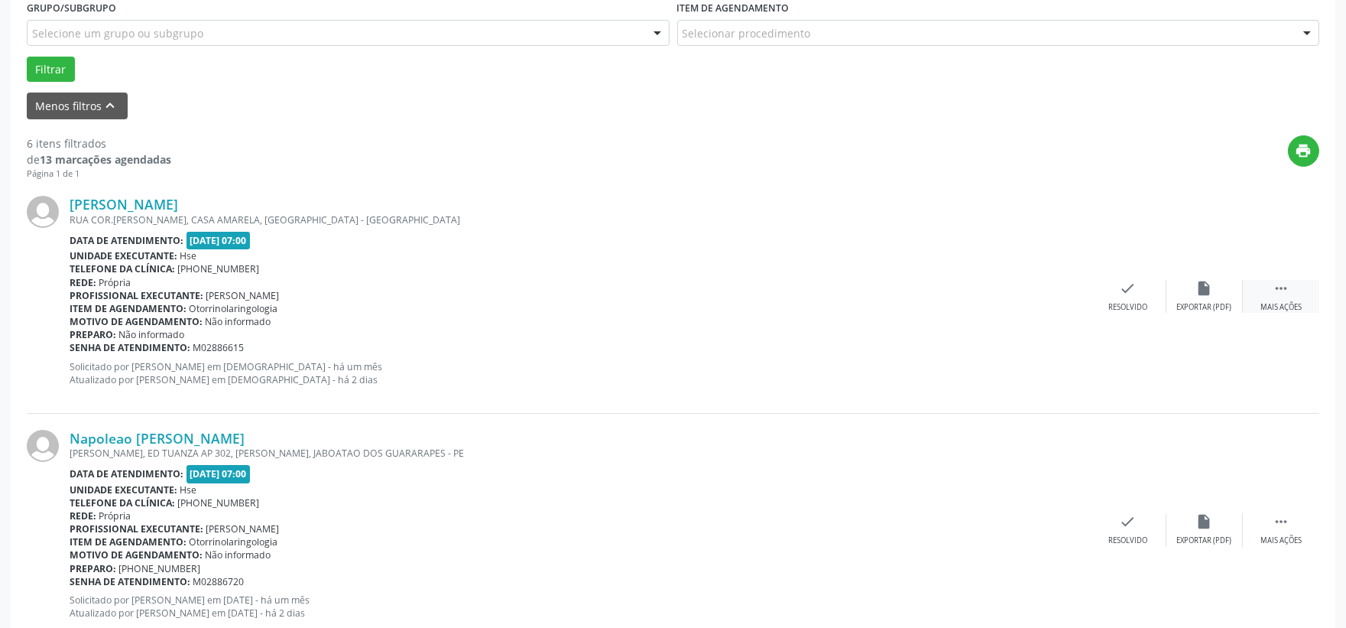
click at [1266, 299] on div " Mais ações" at bounding box center [1281, 296] width 76 height 33
click at [1216, 302] on div "Não compareceu" at bounding box center [1204, 307] width 65 height 11
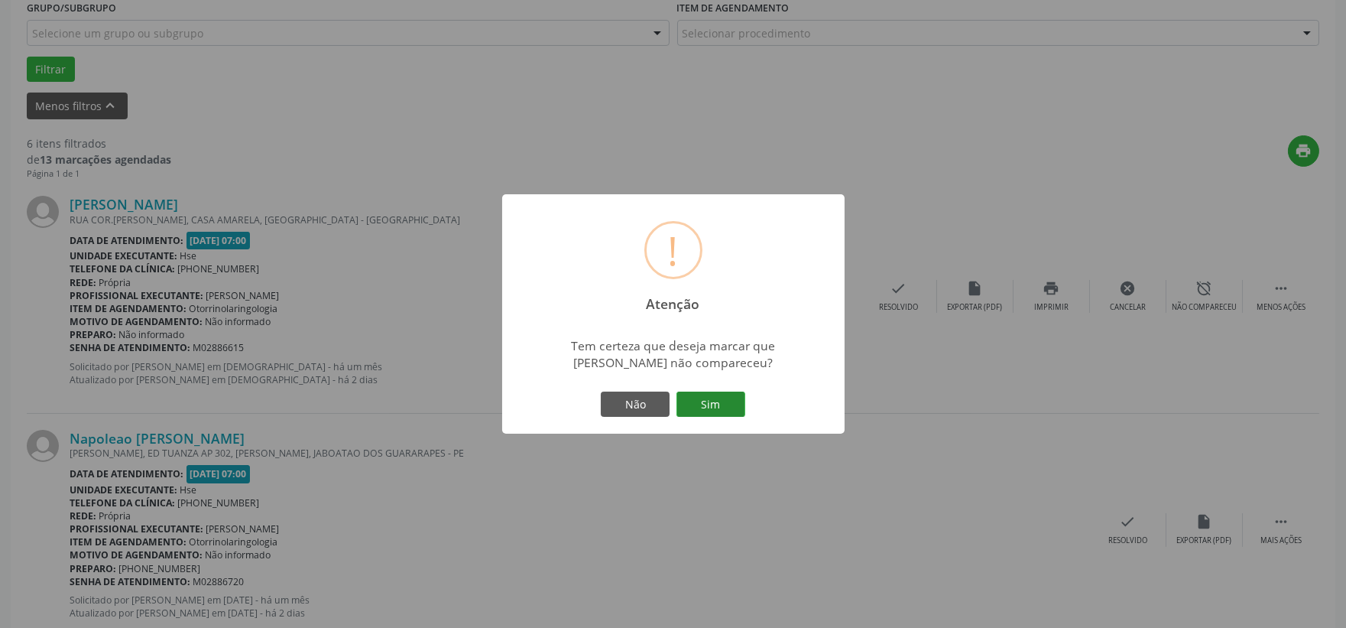
click at [725, 395] on button "Sim" at bounding box center [711, 404] width 69 height 26
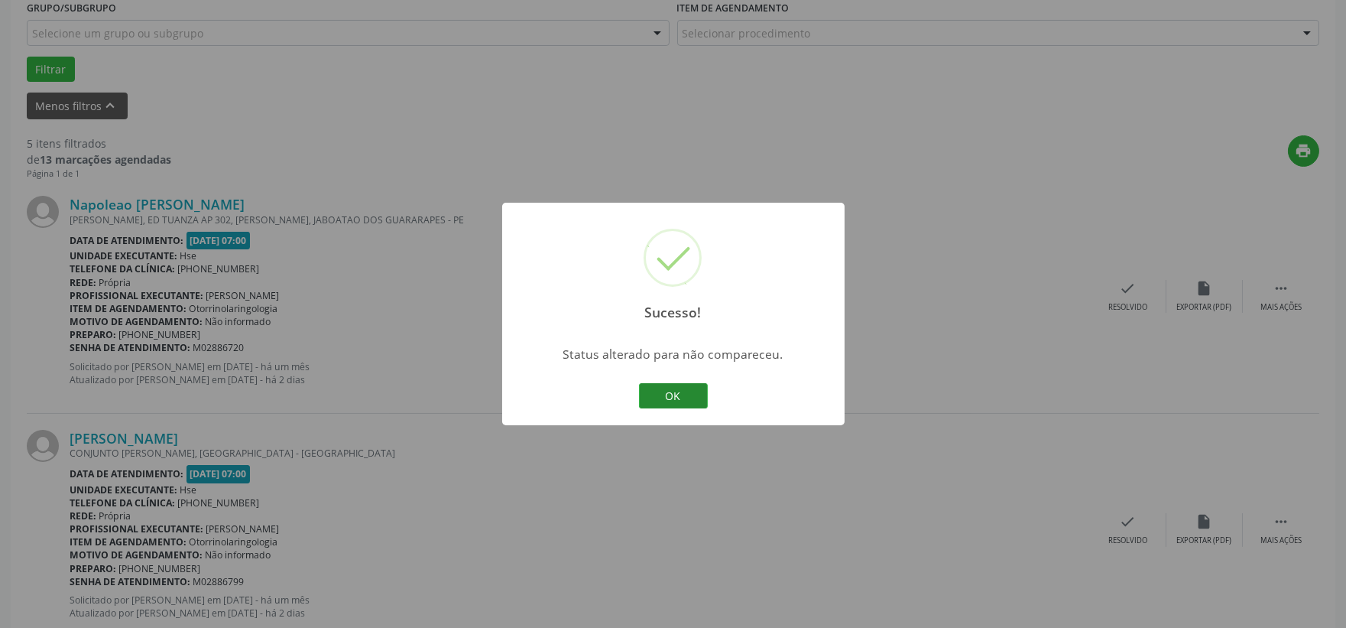
click at [675, 391] on button "OK" at bounding box center [673, 396] width 69 height 26
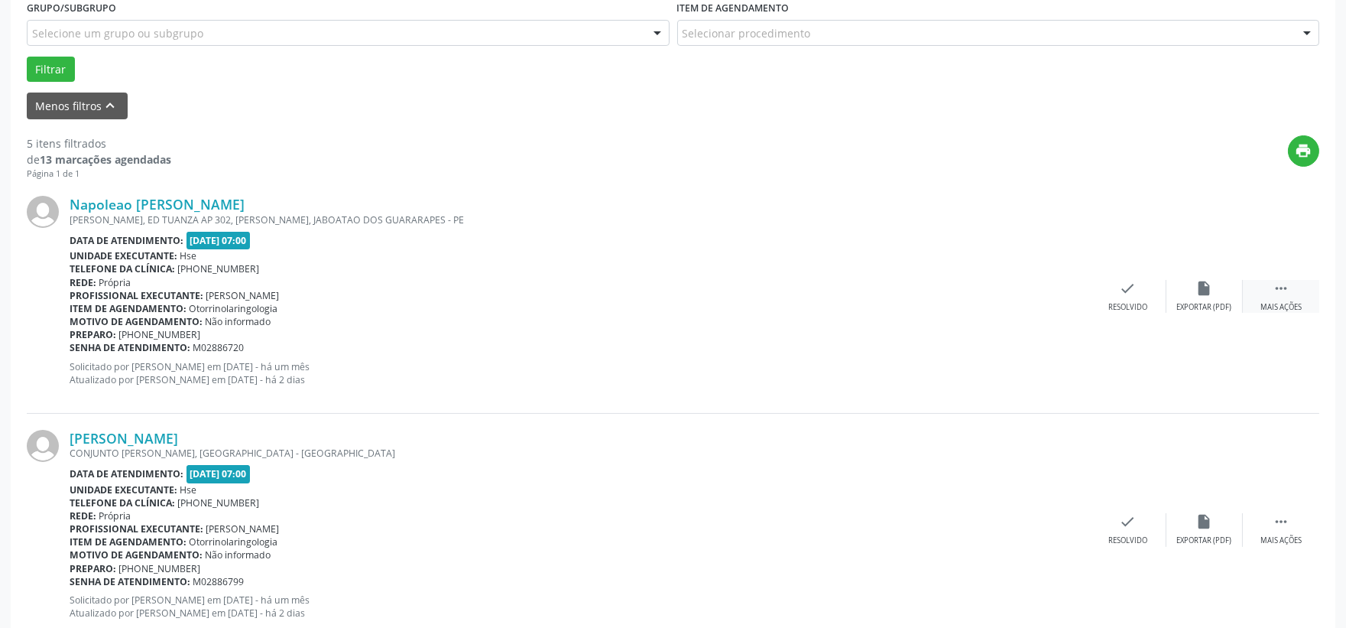
click at [1296, 291] on div " Mais ações" at bounding box center [1281, 296] width 76 height 33
click at [1205, 280] on icon "alarm_off" at bounding box center [1205, 288] width 17 height 17
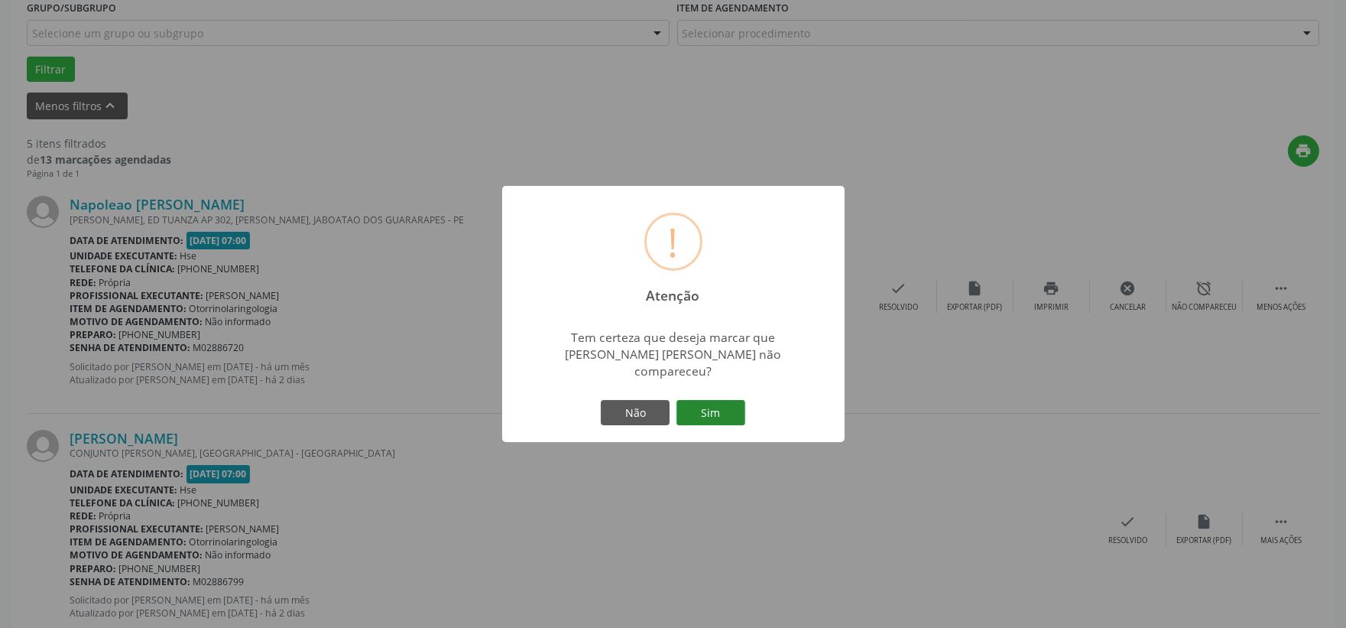
click at [716, 408] on button "Sim" at bounding box center [711, 413] width 69 height 26
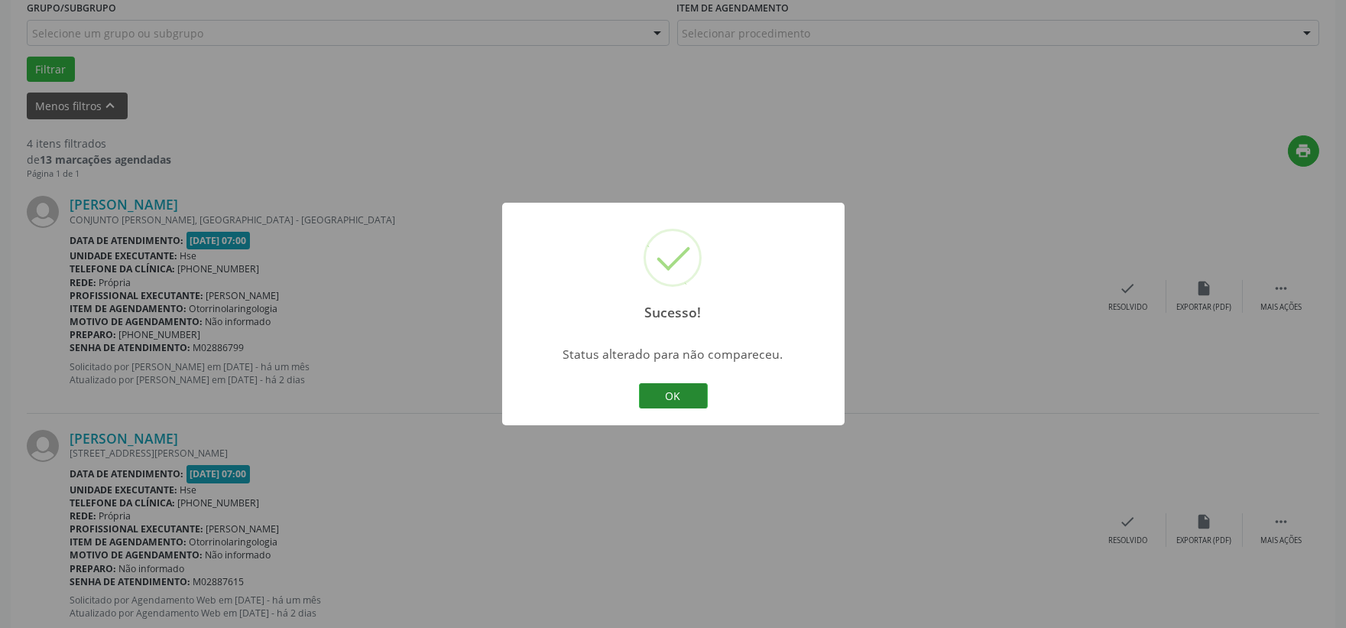
click at [668, 388] on button "OK" at bounding box center [673, 396] width 69 height 26
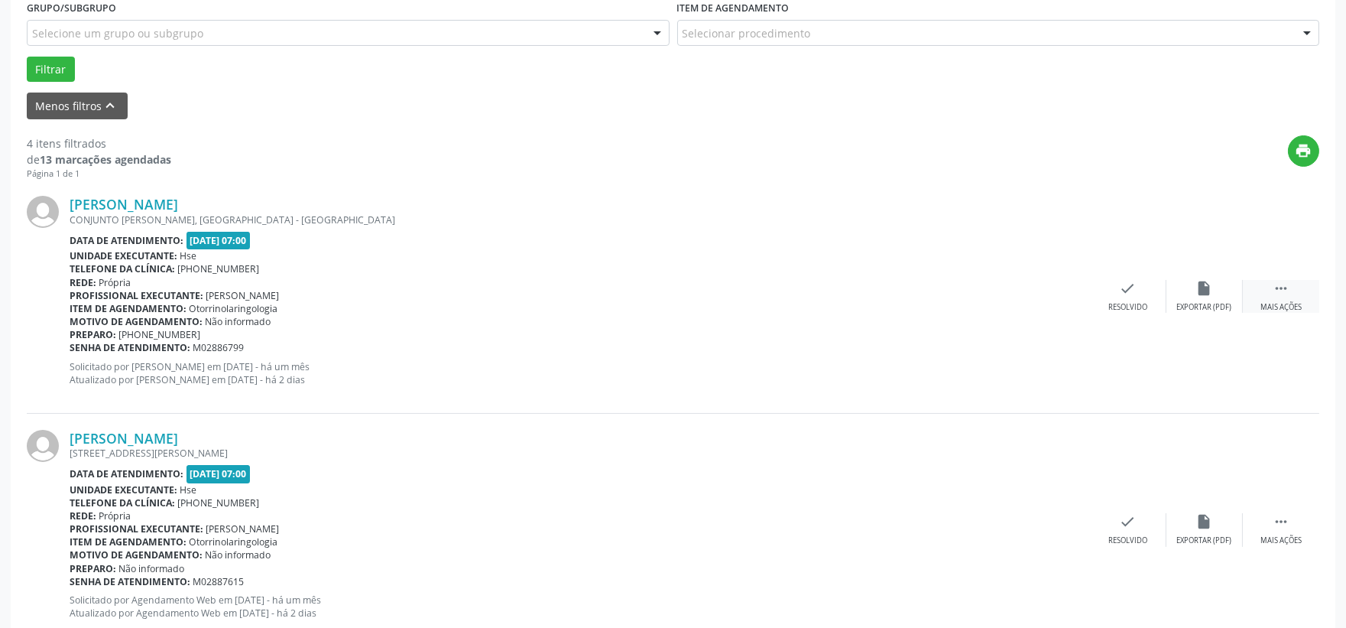
click at [1265, 289] on div " Mais ações" at bounding box center [1281, 296] width 76 height 33
click at [1191, 311] on div "Não compareceu" at bounding box center [1204, 307] width 65 height 11
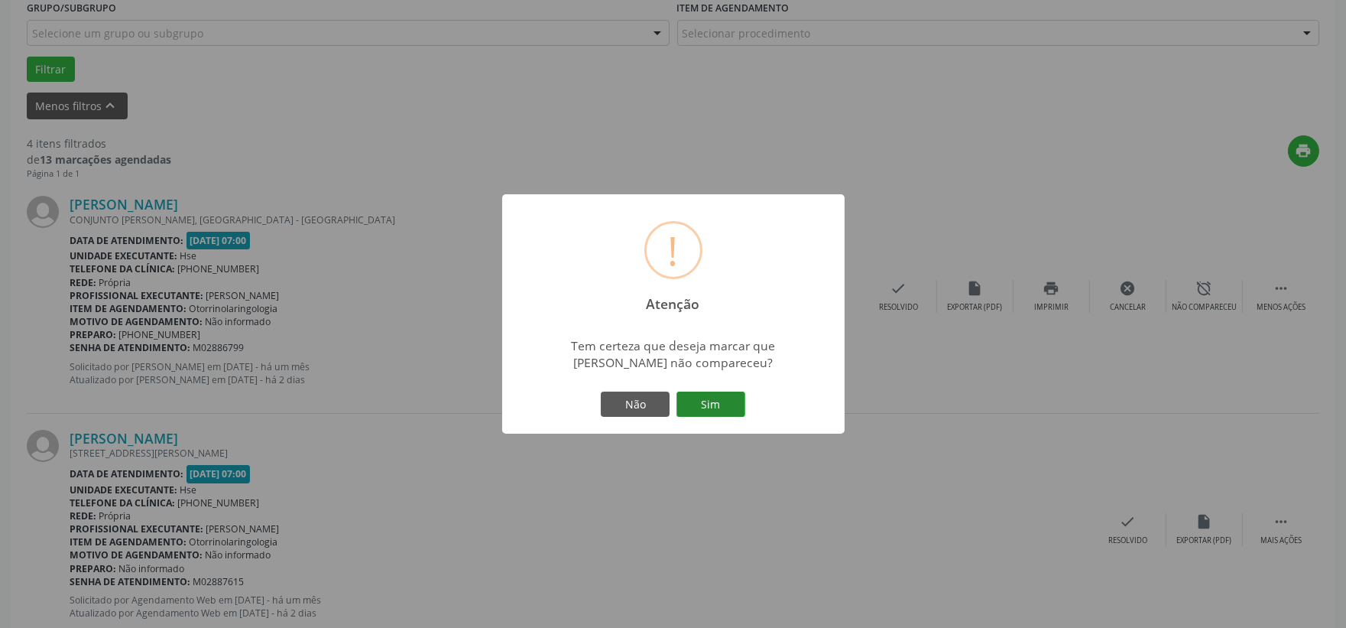
click at [729, 411] on button "Sim" at bounding box center [711, 404] width 69 height 26
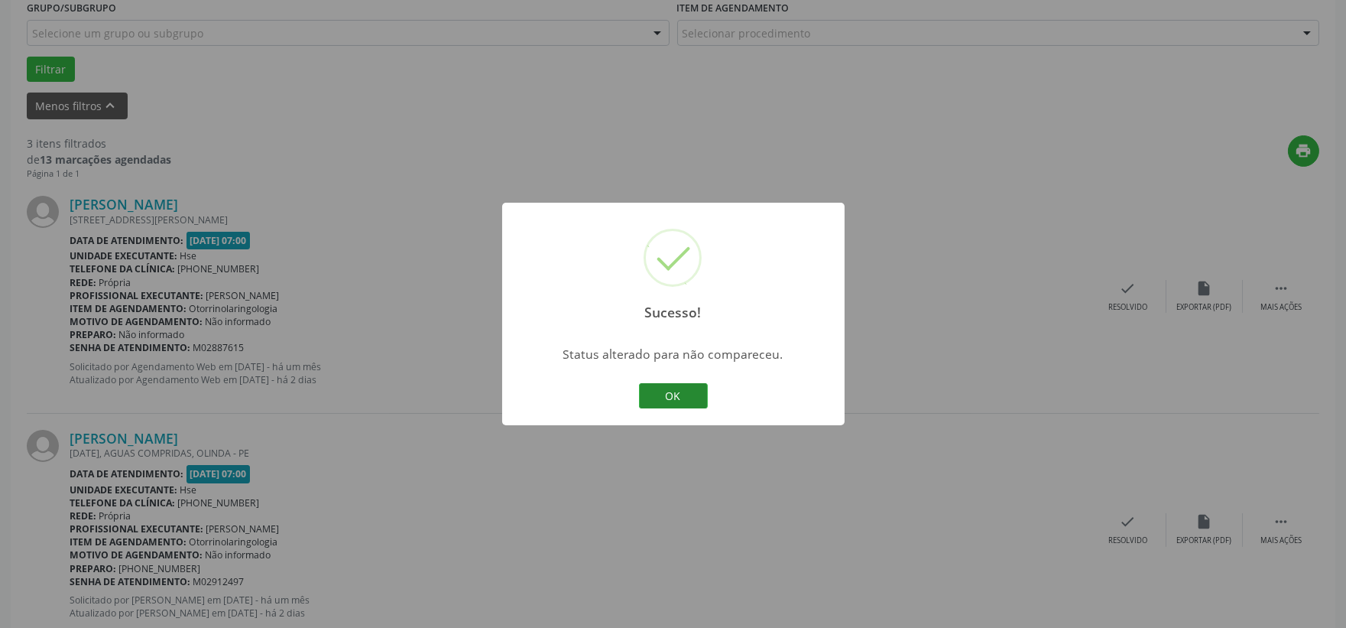
click at [666, 394] on button "OK" at bounding box center [673, 396] width 69 height 26
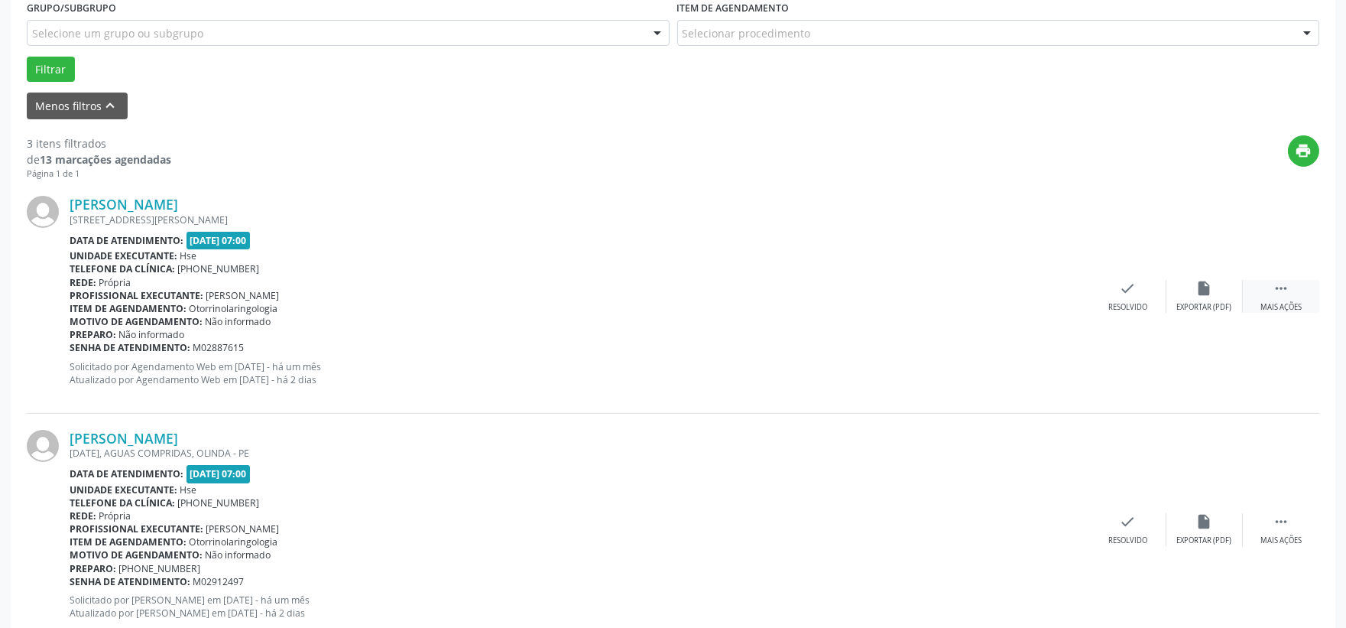
click at [1280, 287] on icon "" at bounding box center [1281, 288] width 17 height 17
click at [1206, 287] on icon "alarm_off" at bounding box center [1205, 288] width 17 height 17
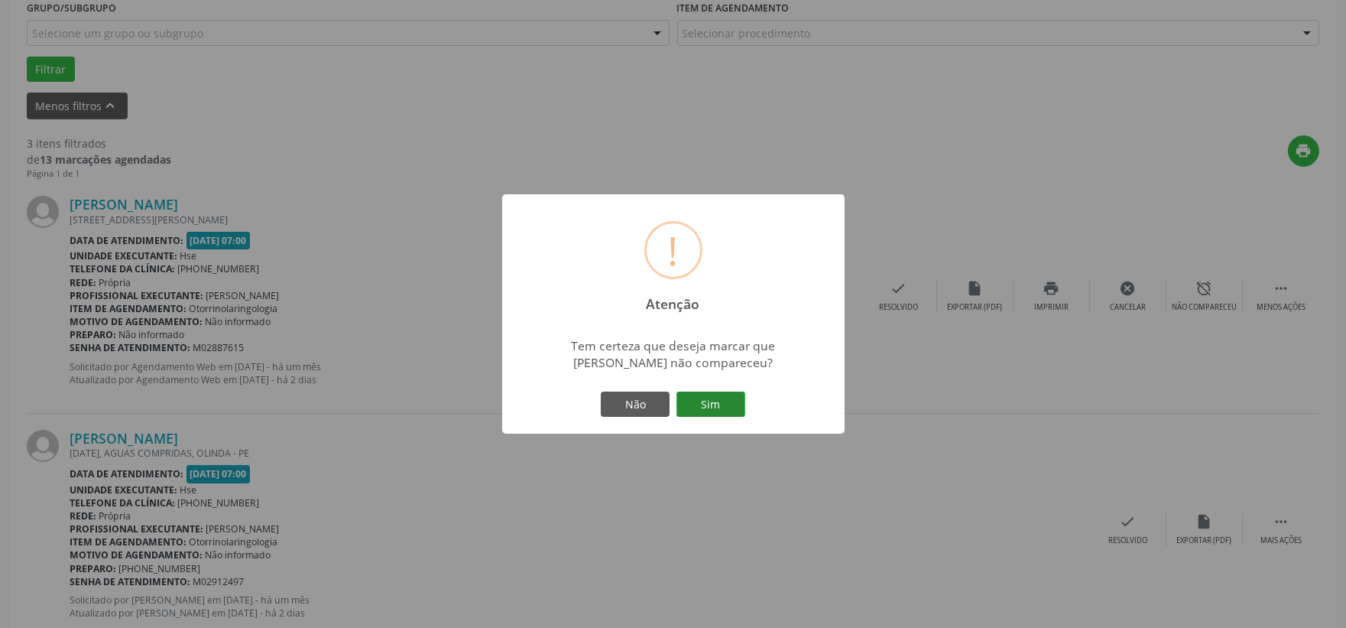
click at [729, 398] on button "Sim" at bounding box center [711, 404] width 69 height 26
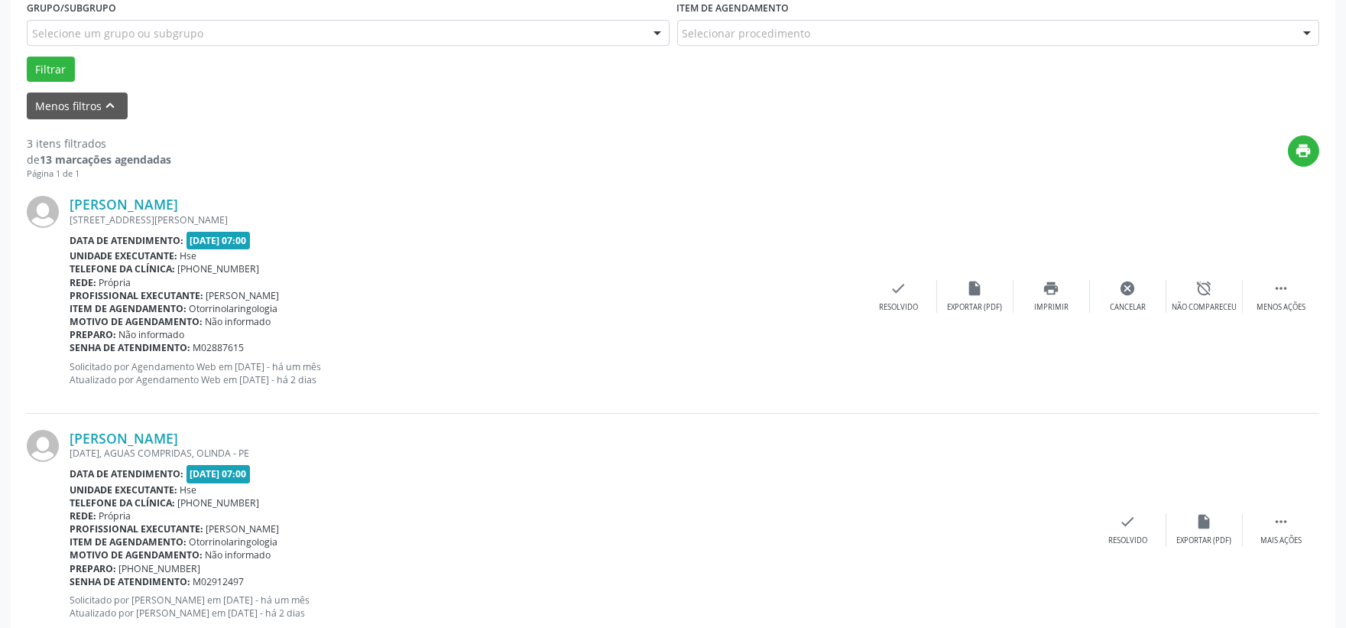
scroll to position [39, 0]
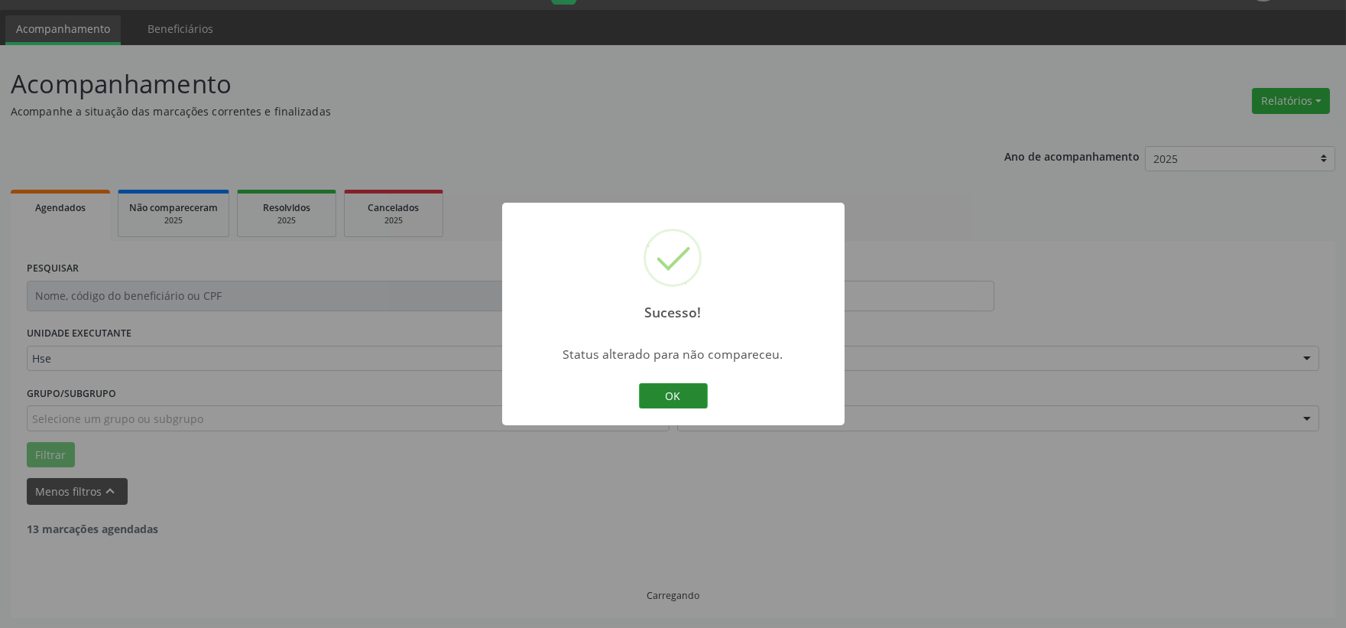
click at [676, 388] on button "OK" at bounding box center [673, 396] width 69 height 26
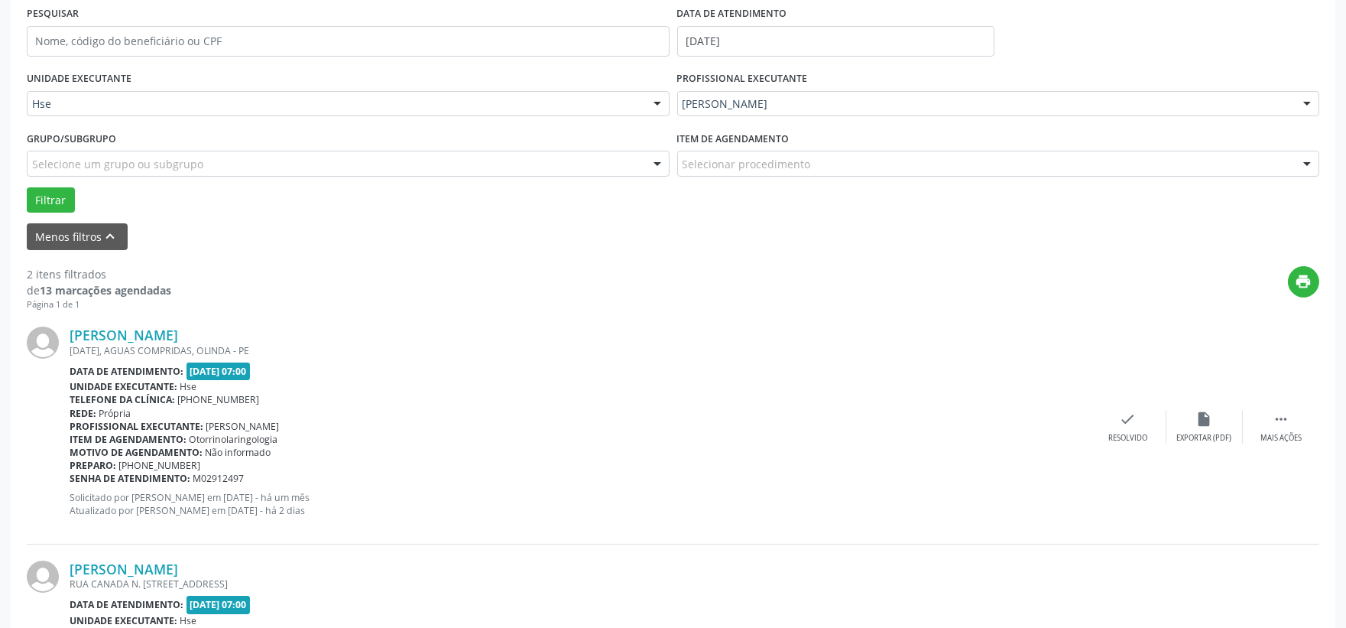
scroll to position [378, 0]
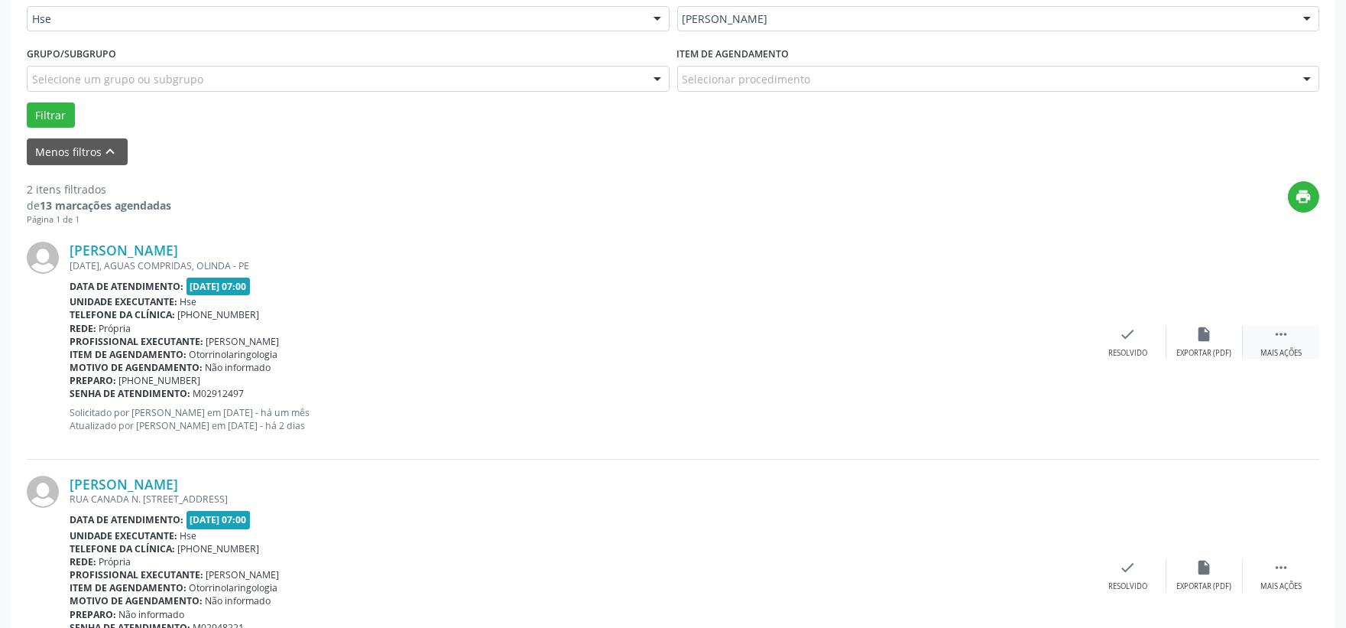
click at [1273, 338] on icon "" at bounding box center [1281, 334] width 17 height 17
click at [1217, 343] on div "alarm_off Não compareceu" at bounding box center [1205, 342] width 76 height 33
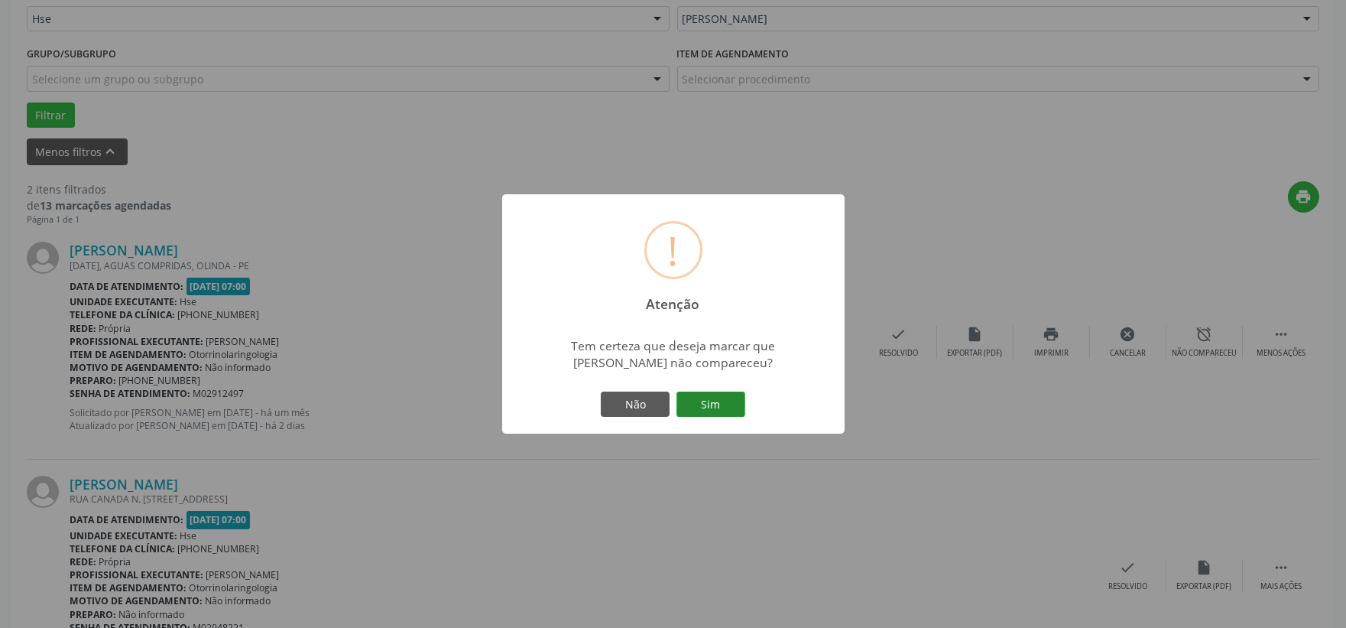
click at [729, 399] on button "Sim" at bounding box center [711, 404] width 69 height 26
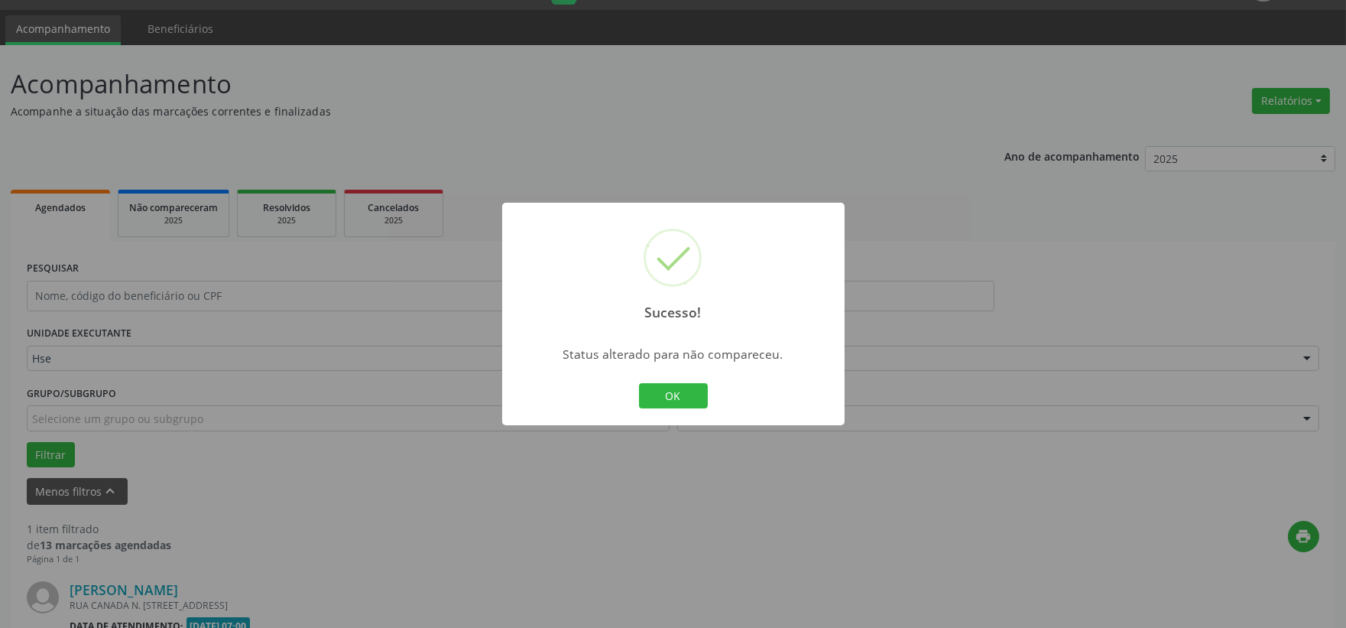
scroll to position [235, 0]
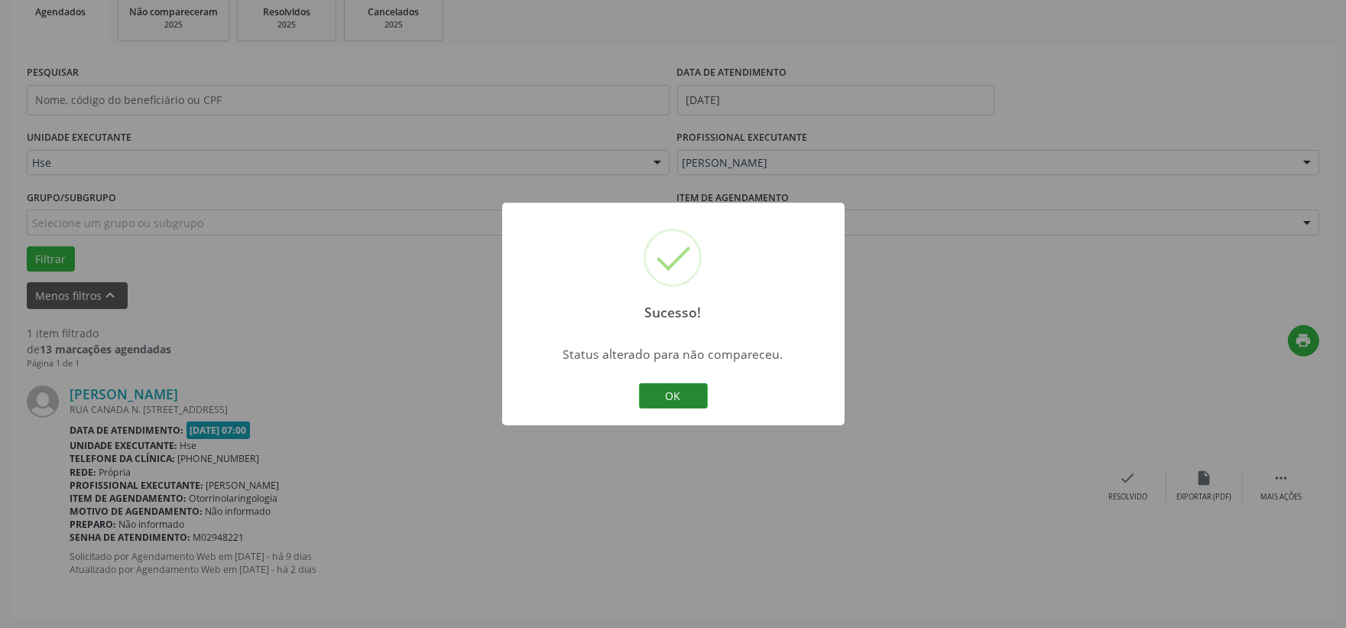
click at [673, 398] on button "OK" at bounding box center [673, 396] width 69 height 26
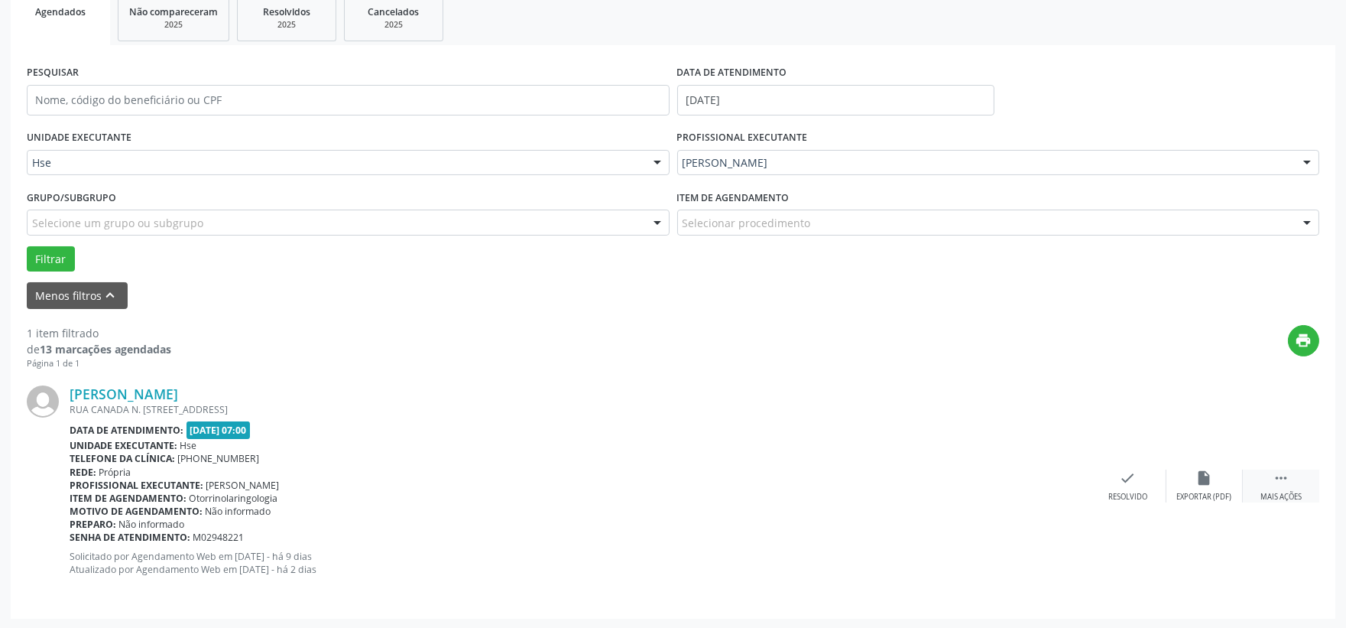
click at [1294, 469] on div " Mais ações" at bounding box center [1281, 485] width 76 height 33
click at [1206, 475] on icon "alarm_off" at bounding box center [1205, 477] width 17 height 17
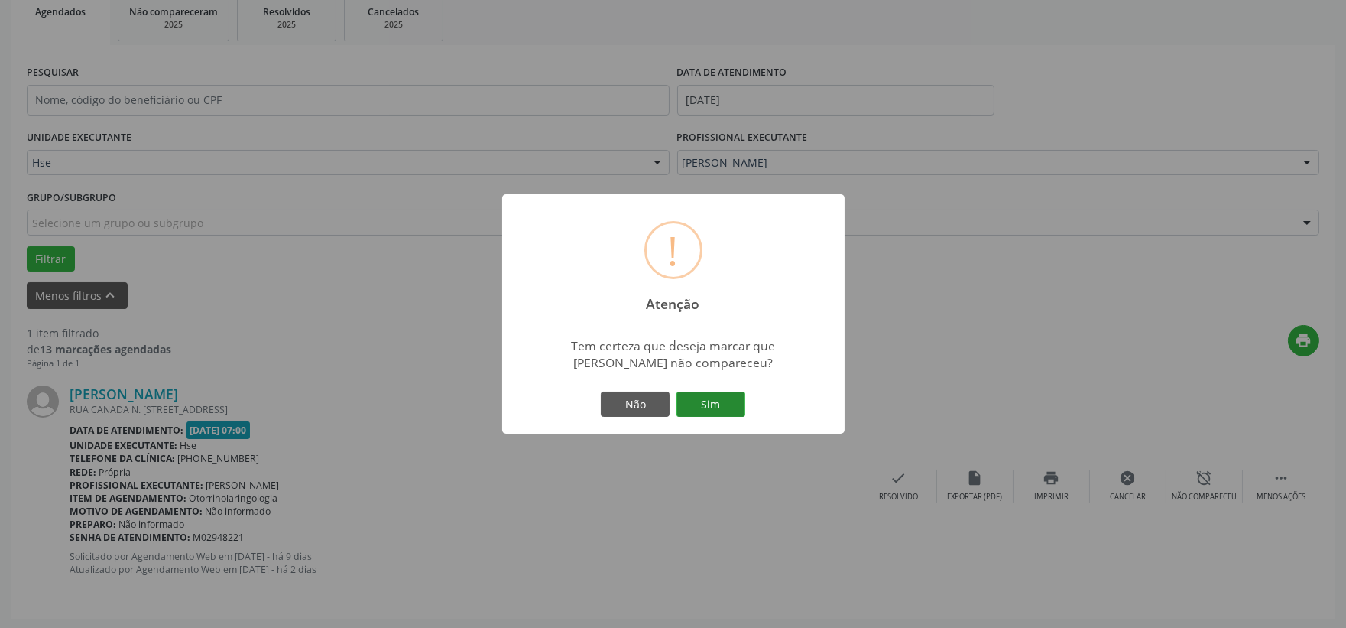
click at [703, 403] on button "Sim" at bounding box center [711, 404] width 69 height 26
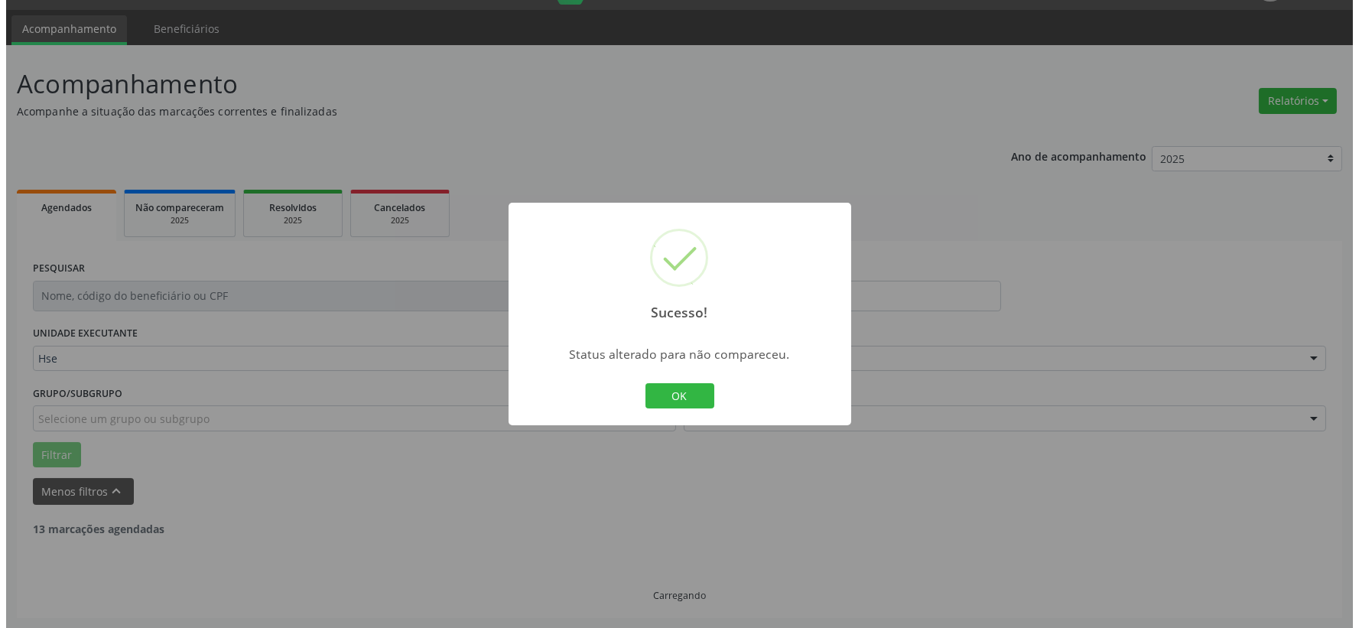
scroll to position [0, 0]
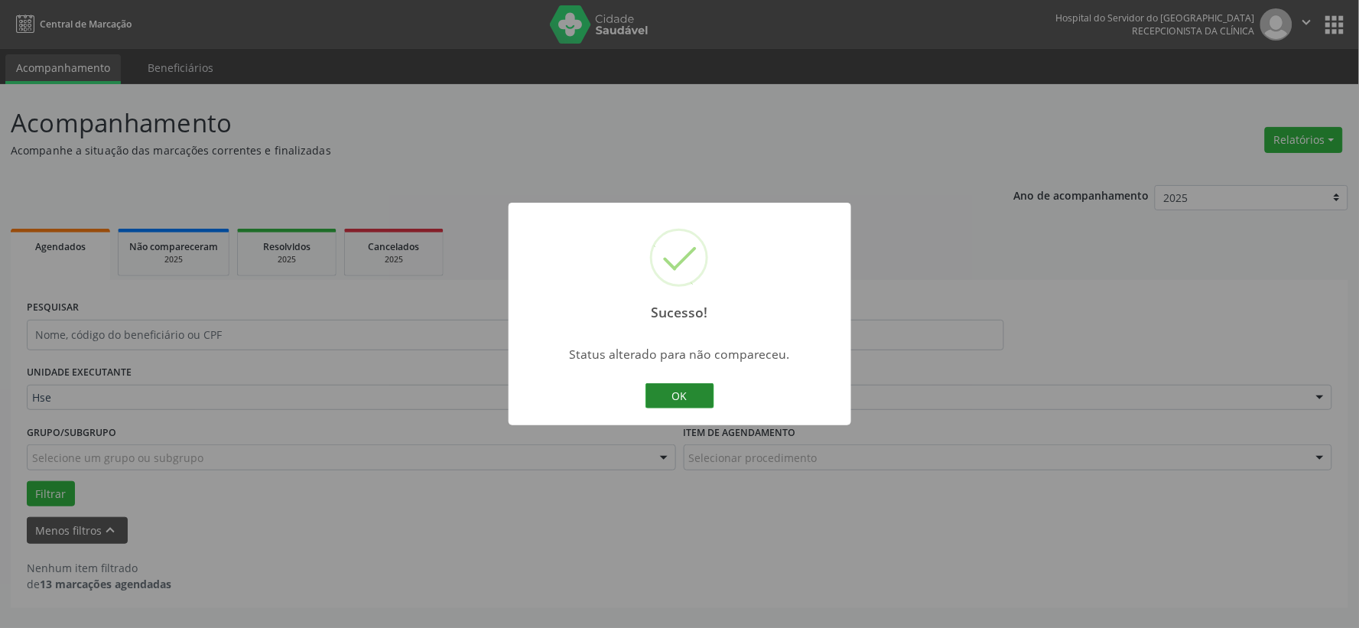
click at [676, 402] on button "OK" at bounding box center [679, 396] width 69 height 26
